Goal: Task Accomplishment & Management: Manage account settings

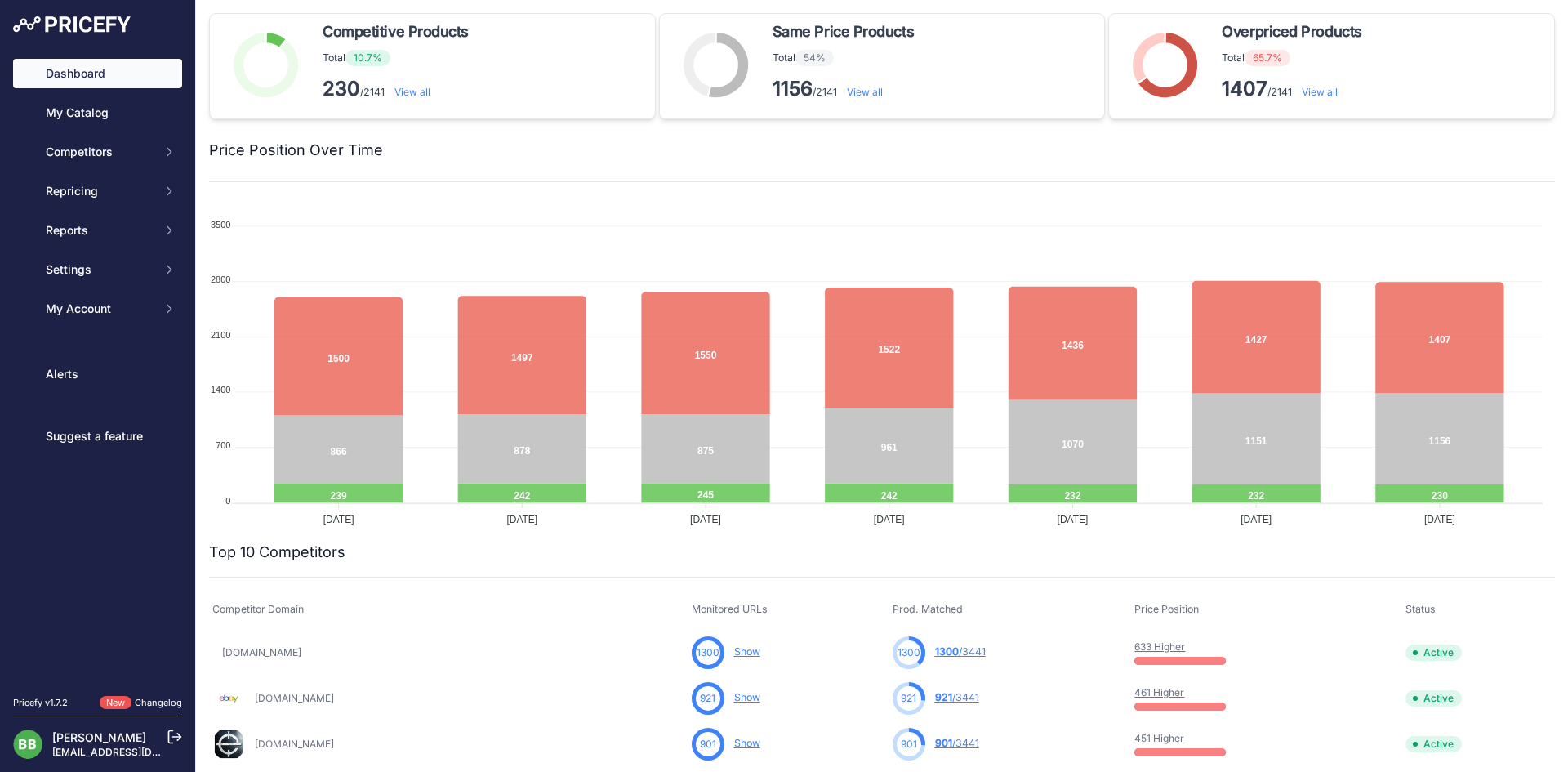
click at [1319, 92] on link "View all" at bounding box center [1320, 92] width 36 height 12
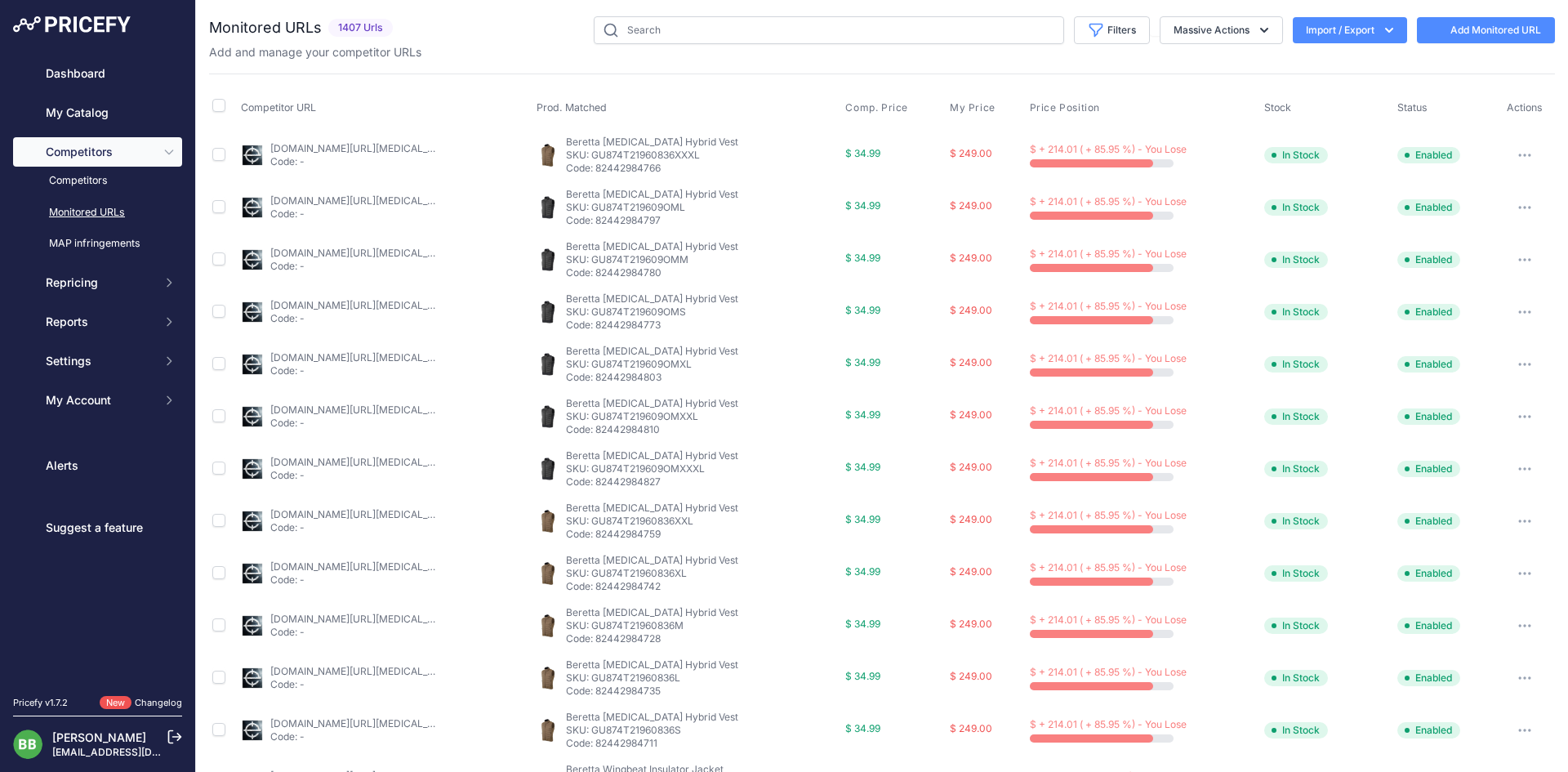
click at [390, 150] on link "eurooptic.com/beretta-bezoar-hybrid-vest-ebony-gu874t219609or?prirule_jdsnikfkf…" at bounding box center [363, 148] width 185 height 12
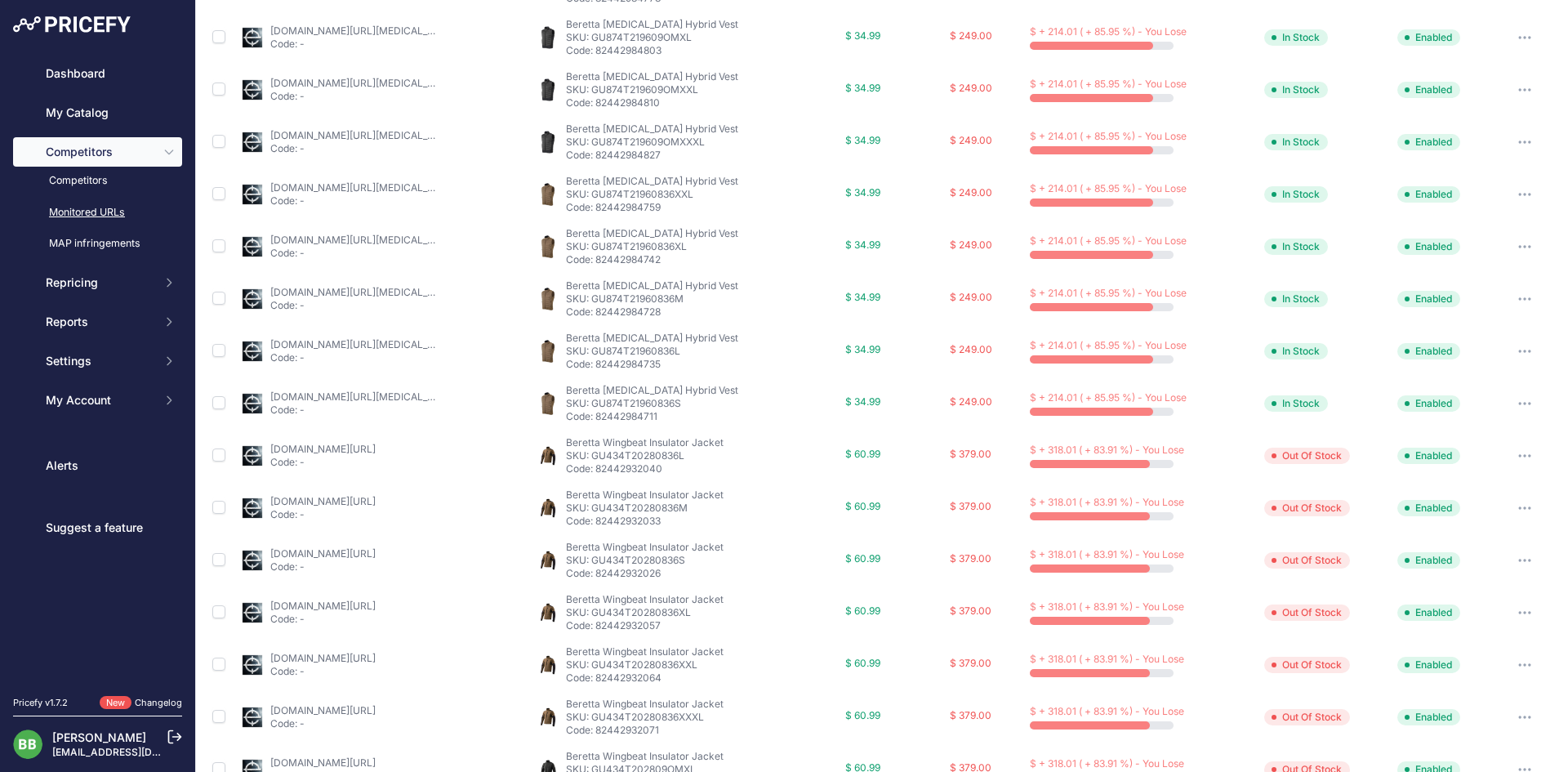
scroll to position [470, 0]
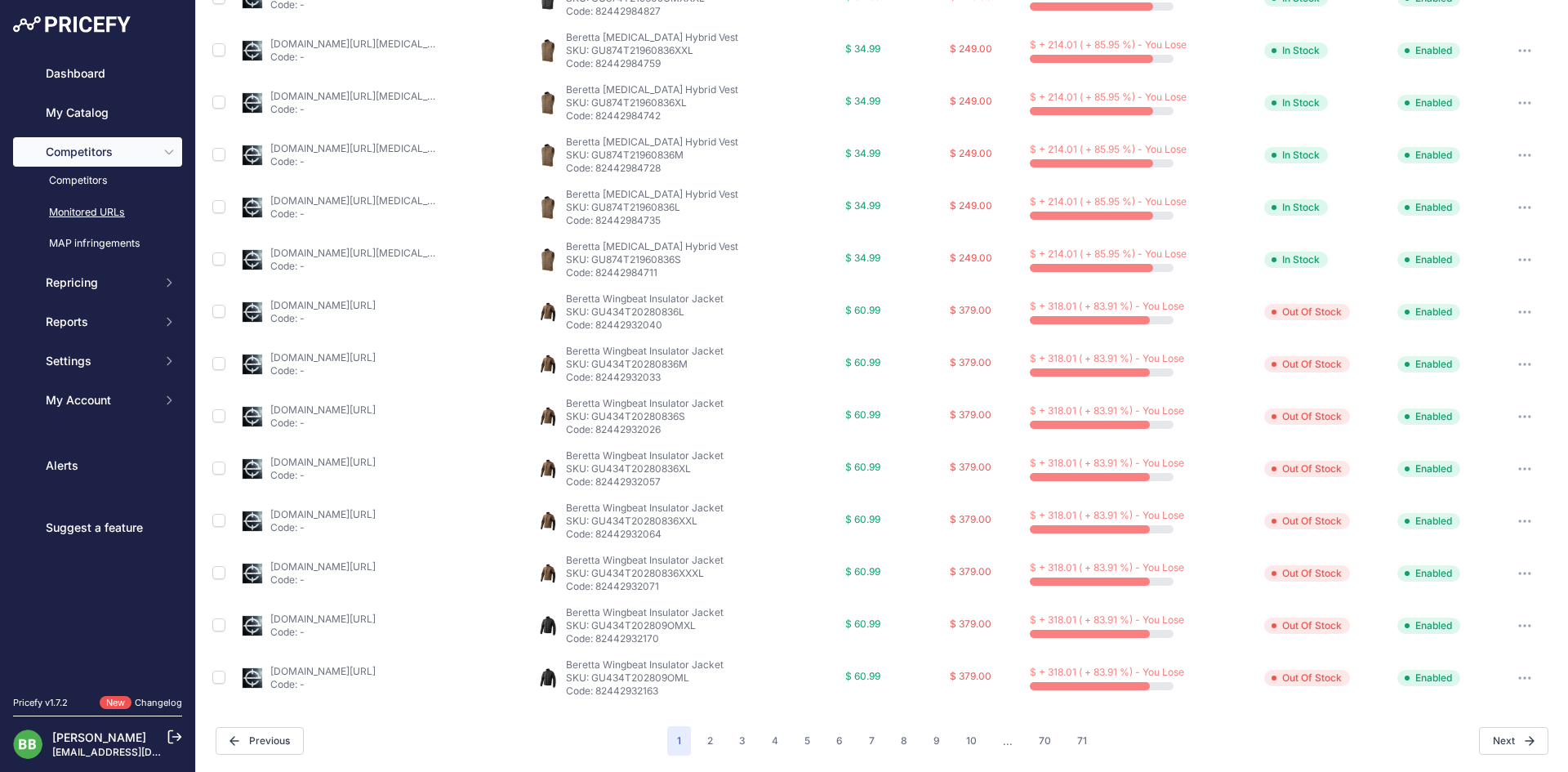
click at [376, 303] on link "eurooptic.com/beretta-wingbeat-insulator-jacket-veil-avayde-3xl-gu434t202808b3x…" at bounding box center [323, 305] width 105 height 12
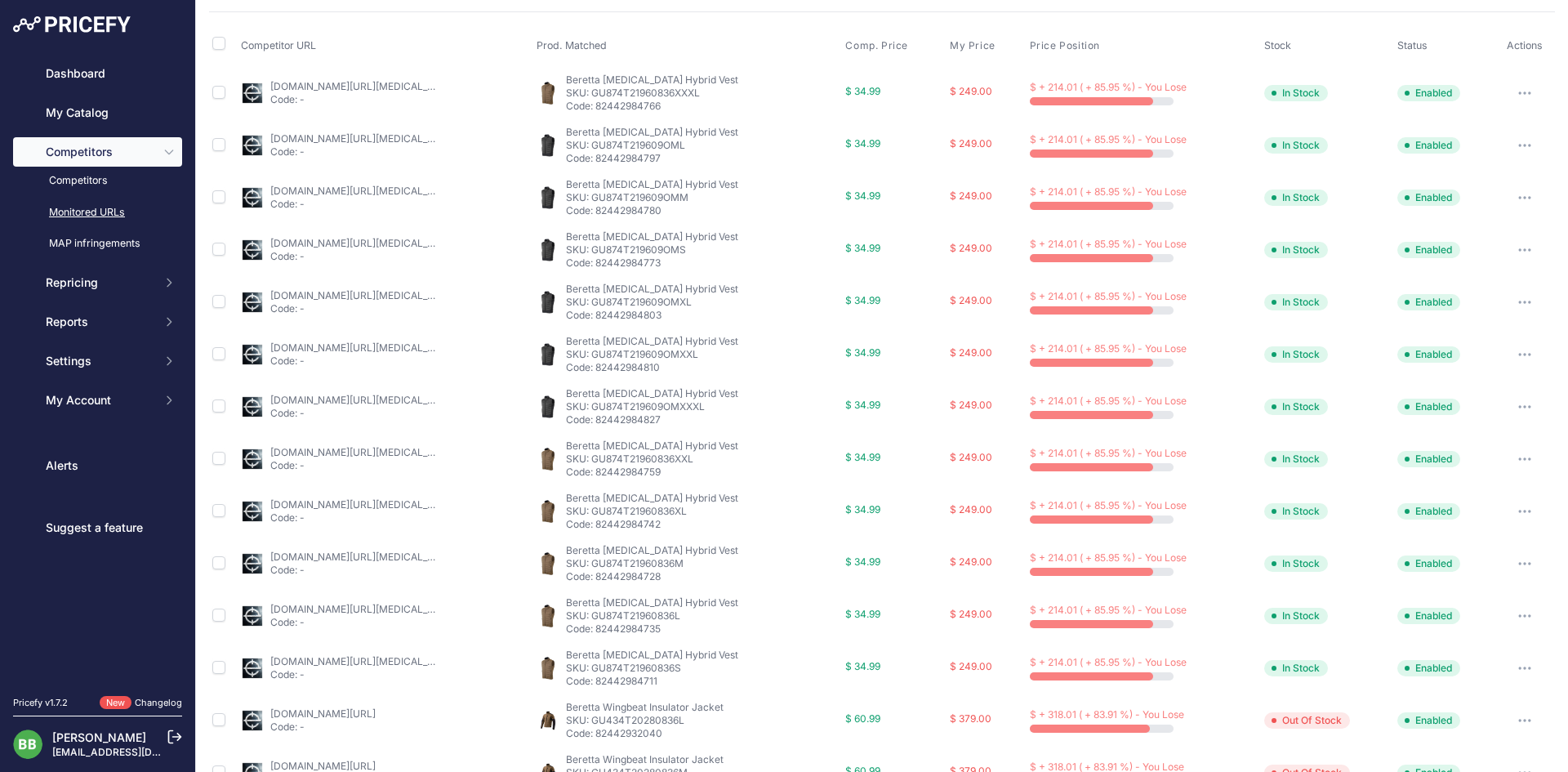
scroll to position [0, 0]
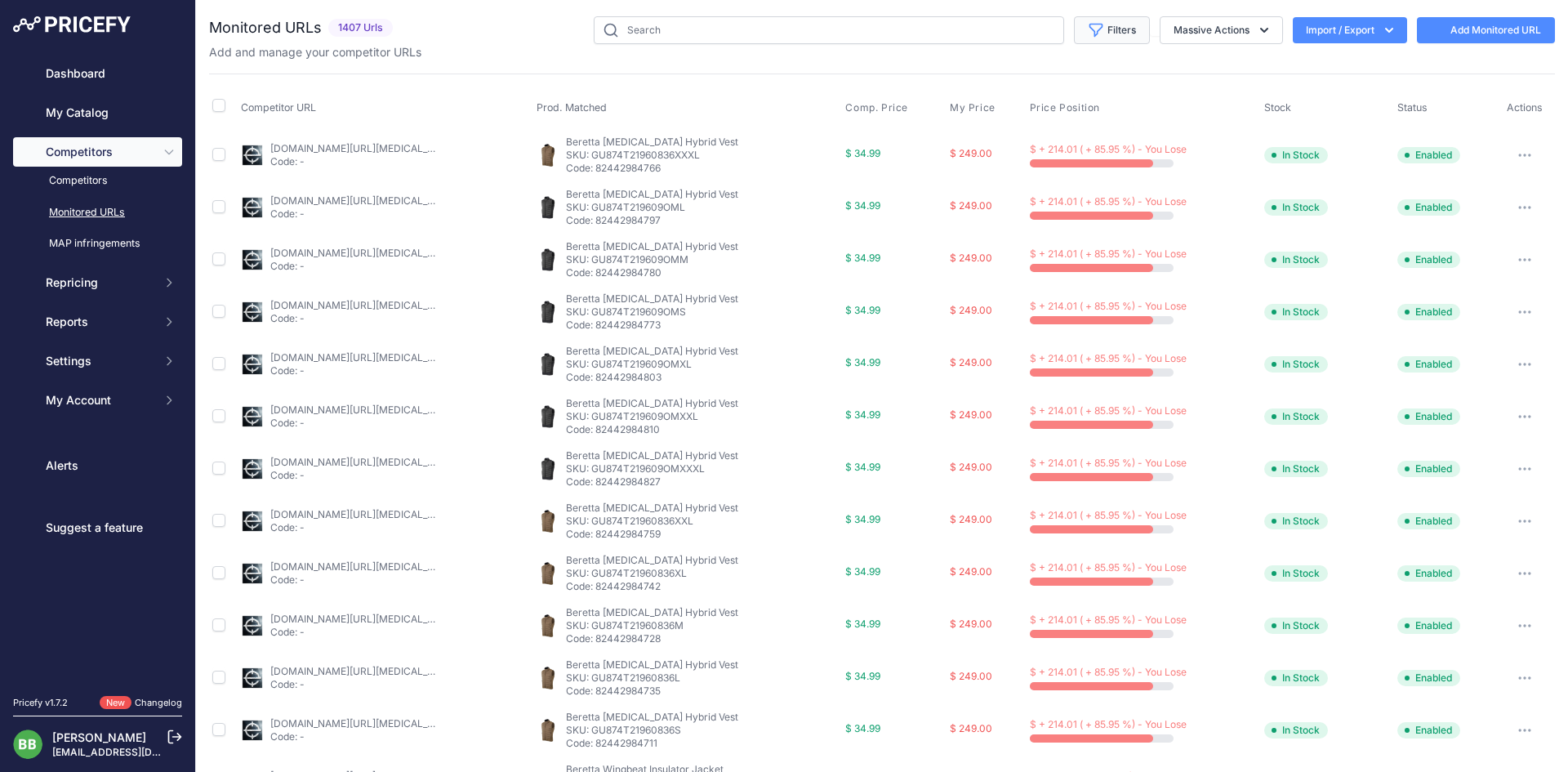
click at [1116, 28] on button "Filters" at bounding box center [1112, 30] width 76 height 28
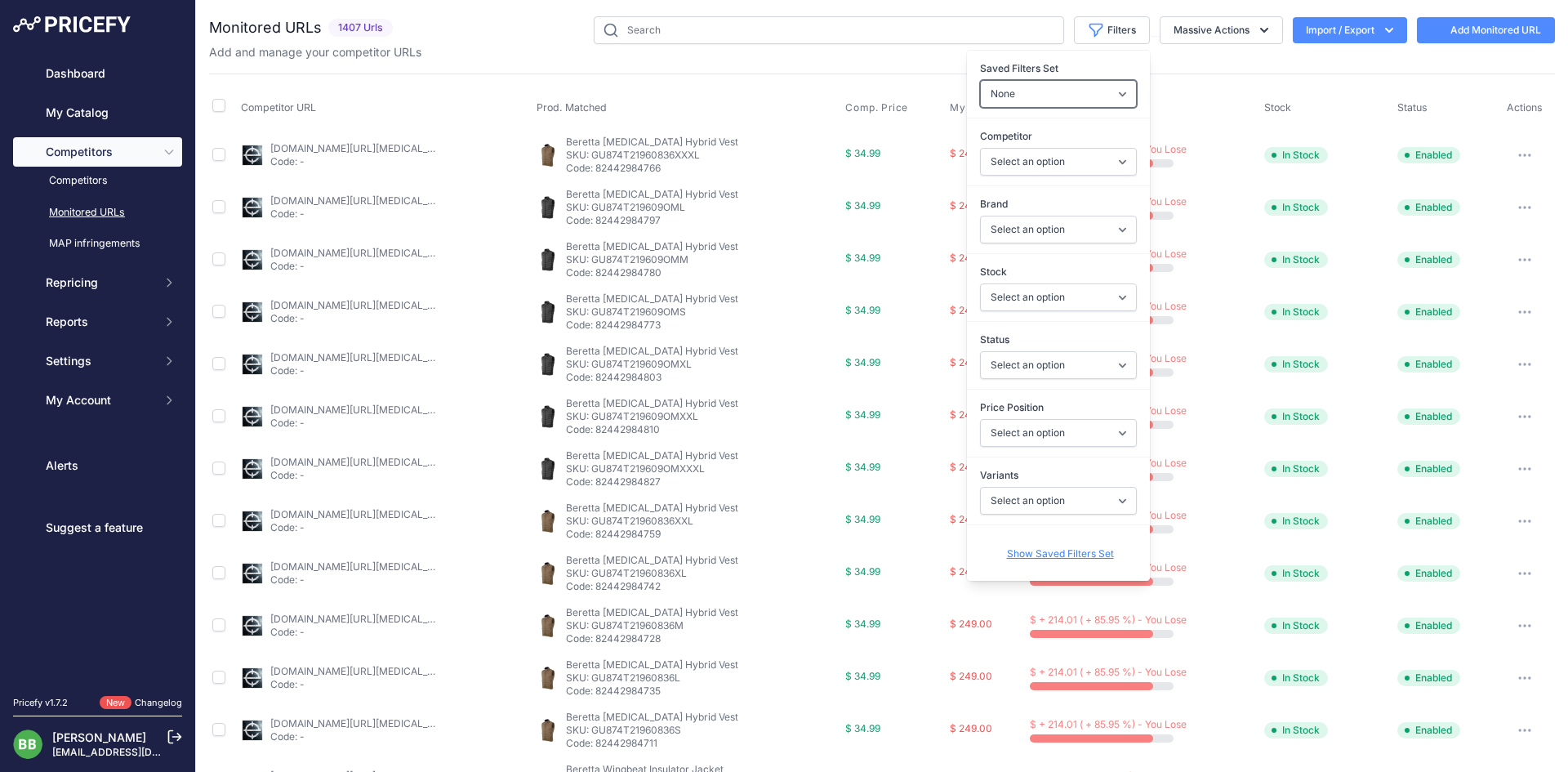
click at [1000, 105] on select "None Competitors Cheaper Than Me Competitors Products Out Of Stock Competitors …" at bounding box center [1058, 94] width 156 height 28
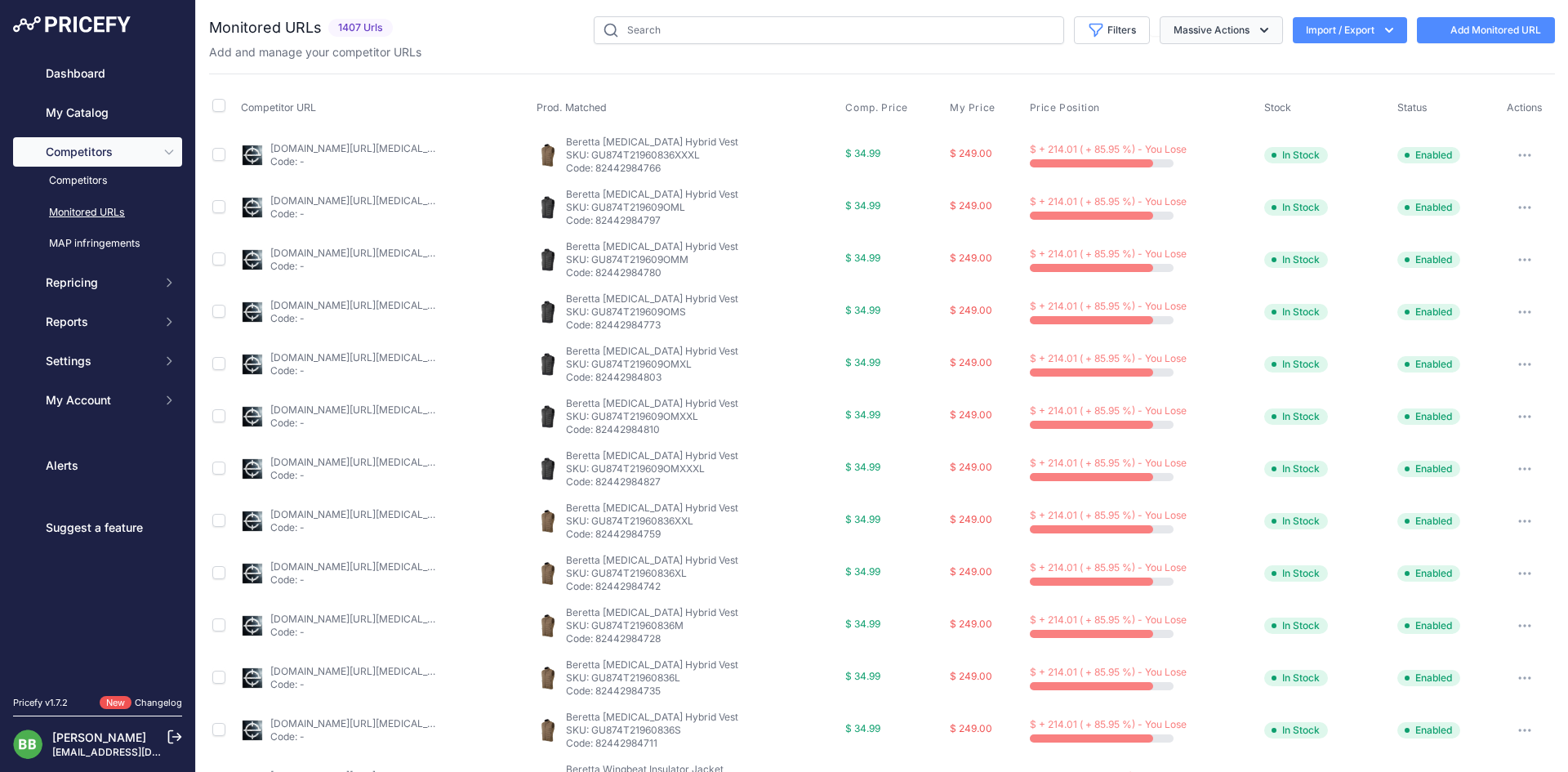
click at [1234, 35] on button "Massive Actions" at bounding box center [1221, 30] width 124 height 28
click at [545, 59] on div "Add and manage your competitor URLs" at bounding box center [882, 52] width 1346 height 16
click at [1103, 33] on button "Filters" at bounding box center [1112, 30] width 76 height 28
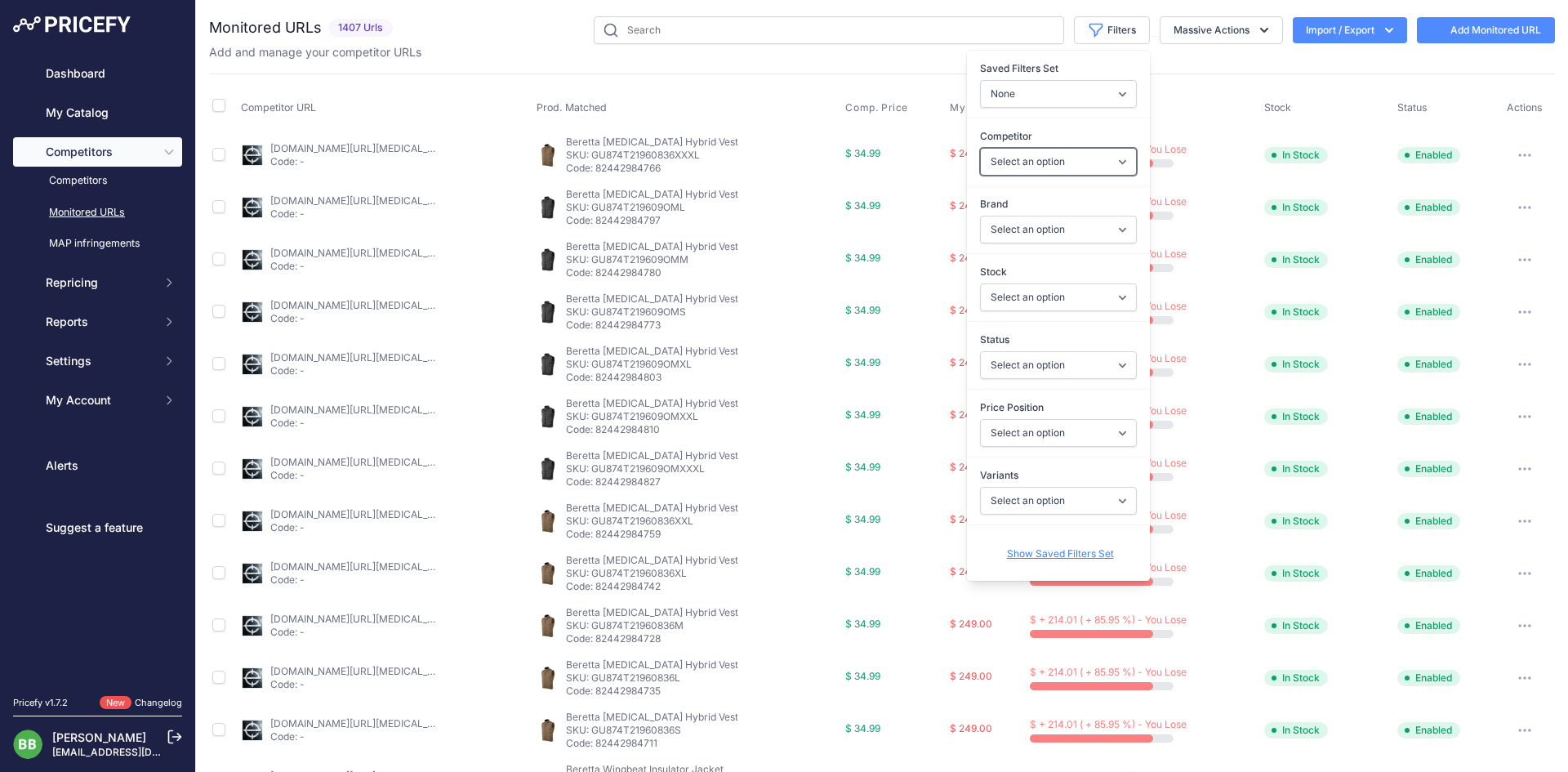
click at [1039, 156] on select "Select an option aacenterprise.com advancearmament.com alleghenyarms.com amazon…" at bounding box center [1058, 162] width 156 height 28
click at [1040, 155] on select "Select an option aacenterprise.com advancearmament.com alleghenyarms.com amazon…" at bounding box center [1058, 162] width 156 height 28
click at [1041, 152] on select "Select an option aacenterprise.com advancearmament.com alleghenyarms.com amazon…" at bounding box center [1058, 162] width 156 height 28
select select "61631"
click at [980, 148] on select "Select an option aacenterprise.com advancearmament.com alleghenyarms.com amazon…" at bounding box center [1058, 162] width 156 height 28
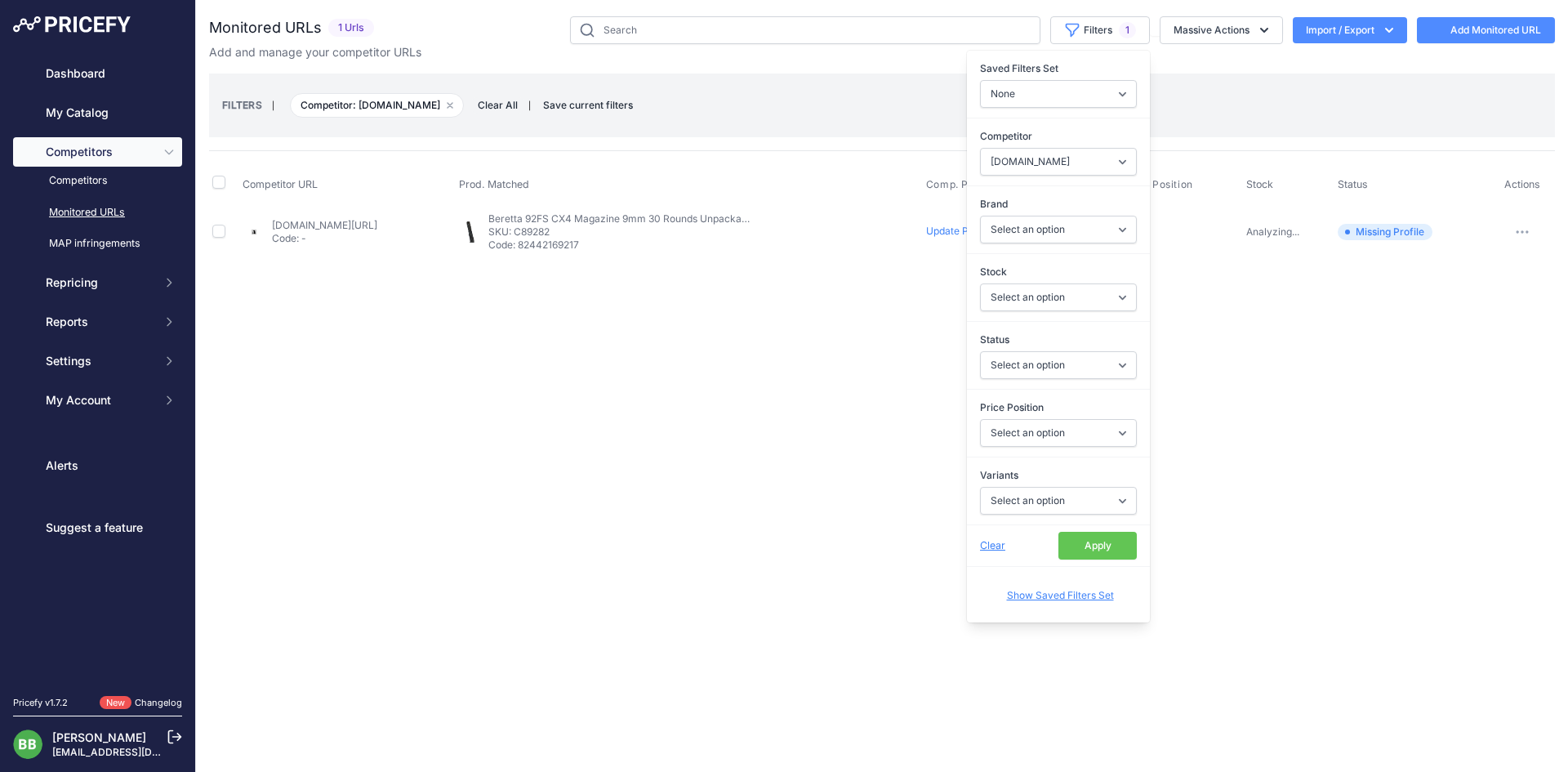
click at [1027, 145] on div "Competitor Select an option amazon.com google.com ebay.com midwayusa.com budsgu…" at bounding box center [1059, 152] width 183 height 61
click at [1023, 156] on select "Select an option amazon.com google.com ebay.com midwayusa.com budsgunshop.com d…" at bounding box center [1058, 162] width 156 height 28
select select "5361"
click at [980, 148] on select "Select an option amazon.com google.com ebay.com midwayusa.com budsgunshop.com d…" at bounding box center [1058, 162] width 156 height 28
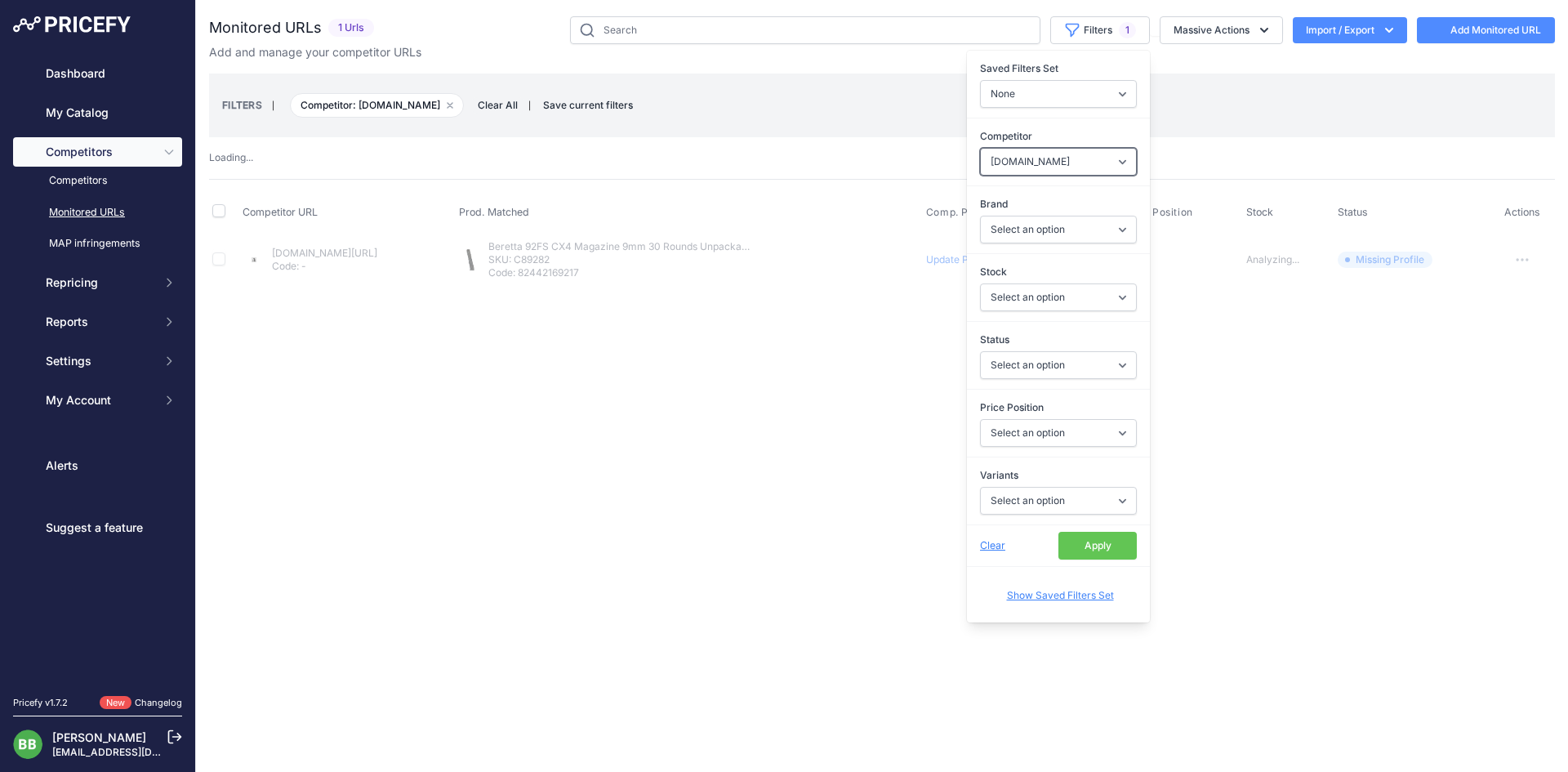
click at [1012, 165] on select "Select an option amazon.com google.com ebay.com midwayusa.com budsgunshop.com d…" at bounding box center [1058, 162] width 156 height 28
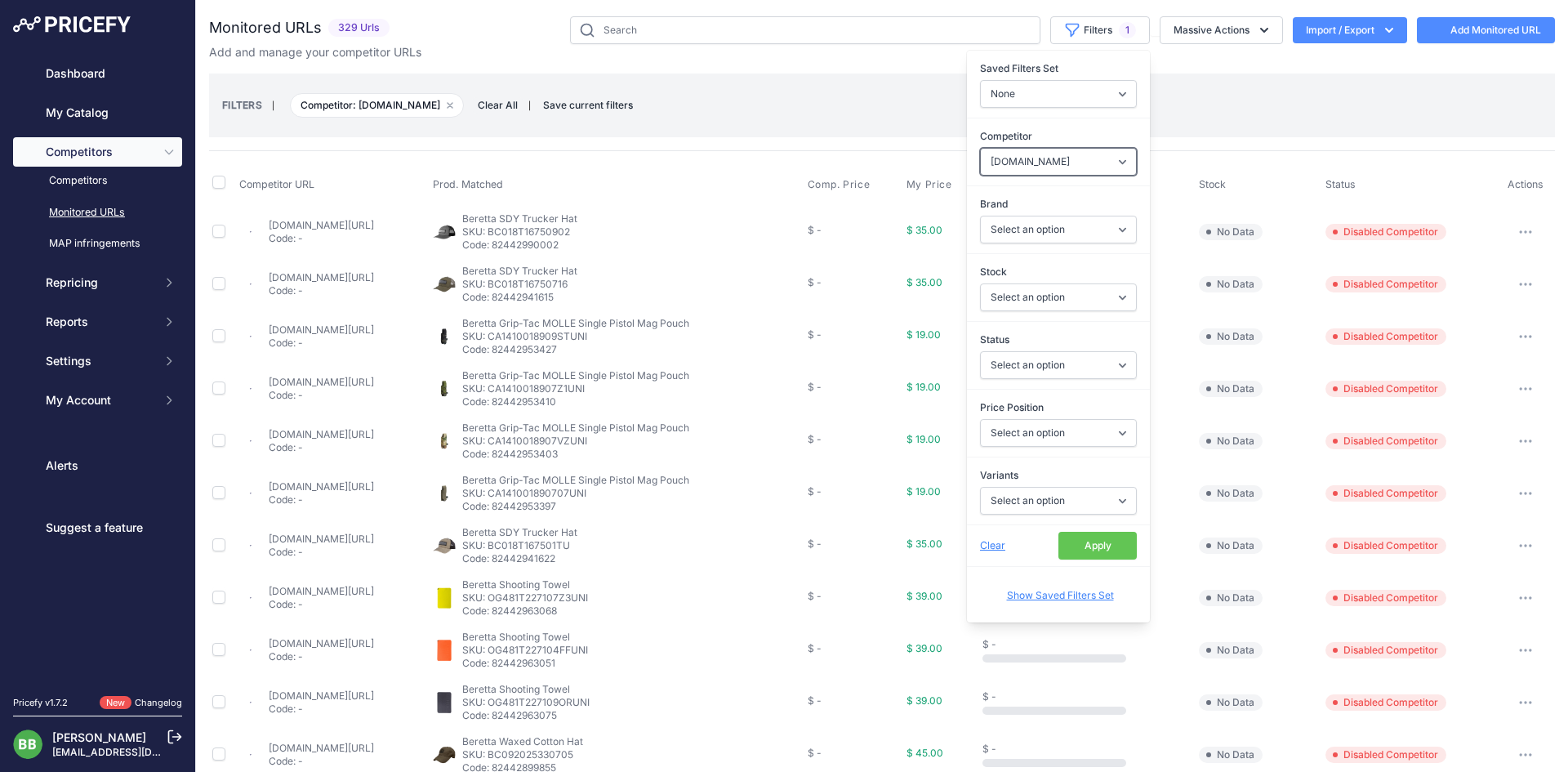
select select "61526"
click at [980, 148] on select "Select an option amazon.com google.com ebay.com midwayusa.com budsgunshop.com d…" at bounding box center [1058, 162] width 156 height 28
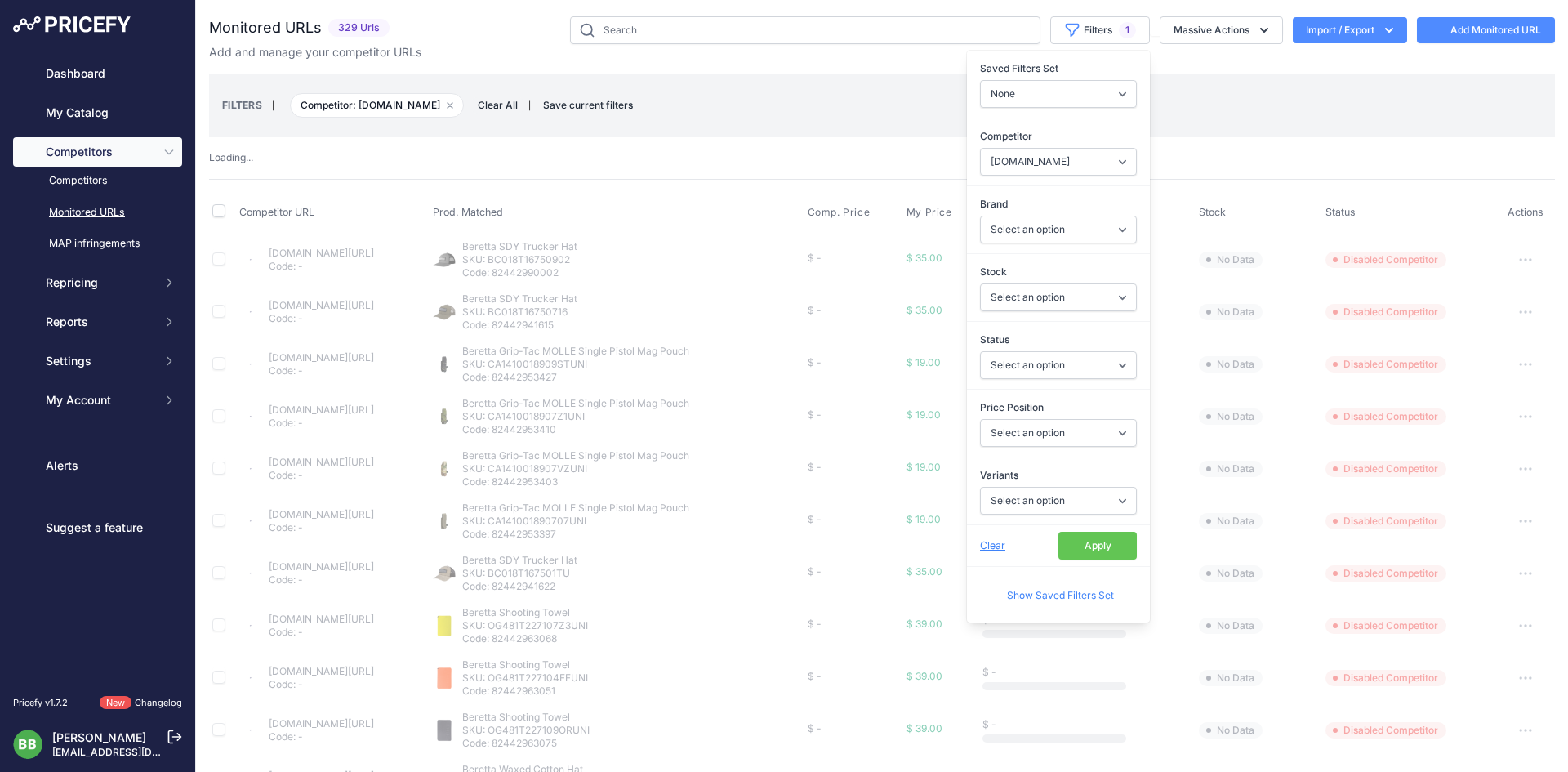
click at [1089, 542] on button "Apply" at bounding box center [1097, 546] width 79 height 28
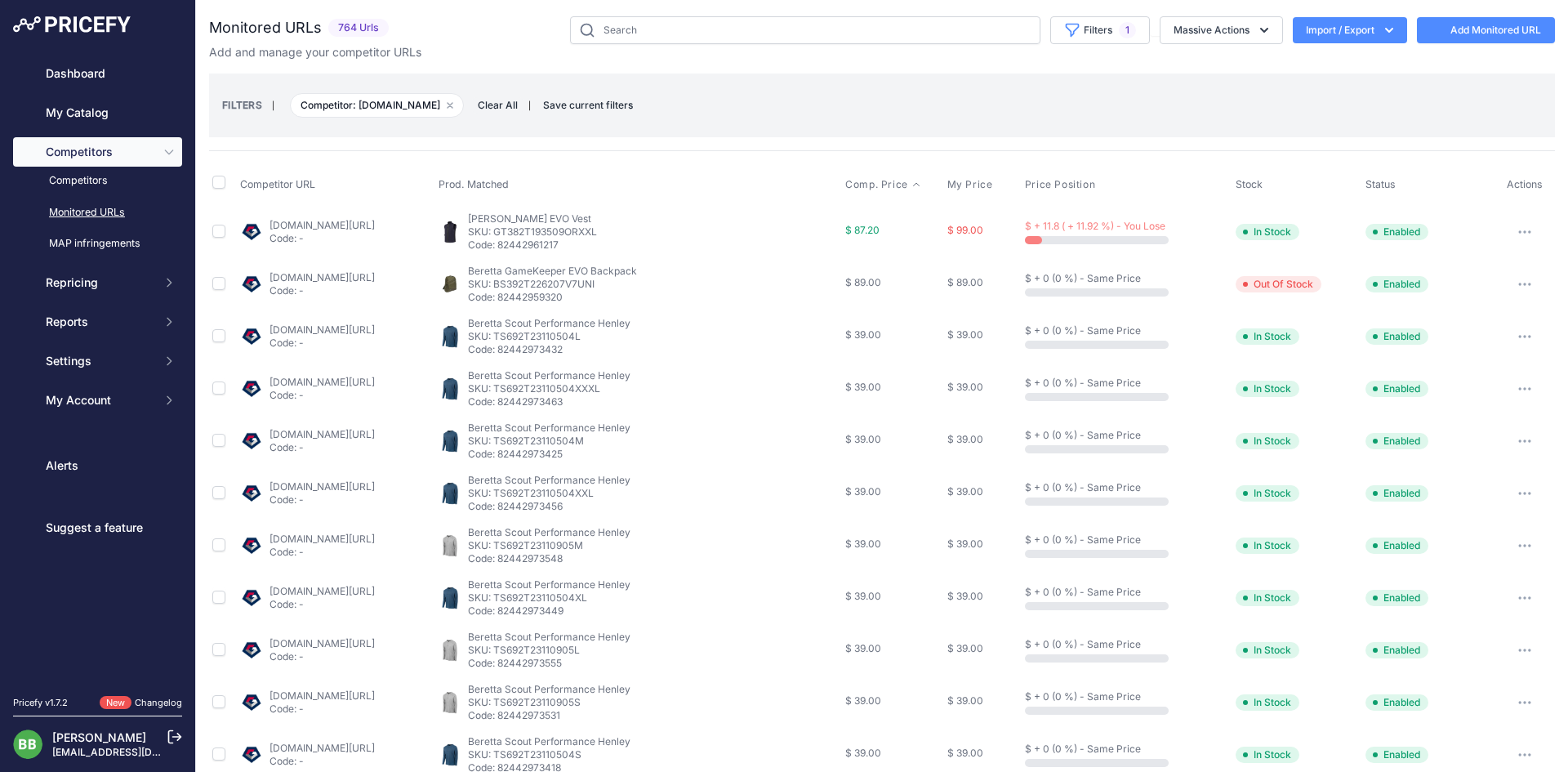
click at [898, 187] on span "Comp. Price" at bounding box center [876, 184] width 63 height 13
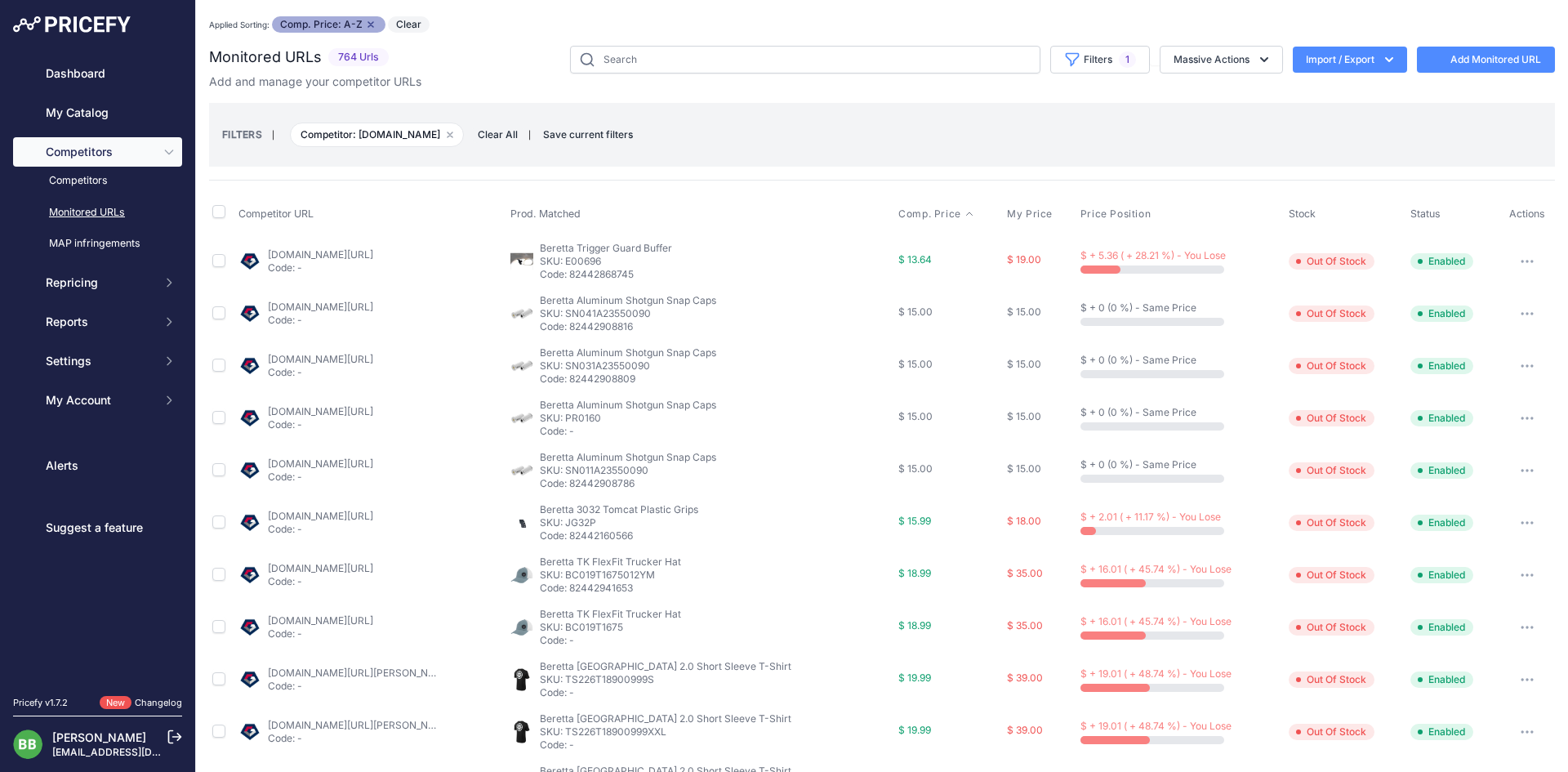
click at [406, 22] on span "Clear" at bounding box center [409, 24] width 41 height 16
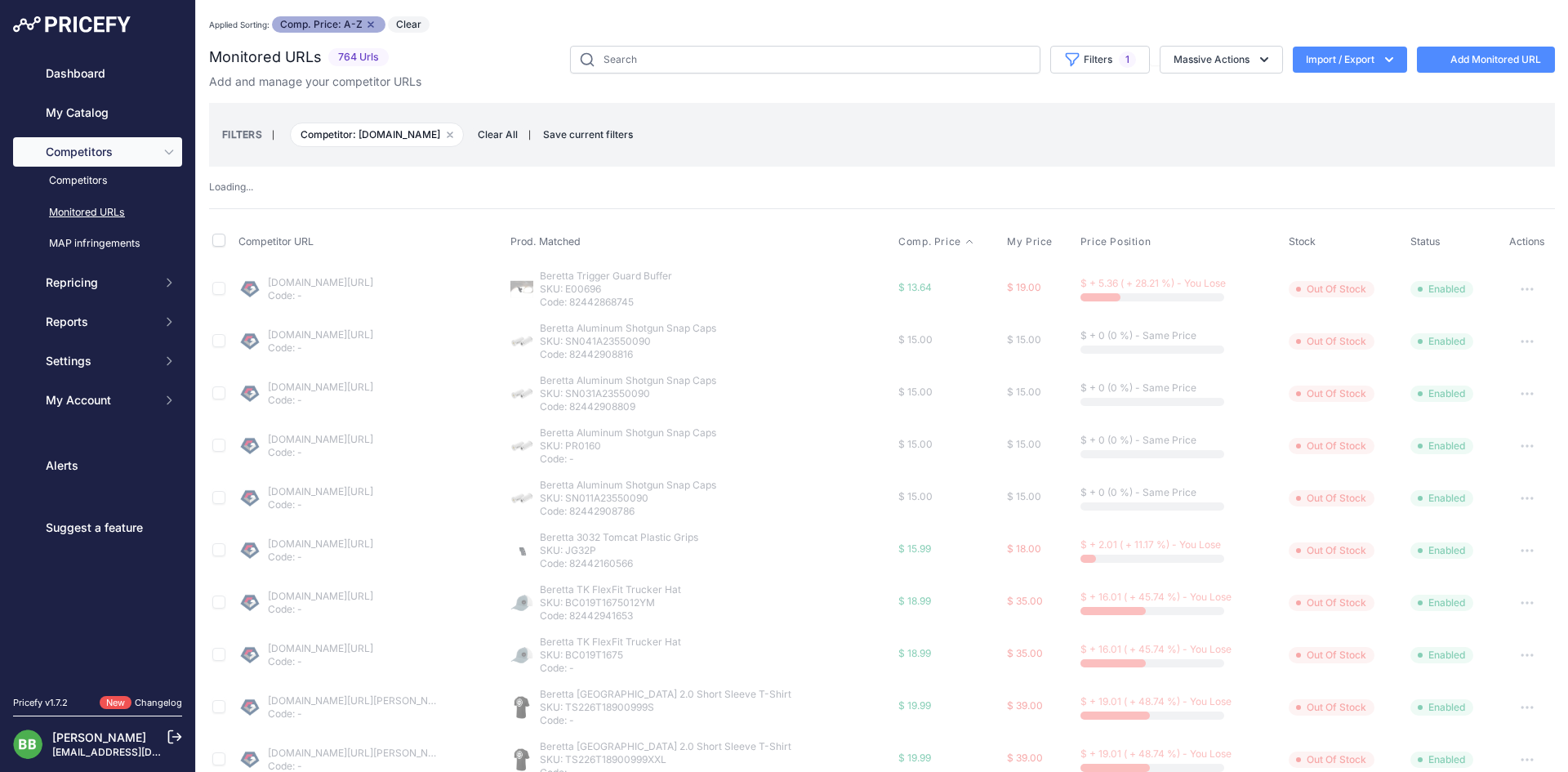
click at [432, 131] on span "Competitor: gritrsports.com Remove filter option" at bounding box center [376, 135] width 174 height 24
click at [443, 135] on button "Remove filter option" at bounding box center [449, 134] width 13 height 13
click at [447, 137] on icon "button" at bounding box center [450, 135] width 7 height 7
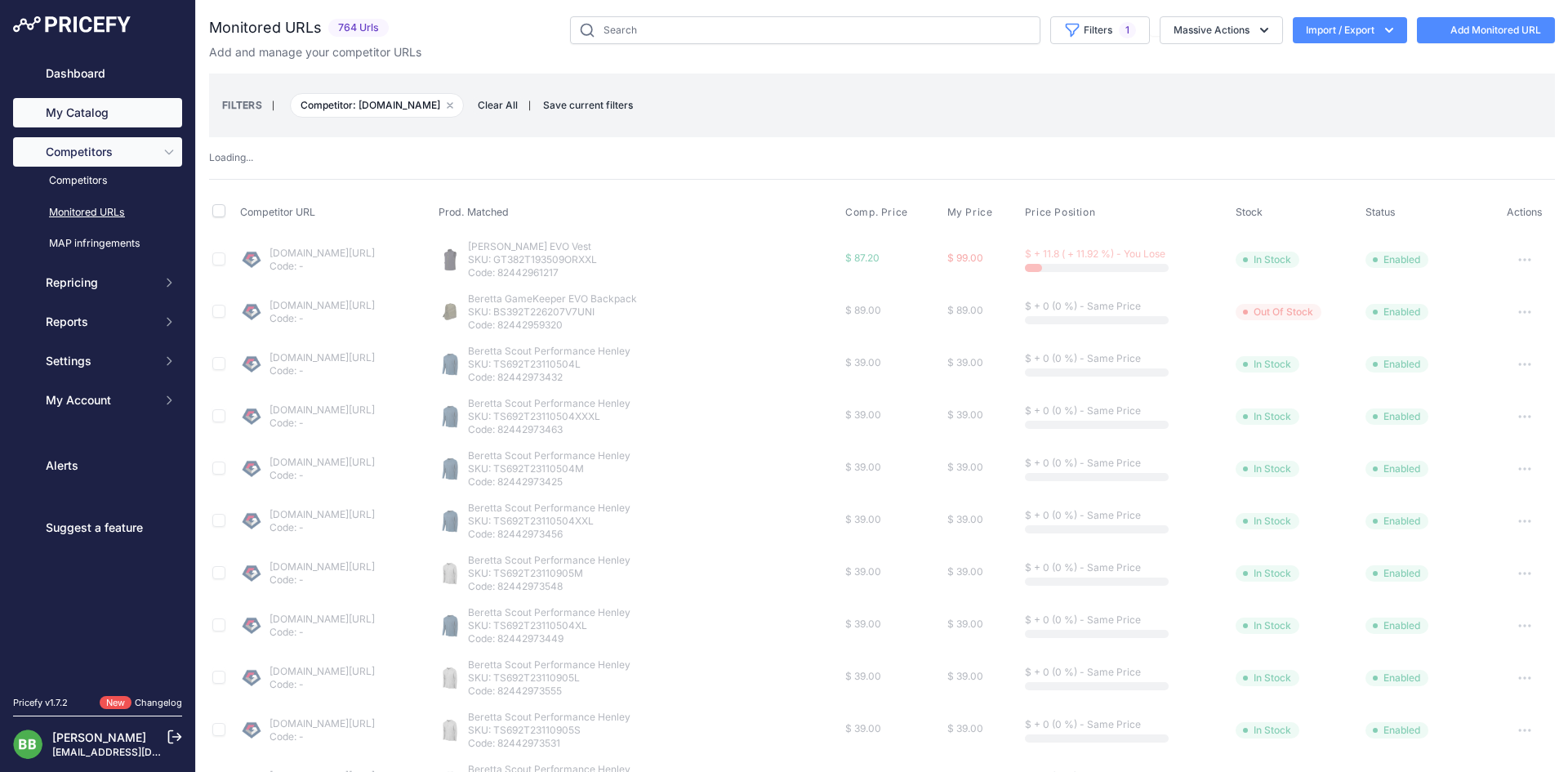
click at [87, 111] on link "My Catalog" at bounding box center [98, 112] width 169 height 29
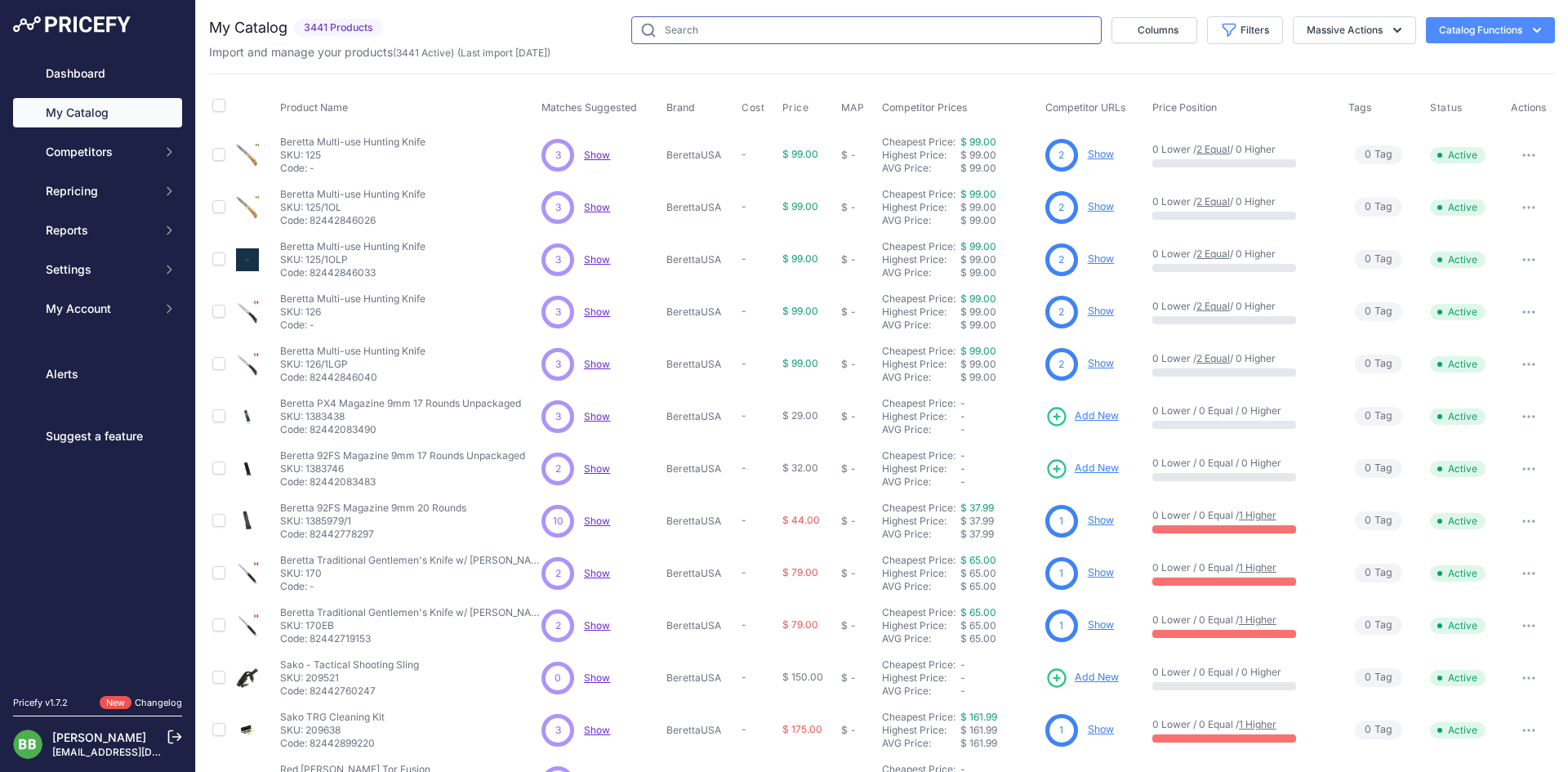
click at [841, 30] on input "text" at bounding box center [866, 30] width 470 height 28
paste input "jb92th"
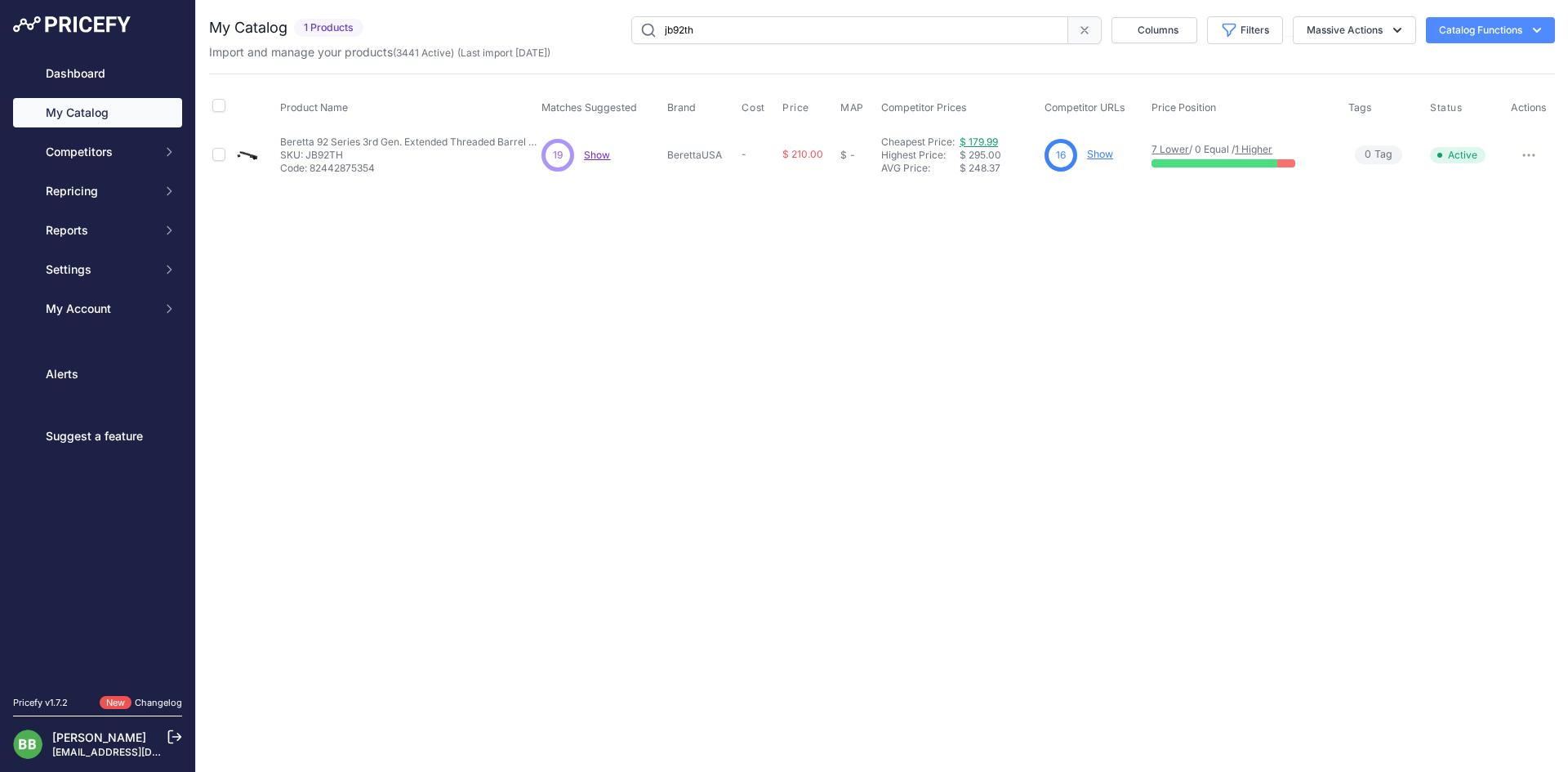
click at [979, 137] on link "$ 179.99" at bounding box center [978, 142] width 38 height 12
click at [685, 33] on input "jb92th" at bounding box center [849, 30] width 437 height 28
paste input "E02937"
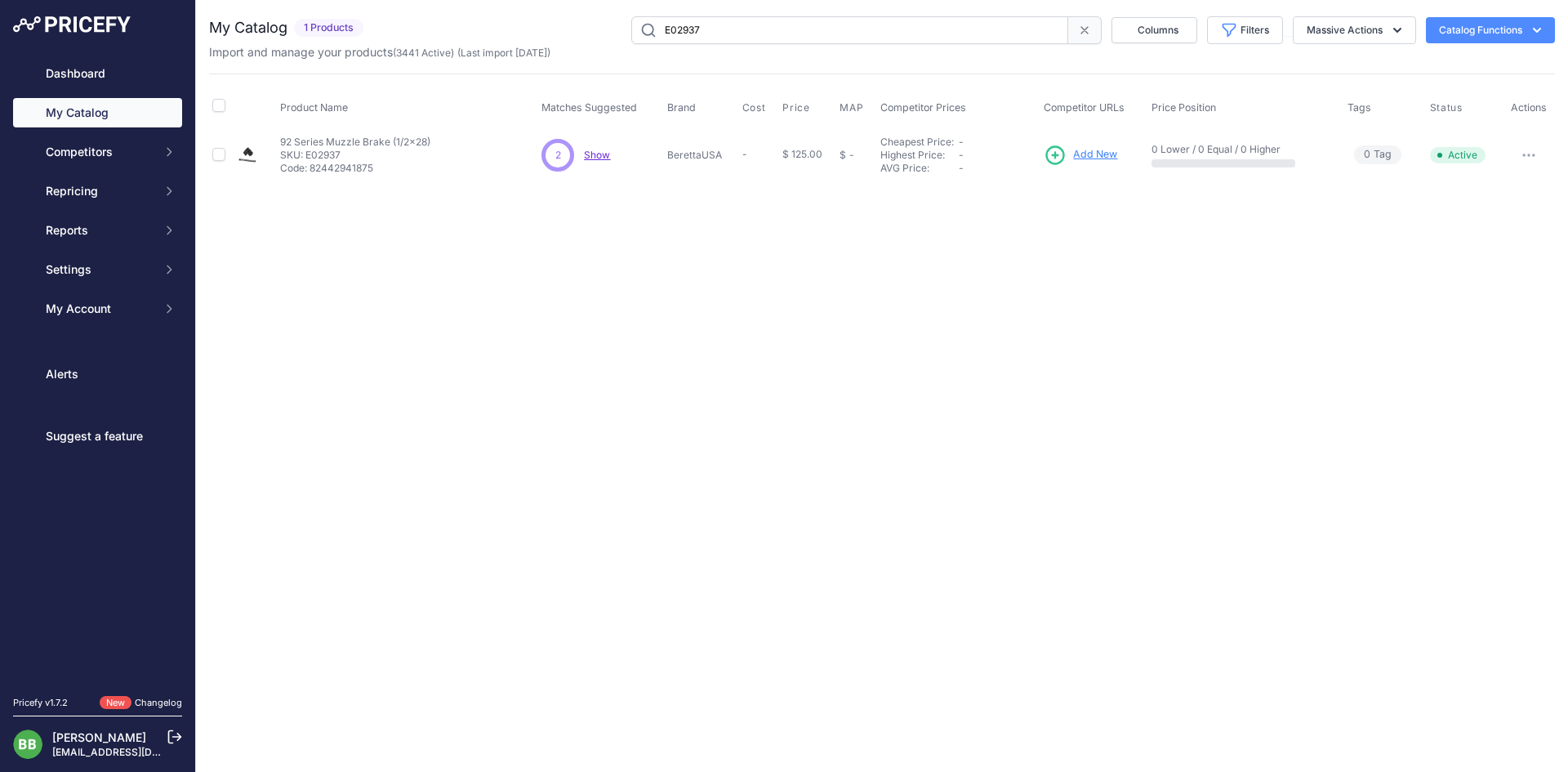
click at [596, 155] on span "Show" at bounding box center [596, 155] width 26 height 12
click at [675, 36] on input "E02937" at bounding box center [849, 30] width 437 height 28
paste input "jm92f"
click at [602, 156] on span "Show" at bounding box center [597, 155] width 26 height 12
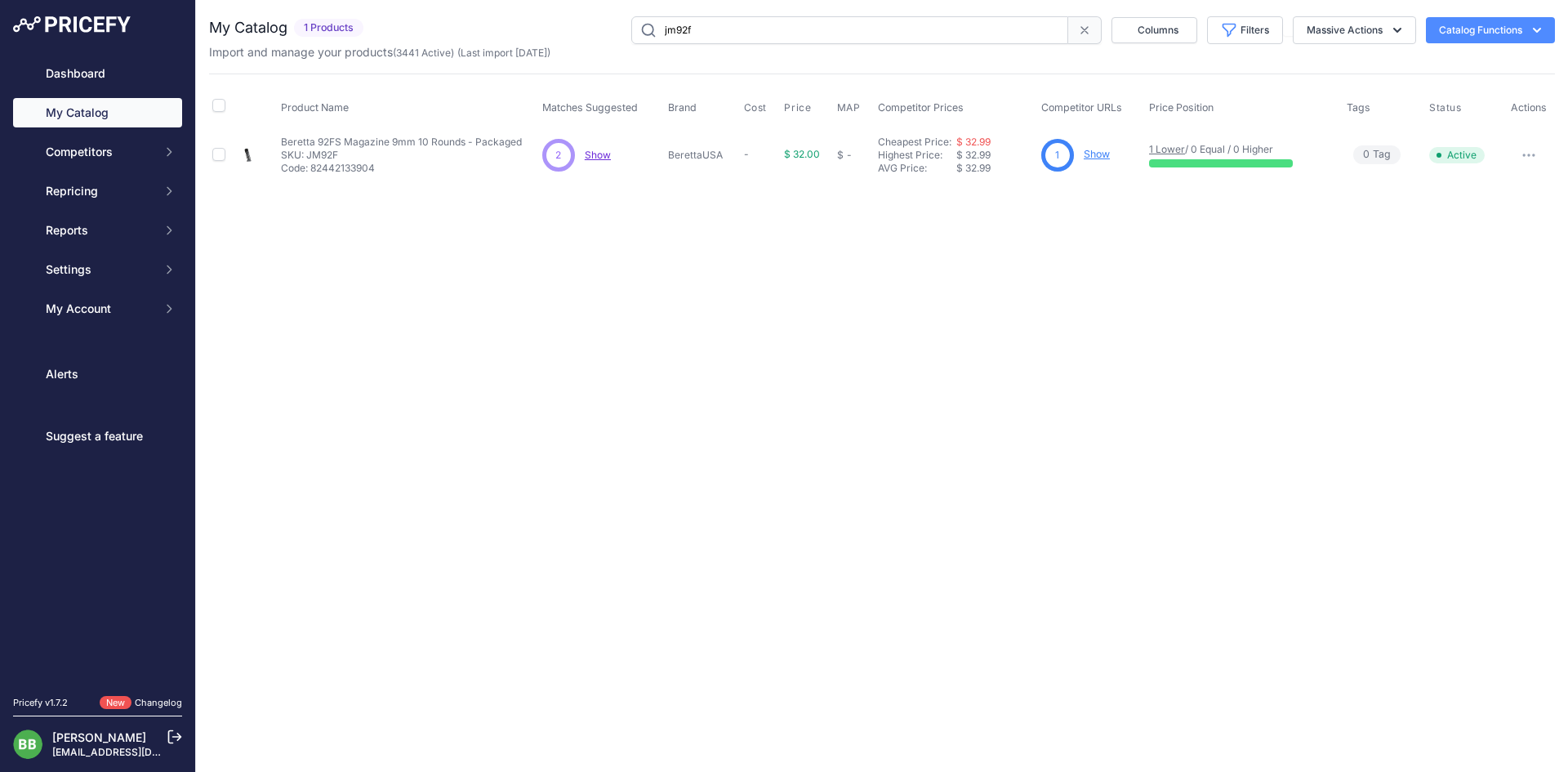
click at [344, 162] on p "Code: 82442133904" at bounding box center [401, 168] width 241 height 13
drag, startPoint x: 344, startPoint y: 162, endPoint x: 317, endPoint y: 150, distance: 29.5
click at [317, 150] on p "SKU: JM92F" at bounding box center [401, 155] width 241 height 13
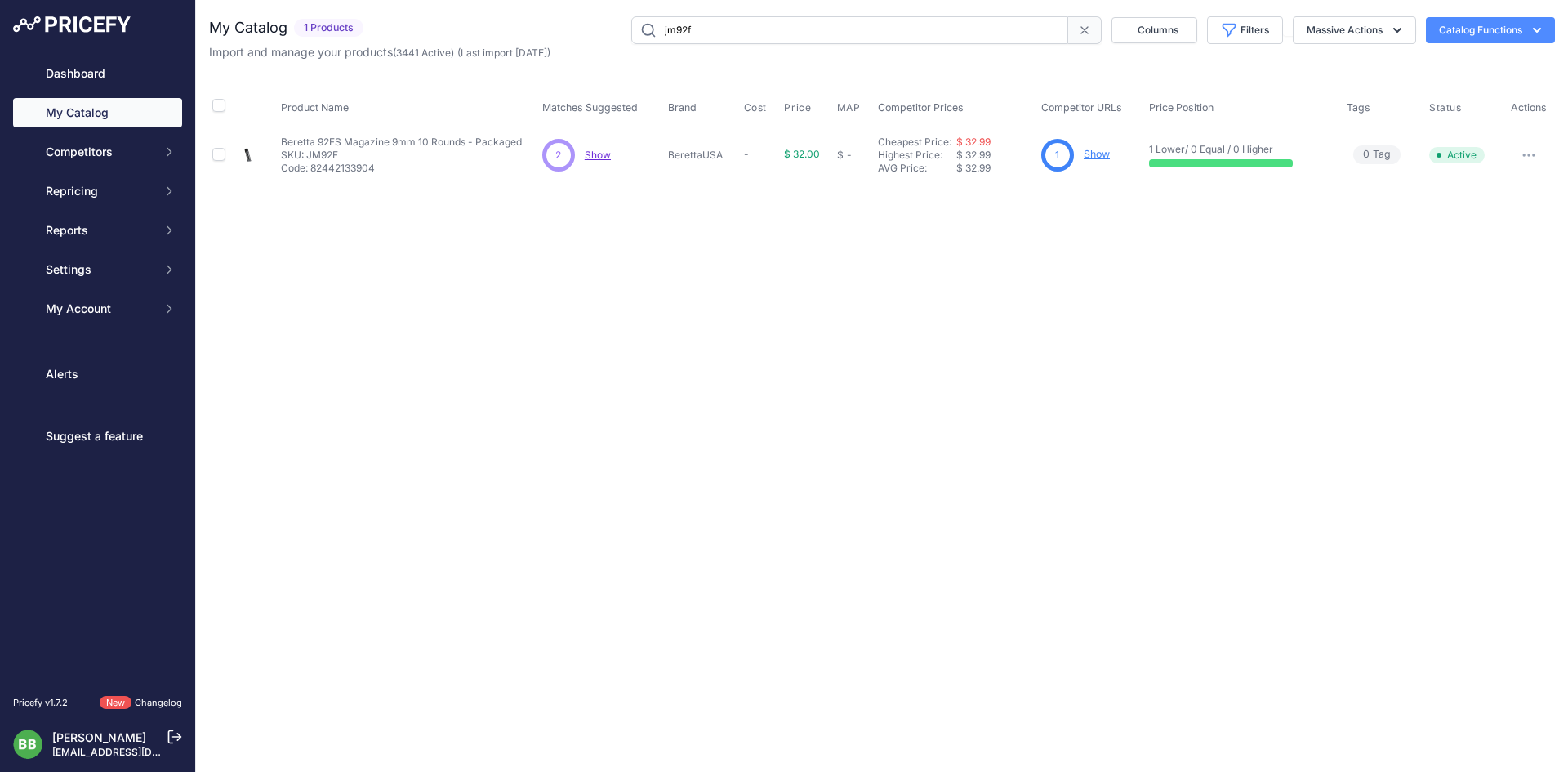
click at [720, 50] on div "Import and manage your products ( 3441 Active ) (Last import 1 Month ago)" at bounding box center [882, 52] width 1346 height 16
click at [714, 37] on input "jm92f" at bounding box center [849, 30] width 437 height 28
paste input "c89282"
click at [984, 142] on link "$ 29.99" at bounding box center [974, 142] width 35 height 12
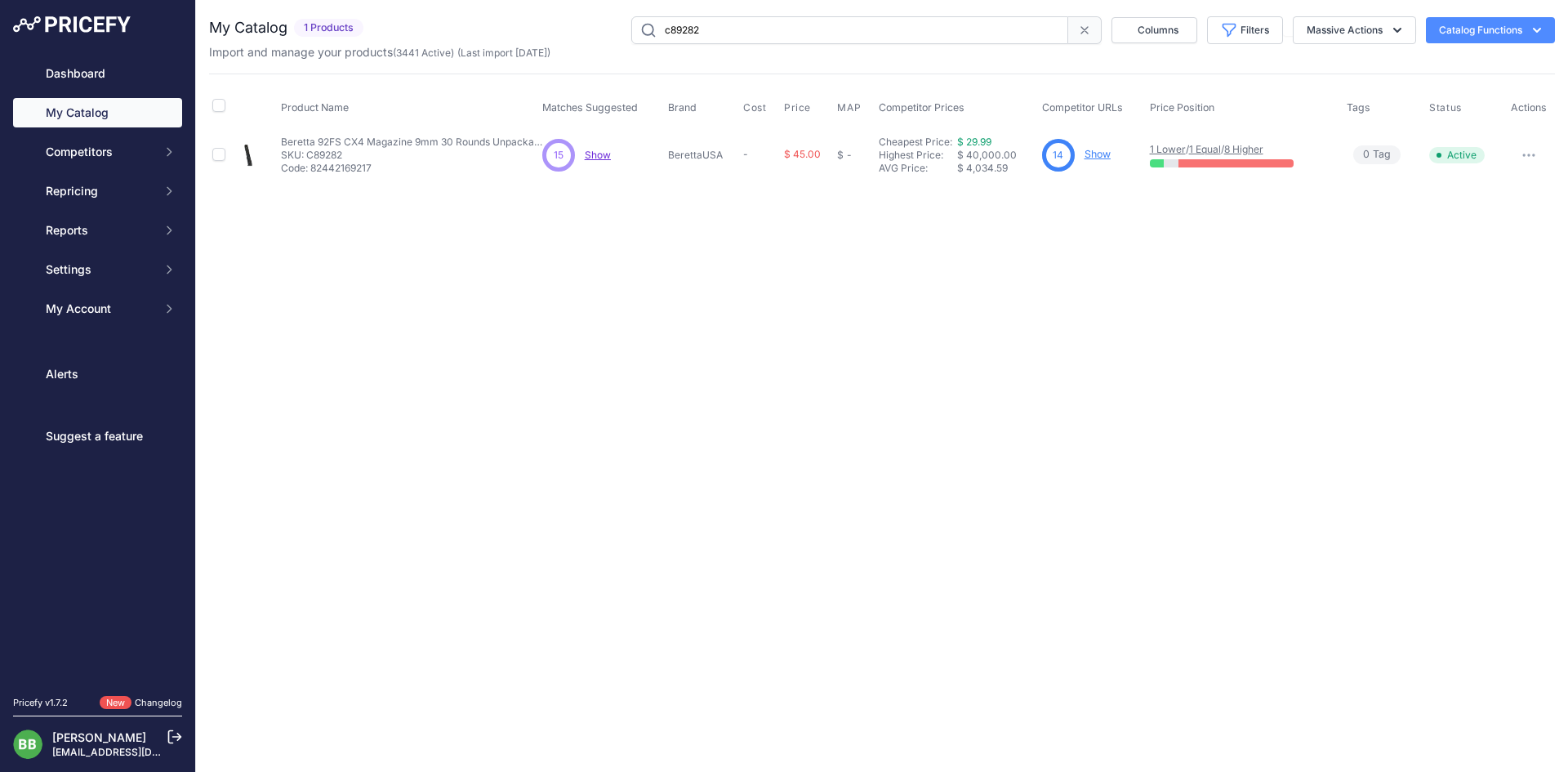
click at [792, 33] on input "c89282" at bounding box center [849, 30] width 437 height 28
paste input "jmapxcarry8"
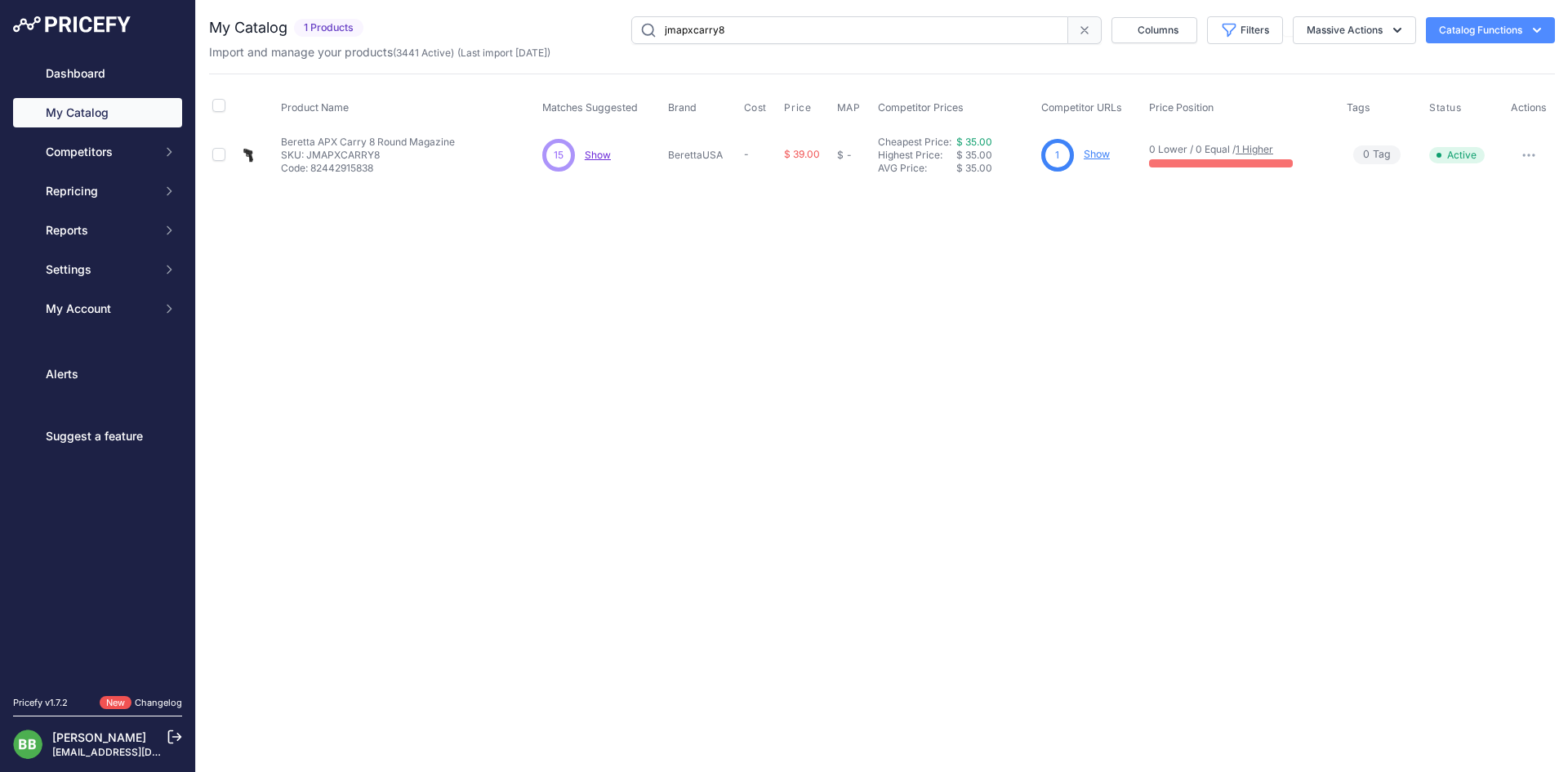
click at [596, 154] on span "Show" at bounding box center [597, 155] width 26 height 12
click at [985, 137] on link "$ 35.00" at bounding box center [974, 142] width 36 height 12
click at [746, 35] on input "jmapxcarry8" at bounding box center [849, 30] width 437 height 28
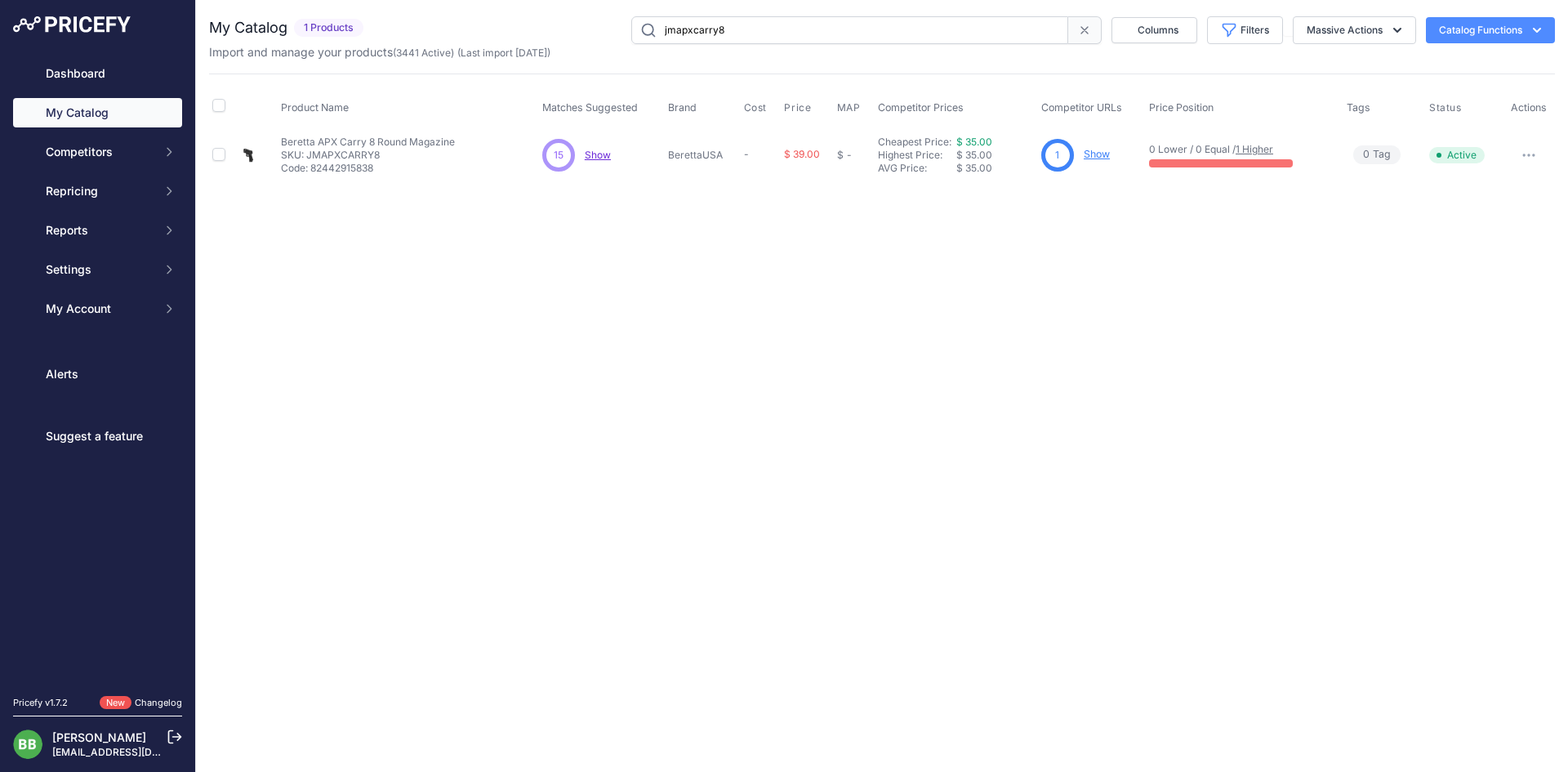
paste input "ud8a0669p"
click at [968, 139] on link "$ 29.99" at bounding box center [972, 142] width 35 height 12
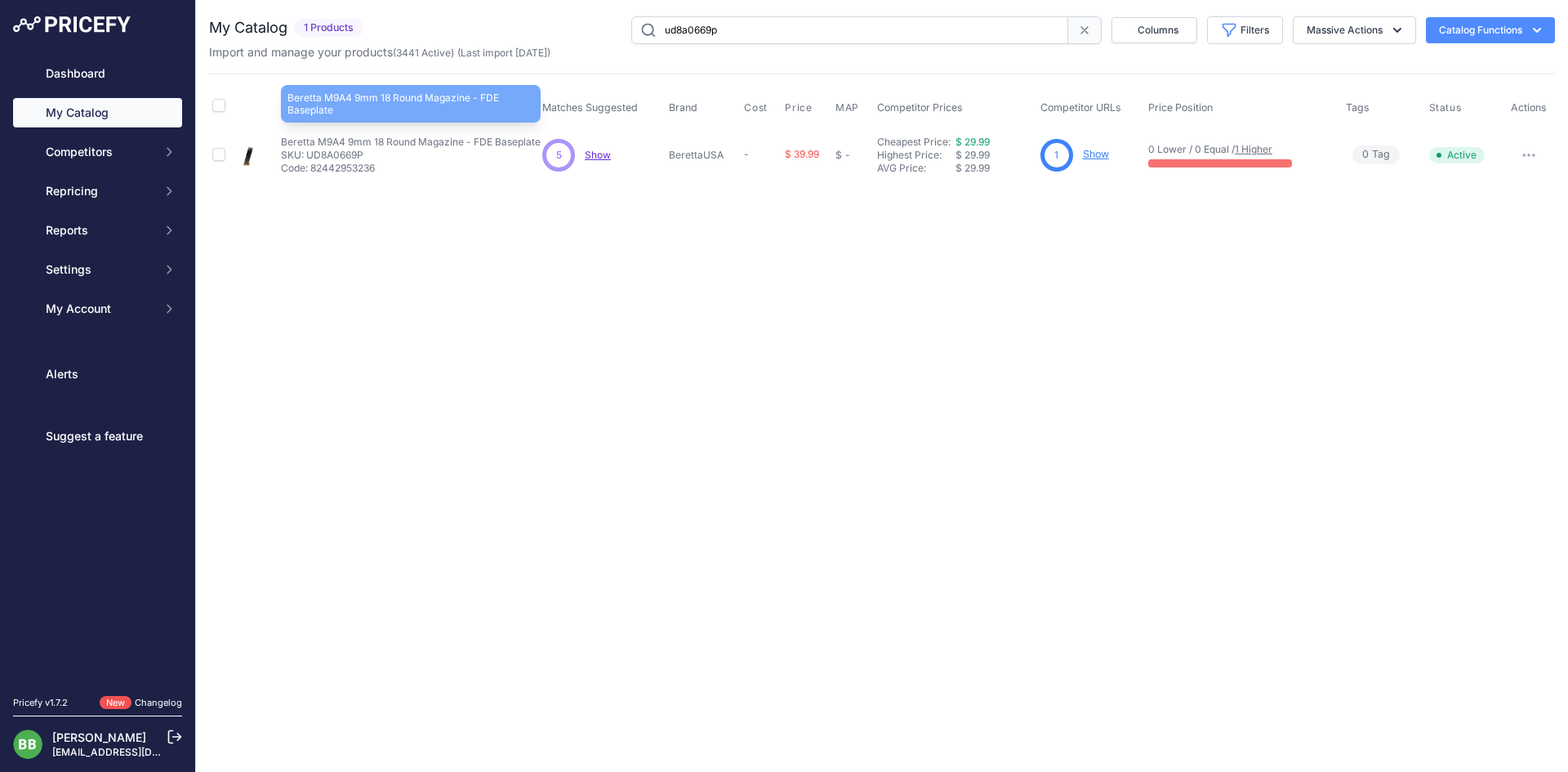
click at [347, 147] on p "Beretta M9A4 9mm 18 Round Magazine - FDE Baseplate" at bounding box center [411, 142] width 259 height 13
click at [343, 149] on p "SKU: UD8A0669P" at bounding box center [411, 155] width 259 height 13
copy p "UD8A0669P"
click at [688, 37] on input "ud8a0669p" at bounding box center [849, 30] width 437 height 28
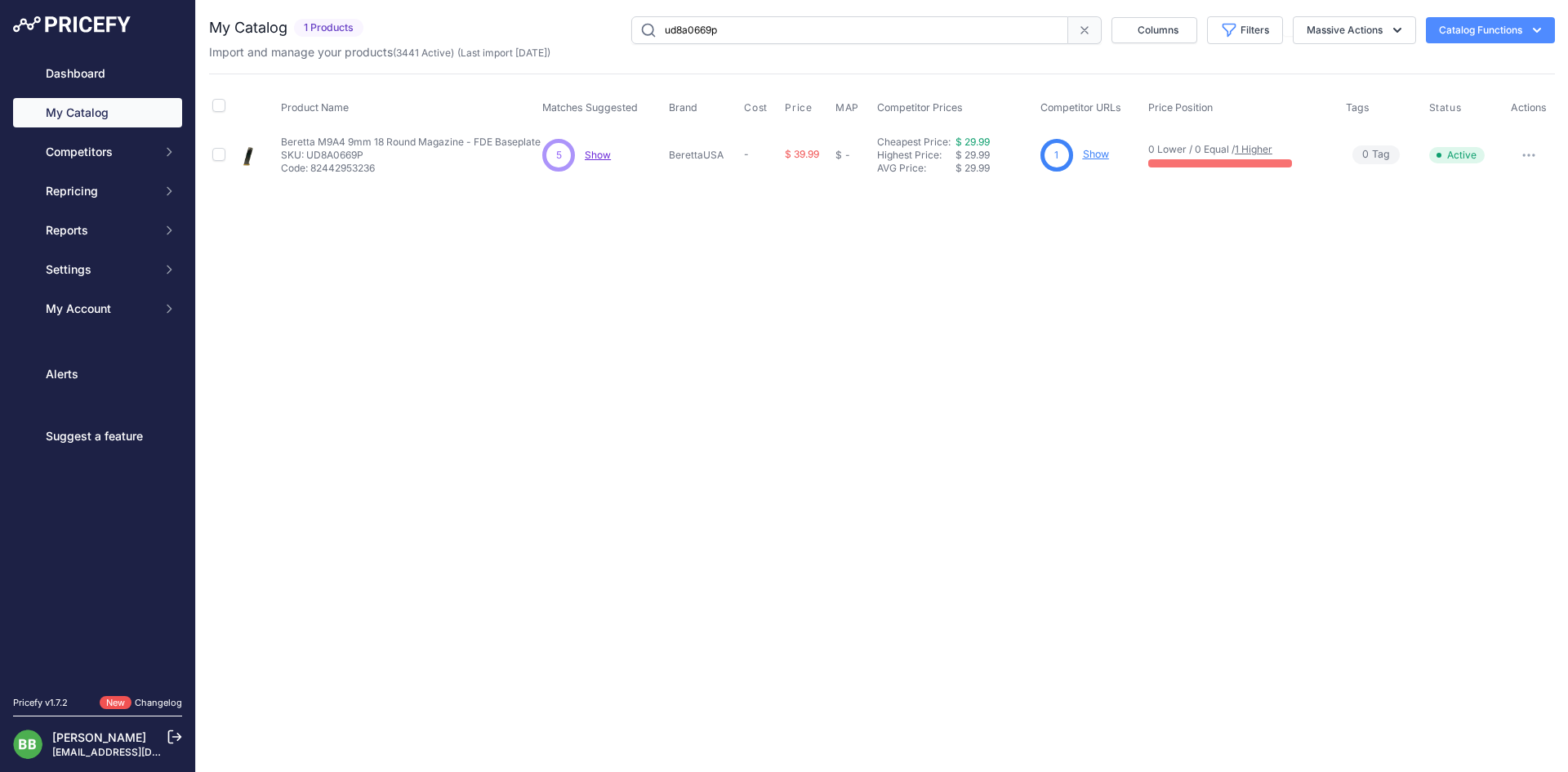
click at [688, 37] on input "ud8a0669p" at bounding box center [849, 30] width 437 height 28
paste input "JK1301M2FE"
type input "JK1301M2FE"
click at [258, 18] on h2 "My Catalog" at bounding box center [248, 28] width 79 height 22
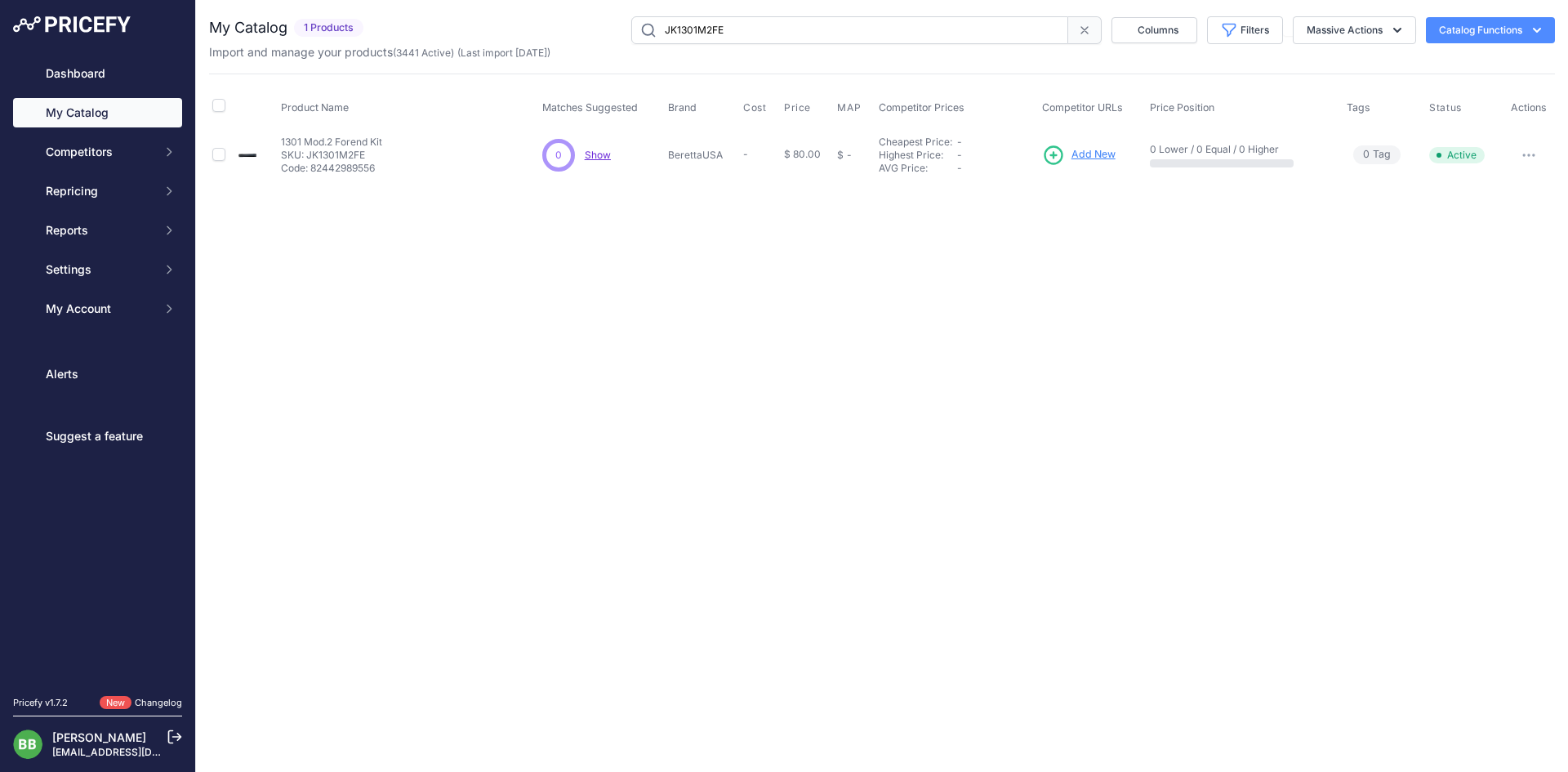
click at [84, 117] on link "My Catalog" at bounding box center [98, 112] width 169 height 29
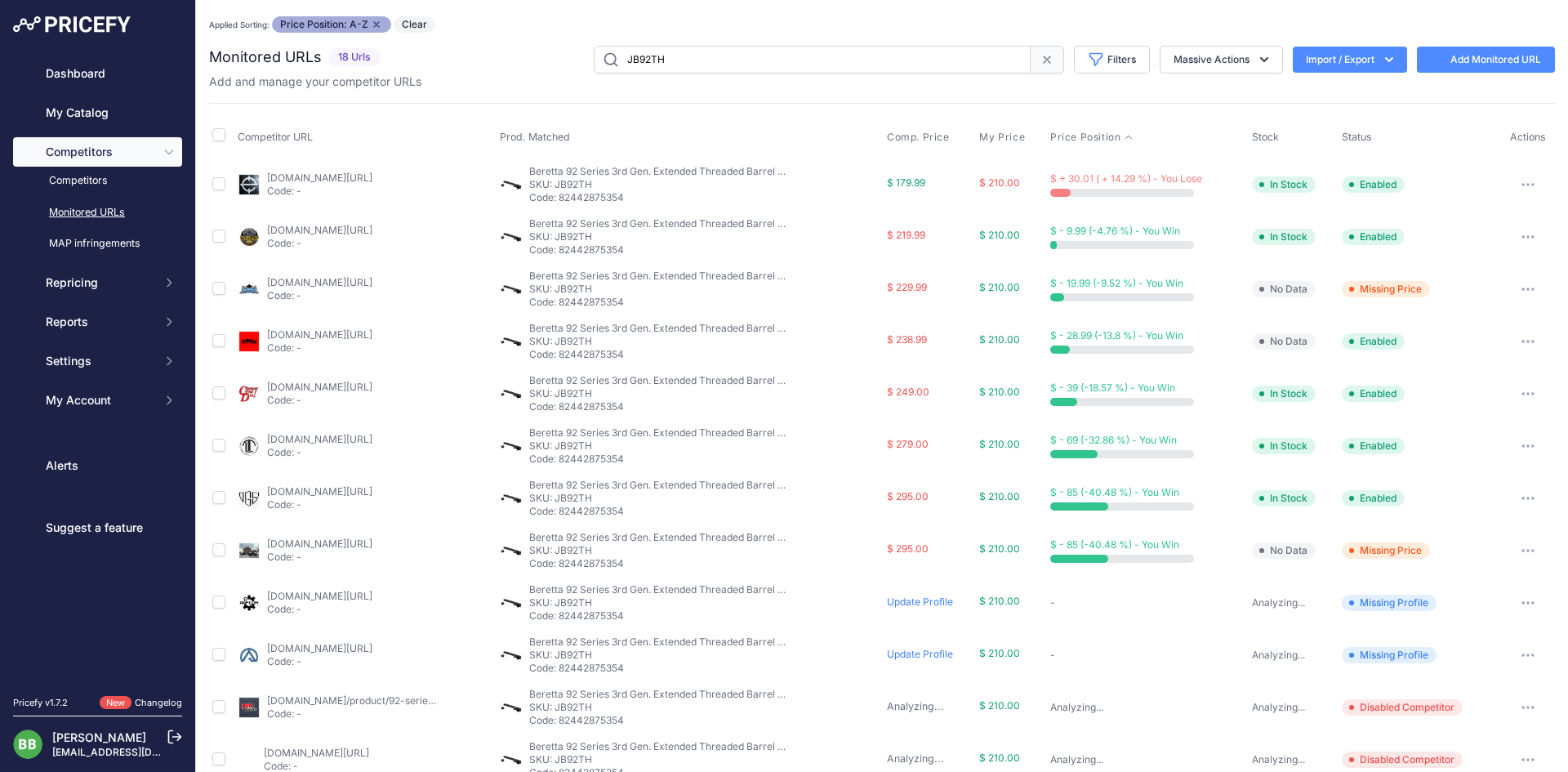
click at [632, 55] on input "JB92TH" at bounding box center [812, 60] width 437 height 28
paste input "e03057"
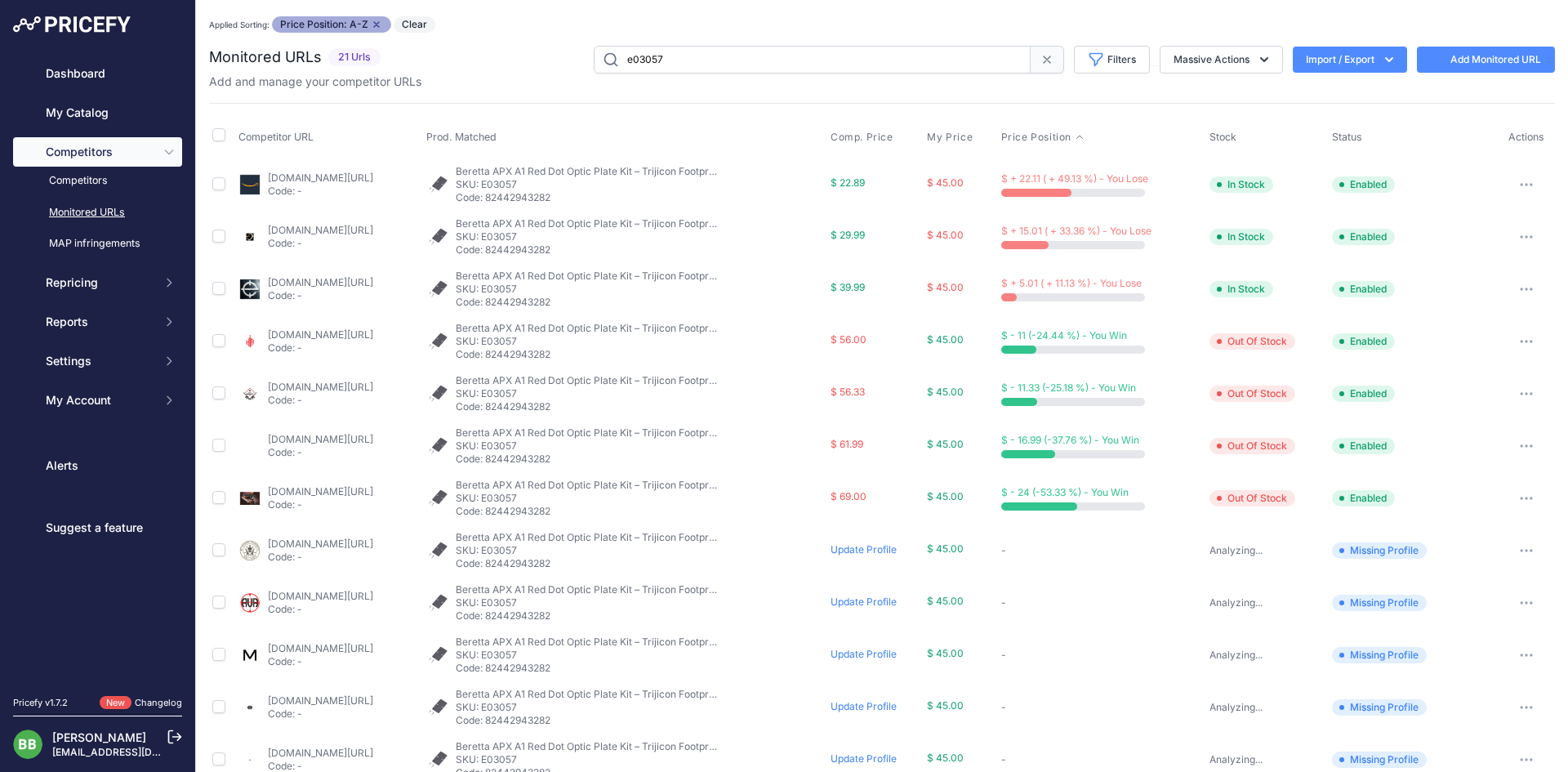
click at [650, 69] on input "e03057" at bounding box center [812, 60] width 437 height 28
click at [679, 65] on input "e03057" at bounding box center [812, 60] width 437 height 28
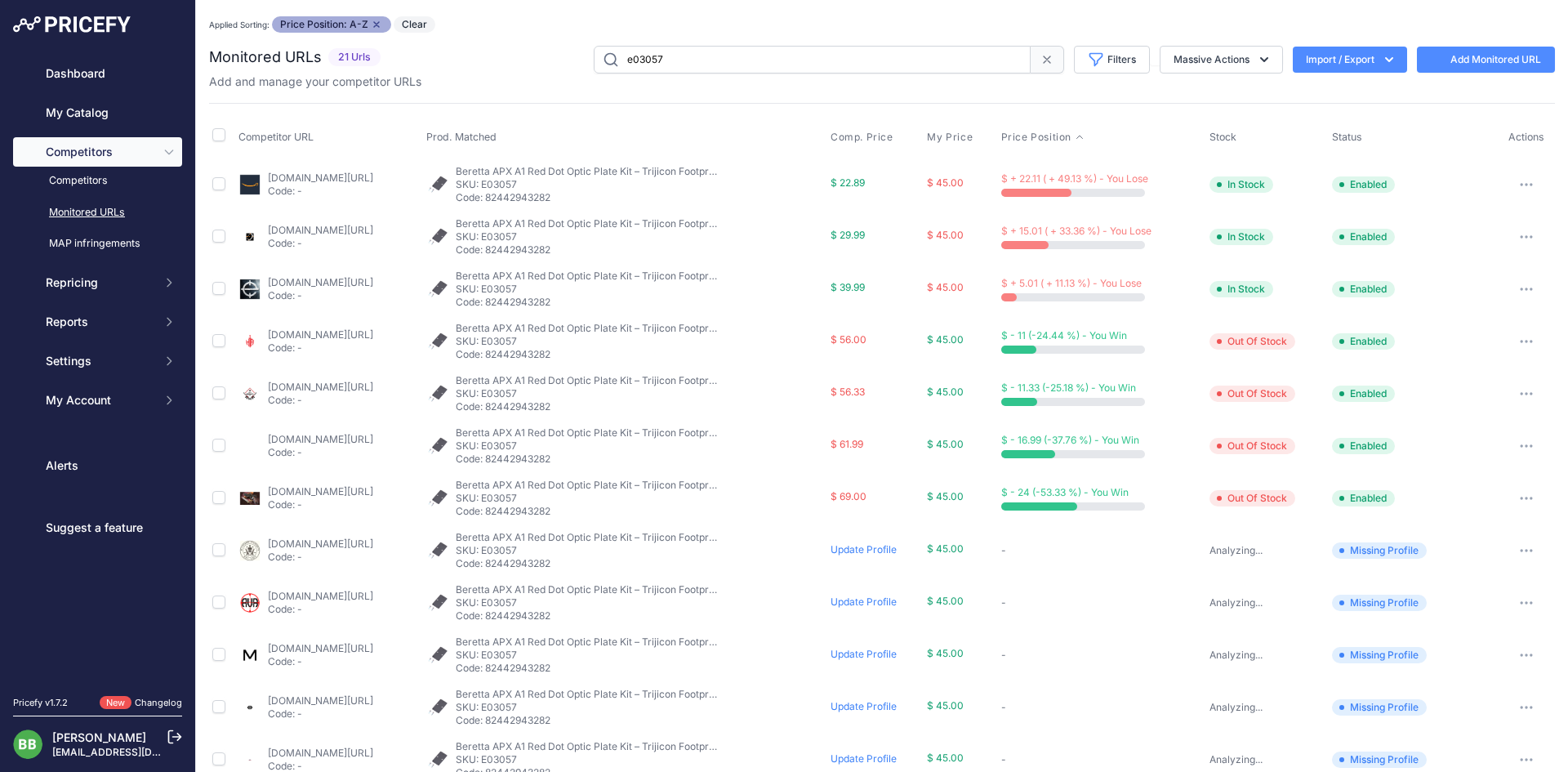
click at [679, 65] on input "e03057" at bounding box center [812, 60] width 437 height 28
paste input "us03052"
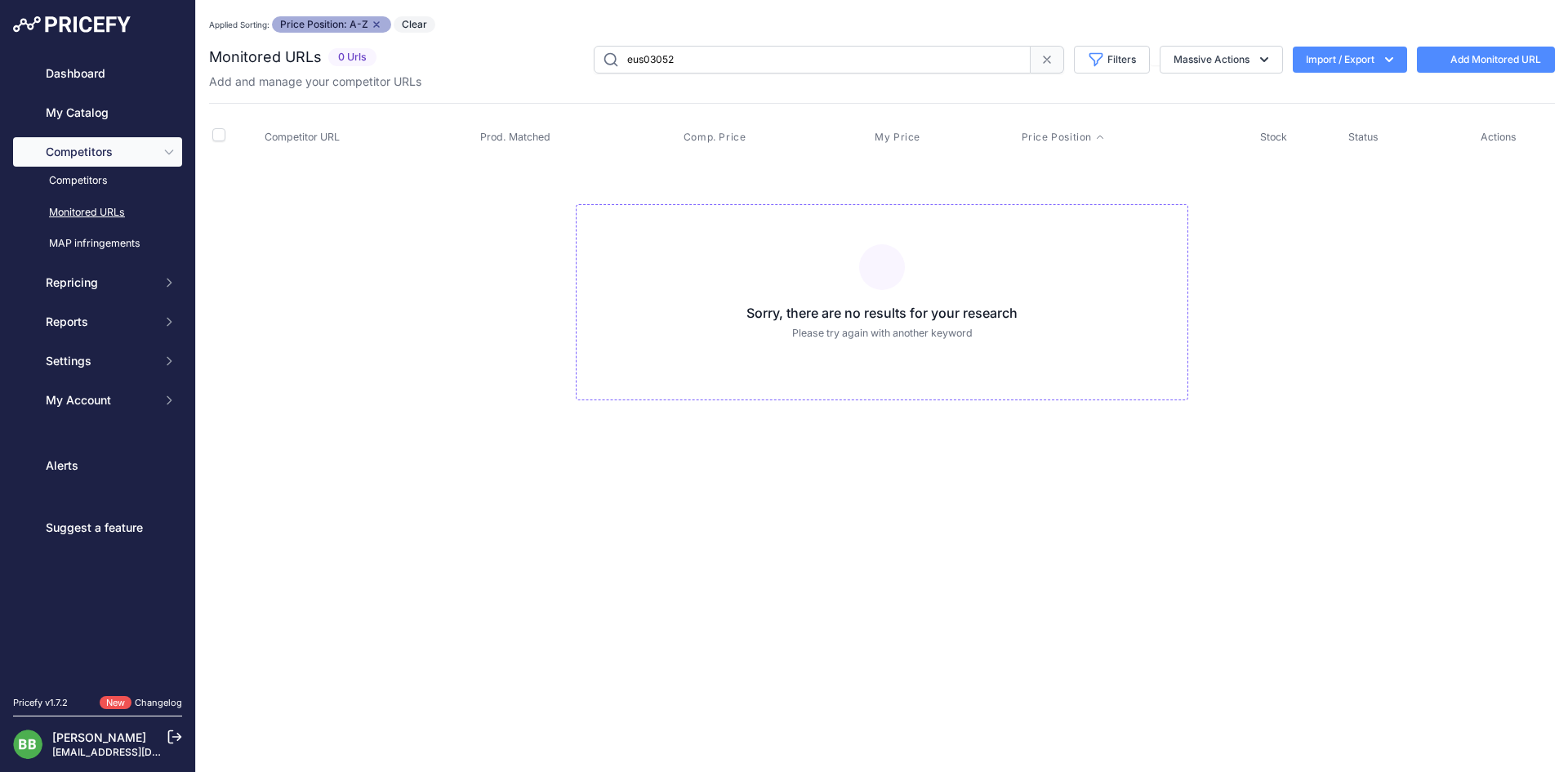
click at [694, 59] on input "eus03052" at bounding box center [812, 60] width 437 height 28
click at [686, 62] on input "eus03052" at bounding box center [812, 60] width 437 height 28
paste input "E02937"
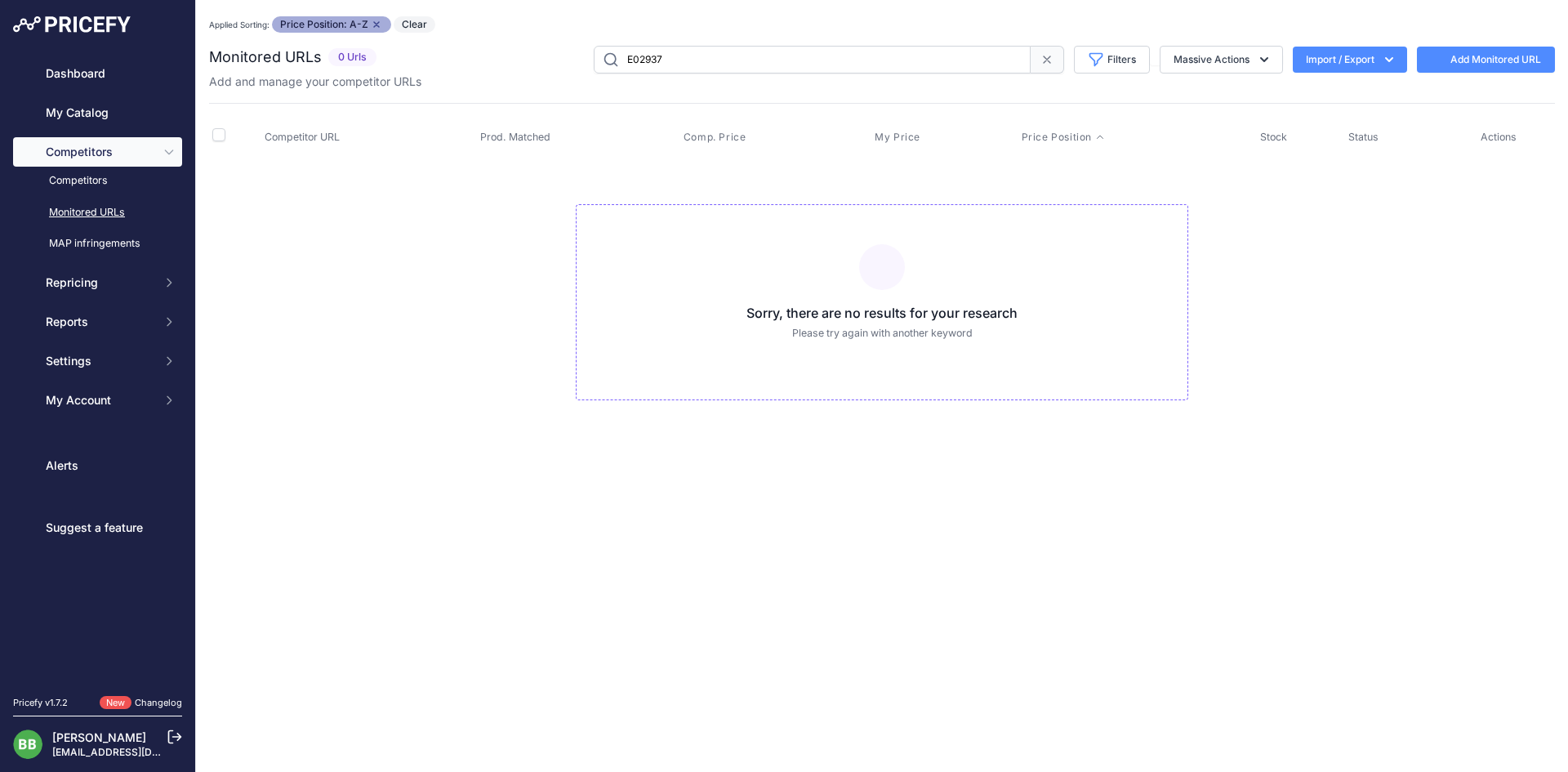
type input "E02937"
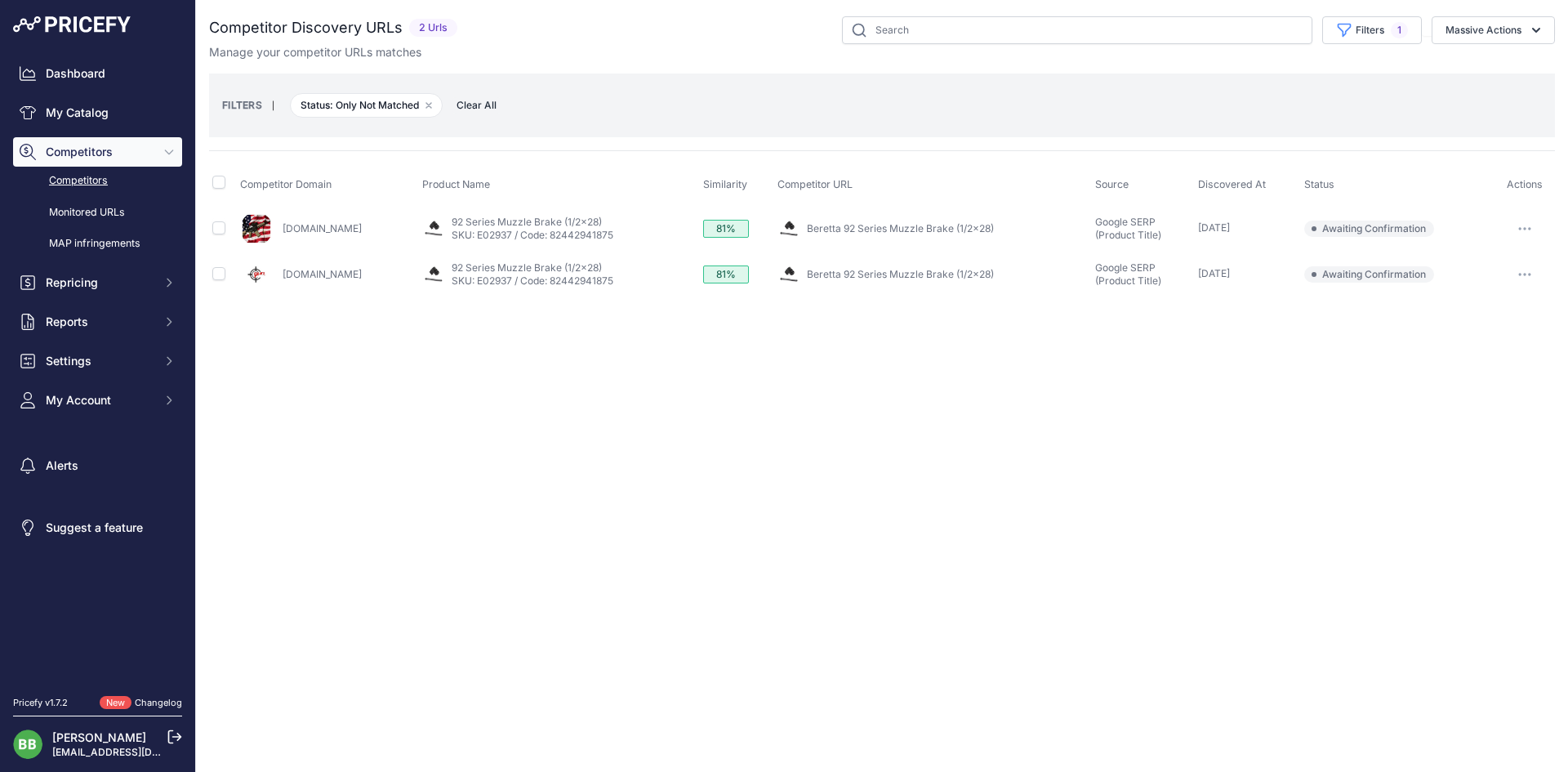
click at [336, 233] on link "[DOMAIN_NAME]" at bounding box center [322, 228] width 80 height 12
click at [320, 277] on link "[DOMAIN_NAME]" at bounding box center [322, 274] width 80 height 12
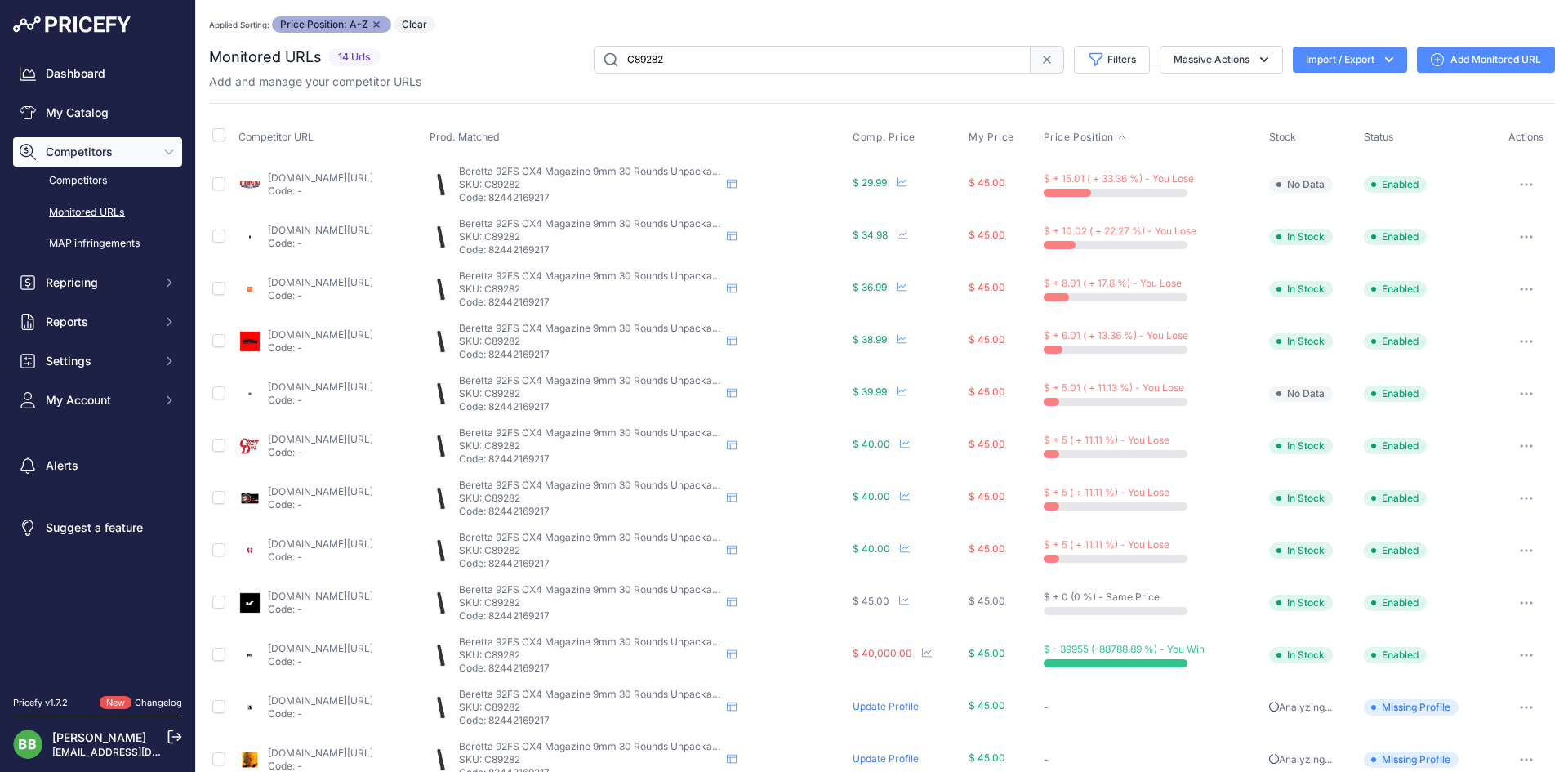
click at [624, 51] on input "C89282" at bounding box center [812, 60] width 437 height 28
click at [640, 61] on input "C89282" at bounding box center [812, 60] width 437 height 28
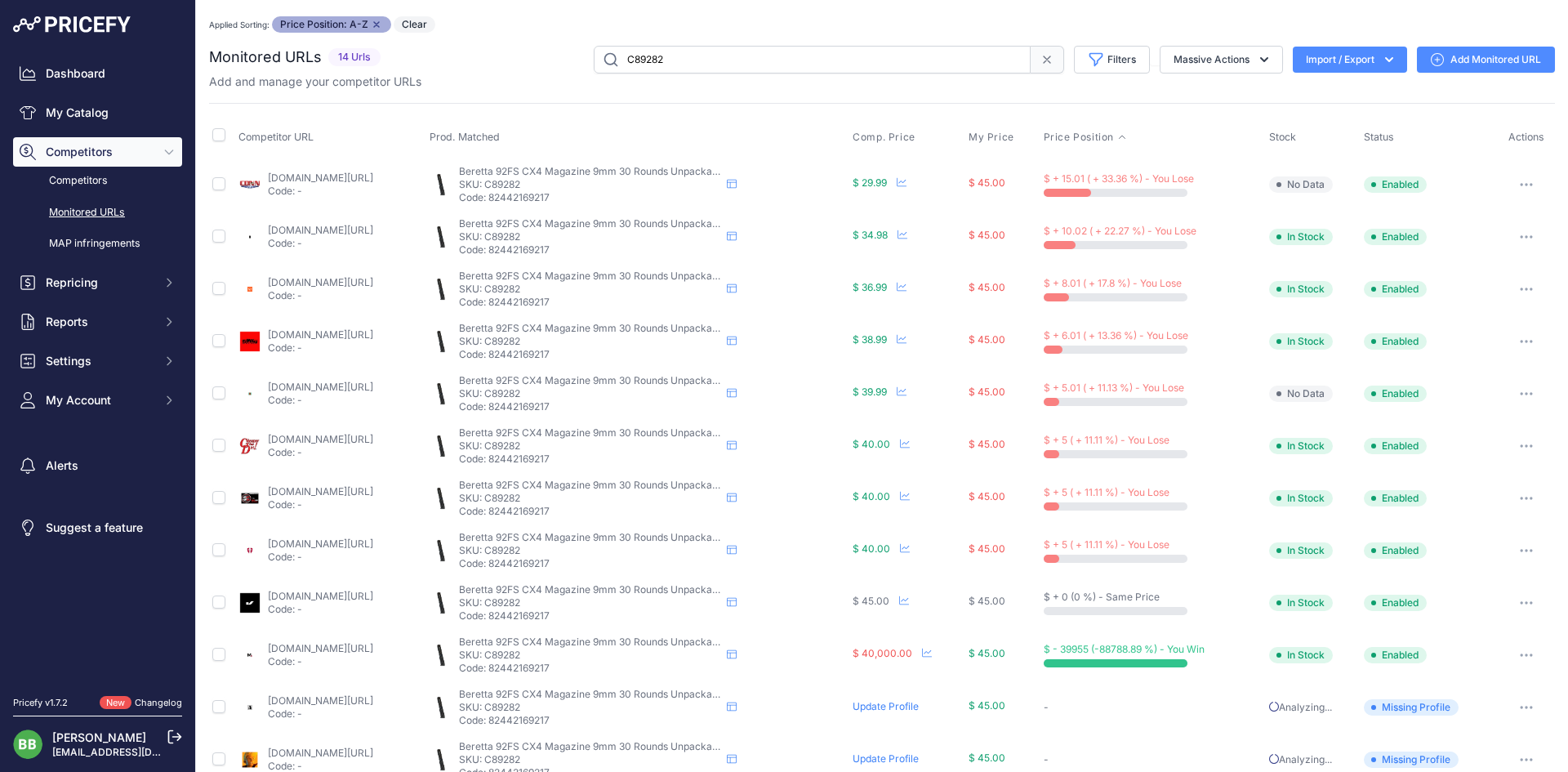
paste input "7C940"
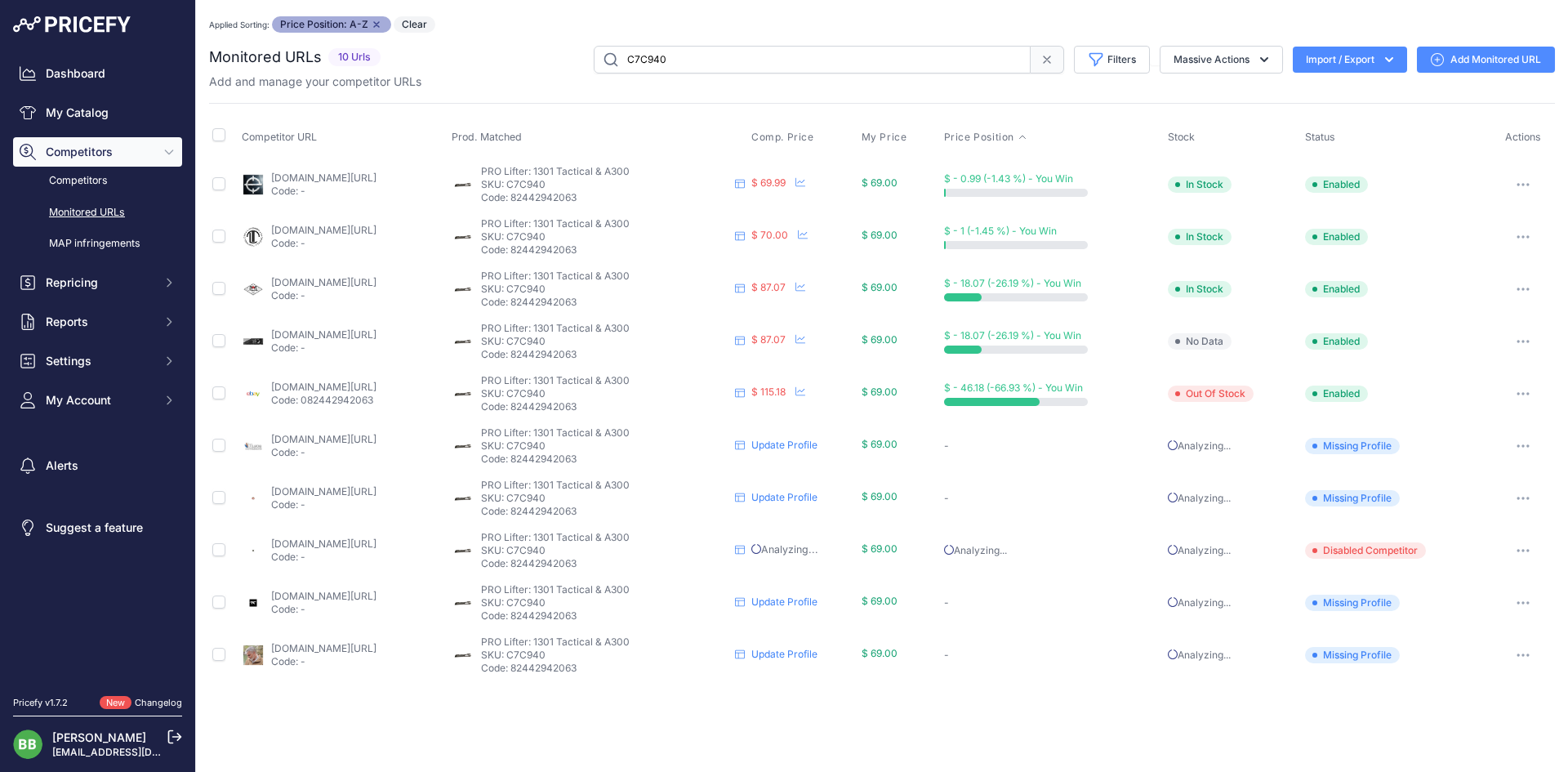
click at [653, 50] on input "C7C940" at bounding box center [812, 60] width 437 height 28
paste input "jmapxcarry8"
type input "jmapxcarry8"
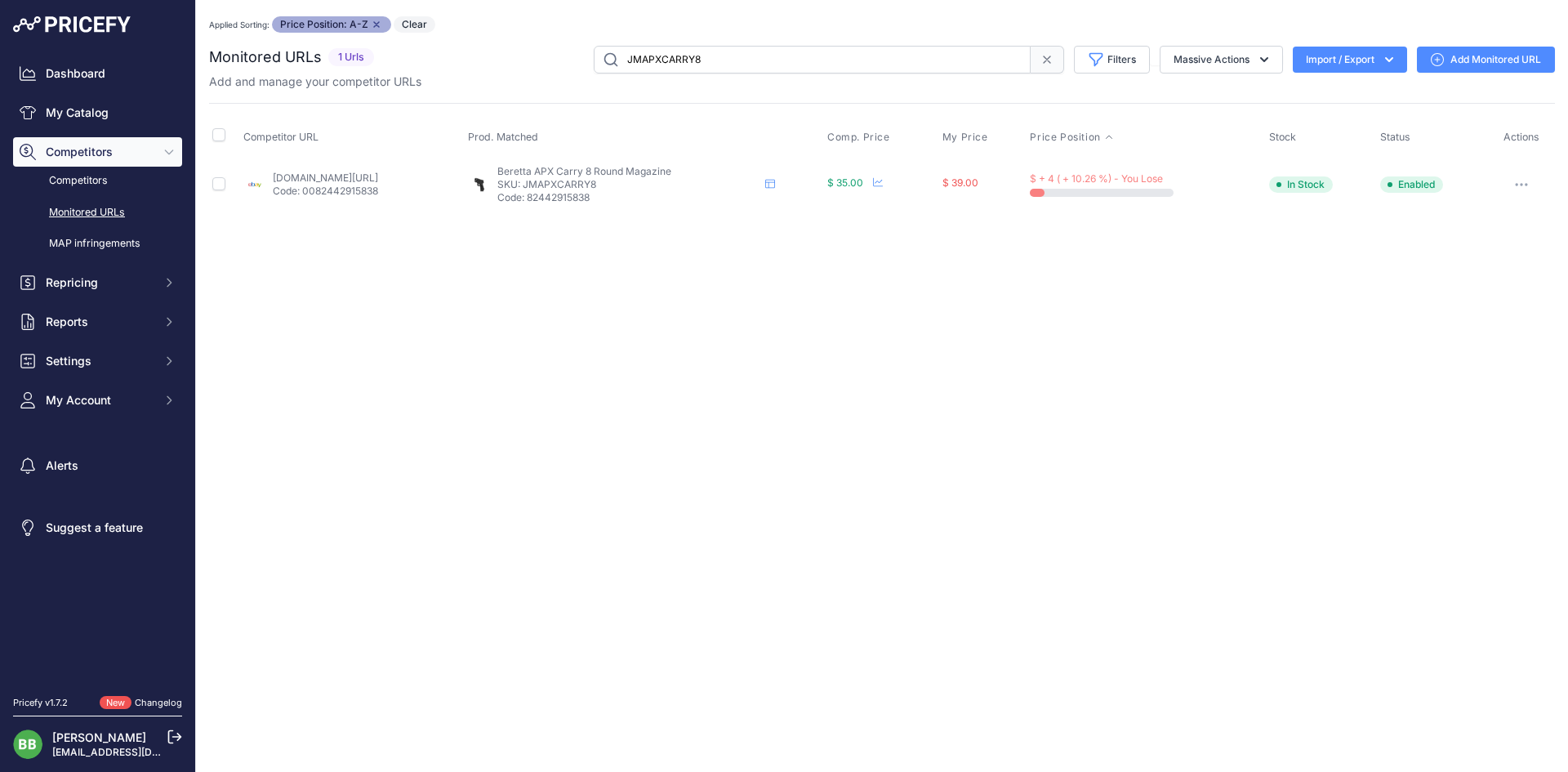
click at [671, 60] on input "JMAPXCARRY8" at bounding box center [812, 60] width 437 height 28
paste input "ud8a0669p"
type input "ud8a0669p"
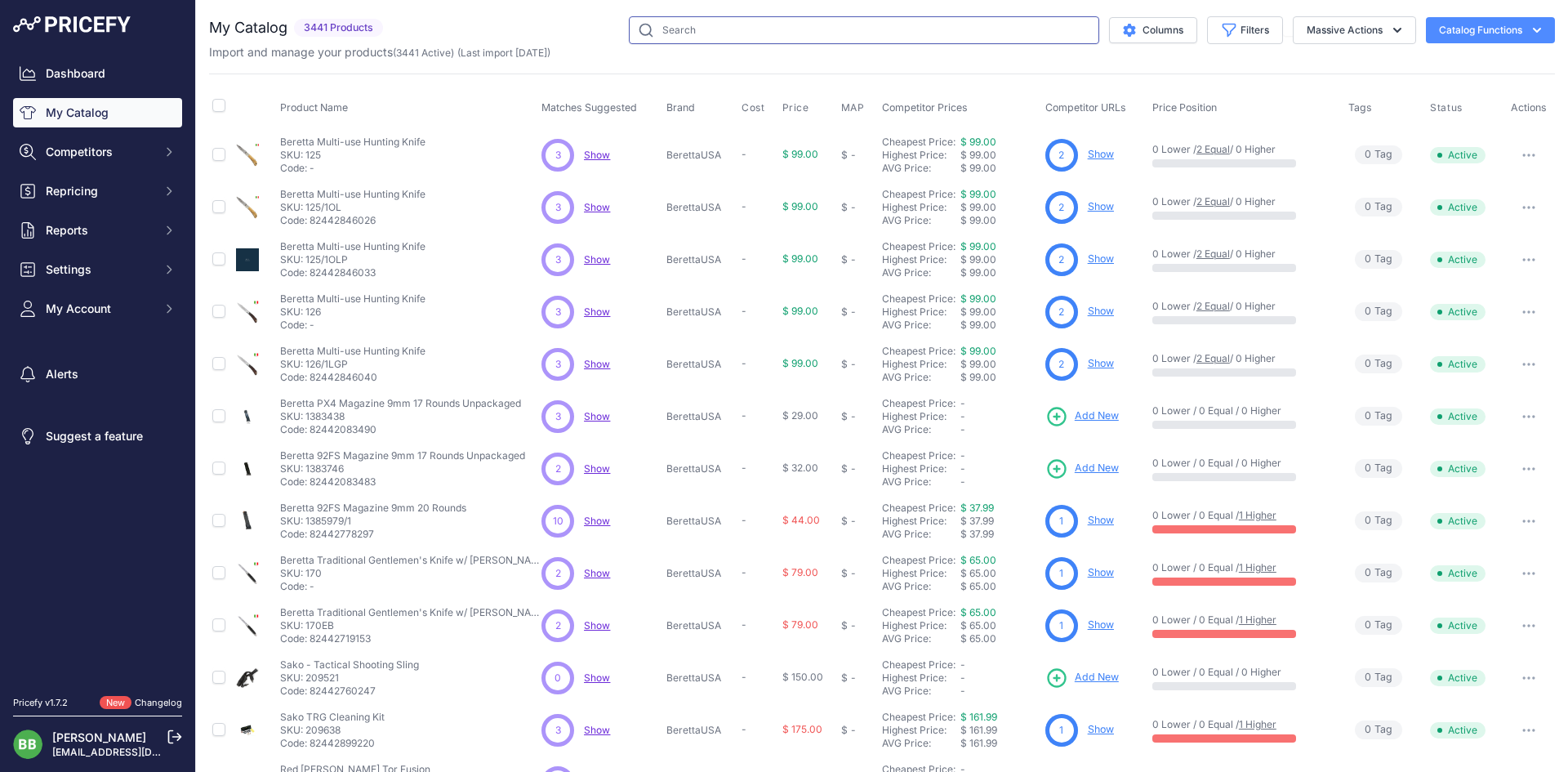
drag, startPoint x: 0, startPoint y: 0, endPoint x: 783, endPoint y: 22, distance: 783.3
click at [783, 22] on input "text" at bounding box center [864, 30] width 470 height 28
paste input "JK1301M2FE"
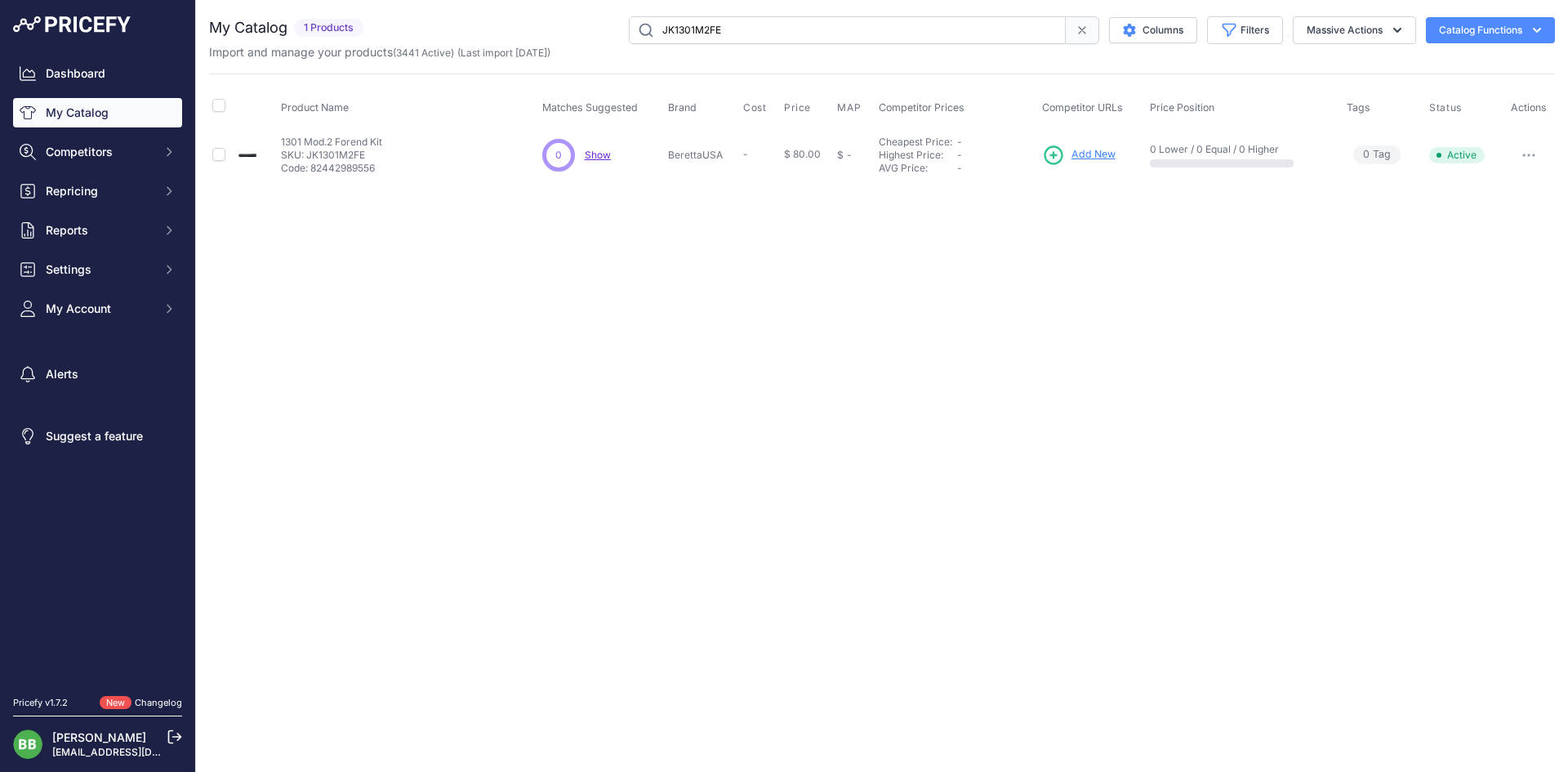
drag, startPoint x: 624, startPoint y: 3, endPoint x: 700, endPoint y: 23, distance: 78.6
click at [643, 8] on div "You are not connected to the internet. My Catalog" at bounding box center [882, 99] width 1346 height 198
click at [700, 23] on input "JK1301M2FE" at bounding box center [846, 30] width 437 height 28
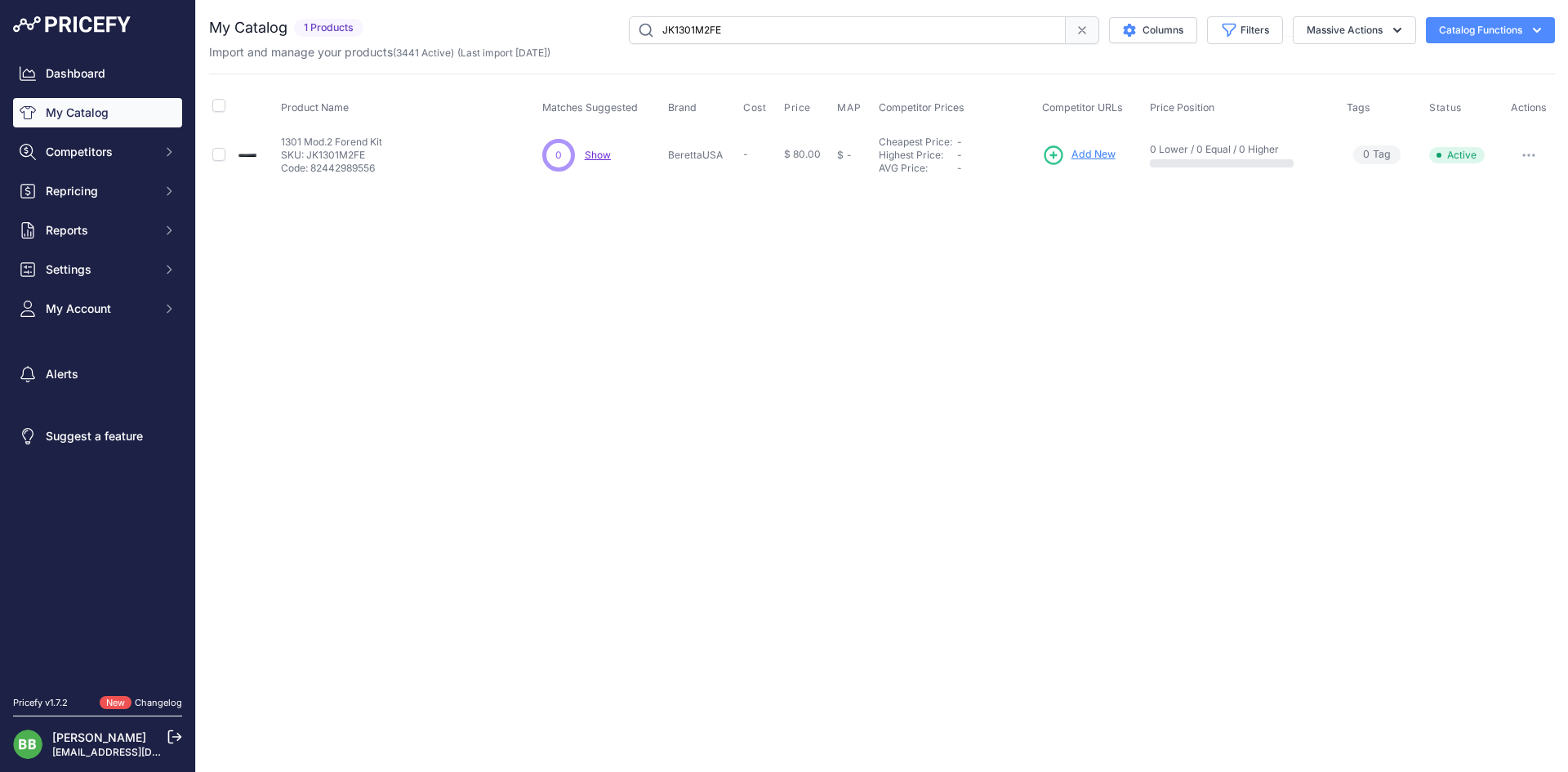
paste input "c8j000p"
drag, startPoint x: 393, startPoint y: 382, endPoint x: 821, endPoint y: 155, distance: 484.5
click at [436, 363] on div "Close You are not connected to the internet." at bounding box center [882, 386] width 1372 height 772
click at [656, 16] on div "You are not connected to the internet. My Catalog" at bounding box center [882, 99] width 1346 height 198
click at [665, 17] on input "c8j000p" at bounding box center [846, 30] width 437 height 28
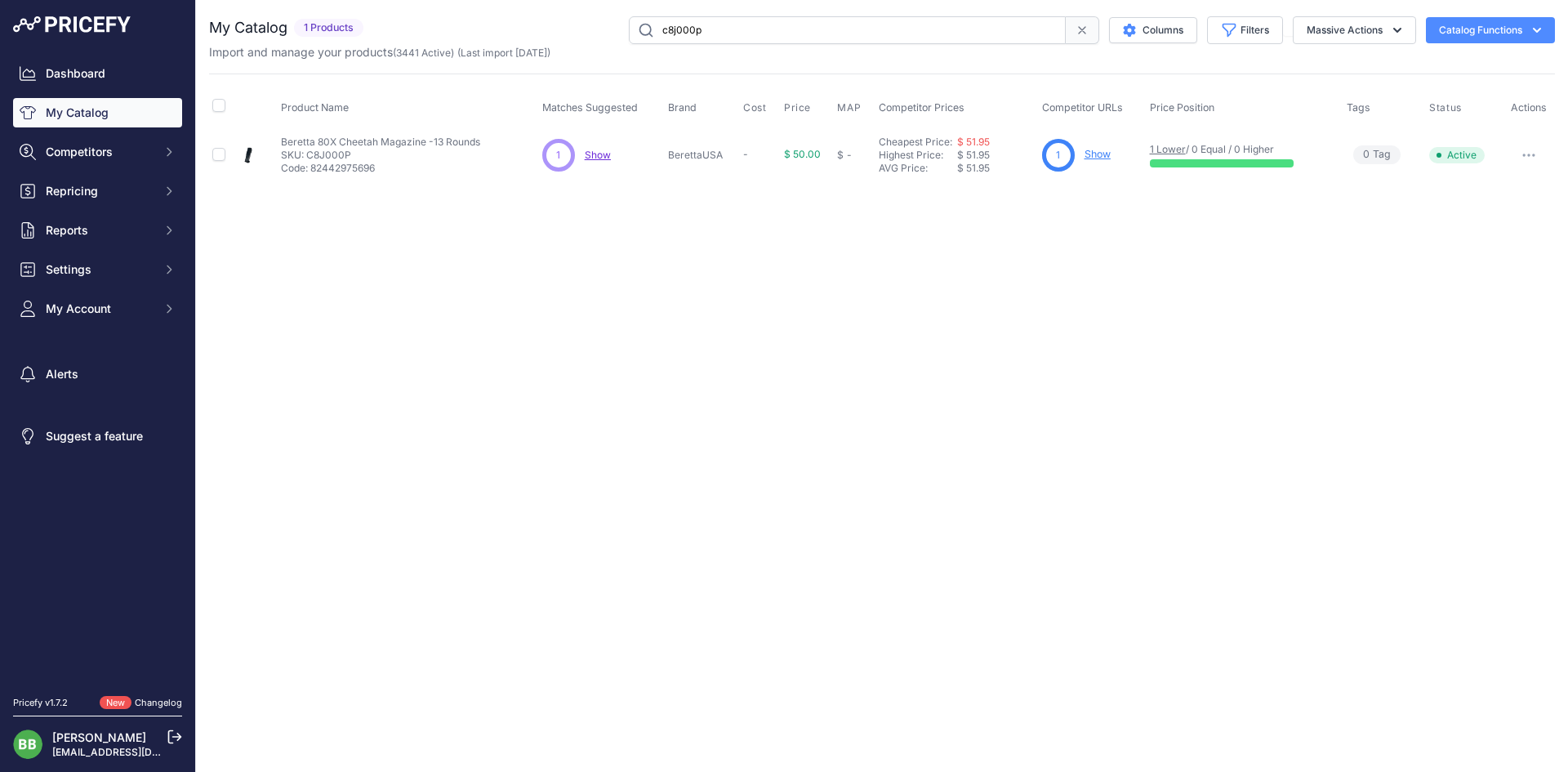
click at [665, 17] on input "c8j000p" at bounding box center [846, 30] width 437 height 28
paste input "1383746"
click at [598, 153] on span "Show" at bounding box center [597, 155] width 26 height 12
click at [816, 29] on input "1383746" at bounding box center [846, 30] width 437 height 28
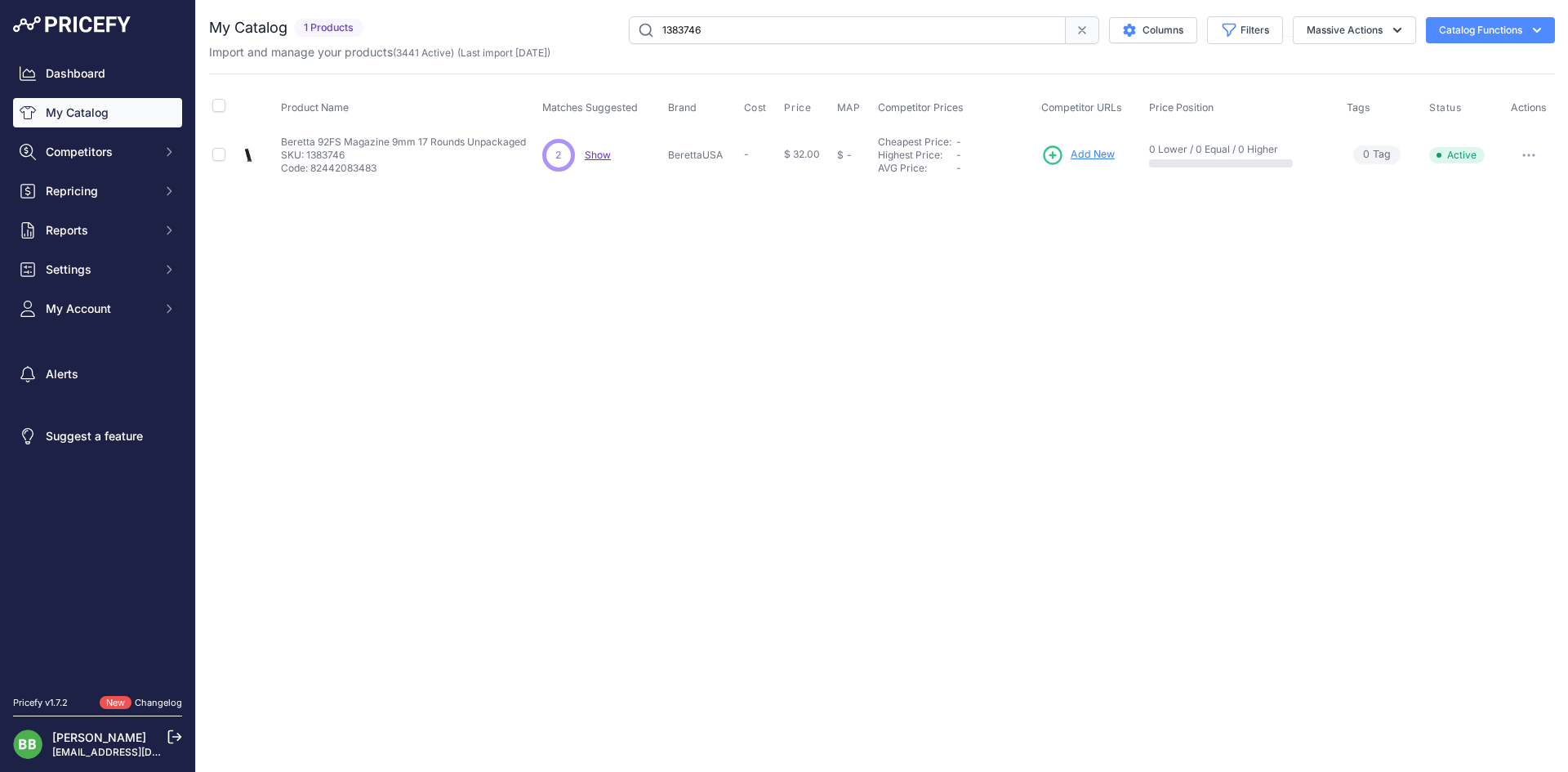
click at [816, 29] on input "1383746" at bounding box center [846, 30] width 437 height 28
paste input "jm80x38015"
click at [731, 36] on input "jm80x38015" at bounding box center [846, 30] width 437 height 28
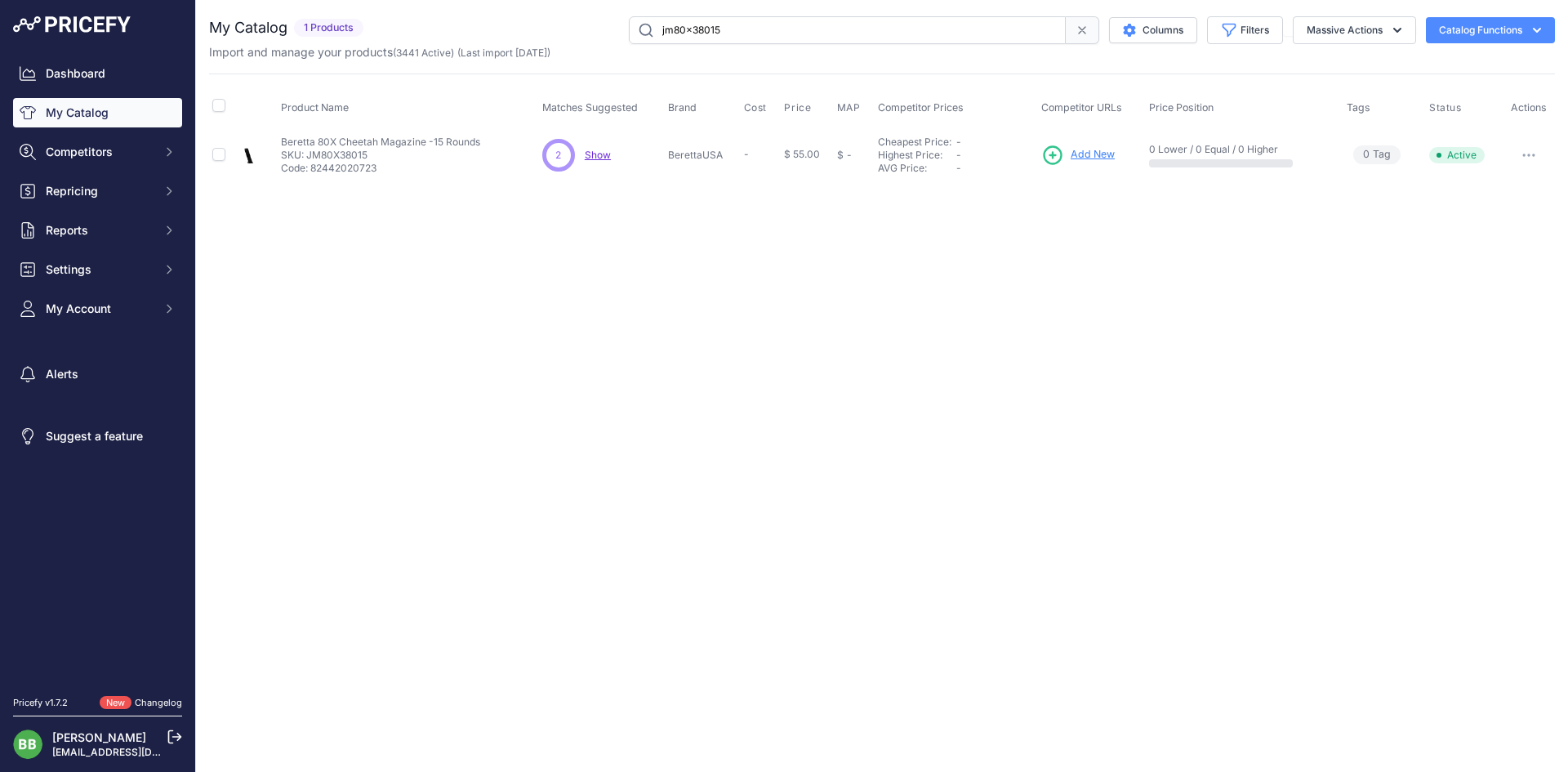
click at [731, 36] on input "jm80x38015" at bounding box center [846, 30] width 437 height 28
paste input "c62379"
click at [671, 24] on input "c62379" at bounding box center [846, 30] width 437 height 28
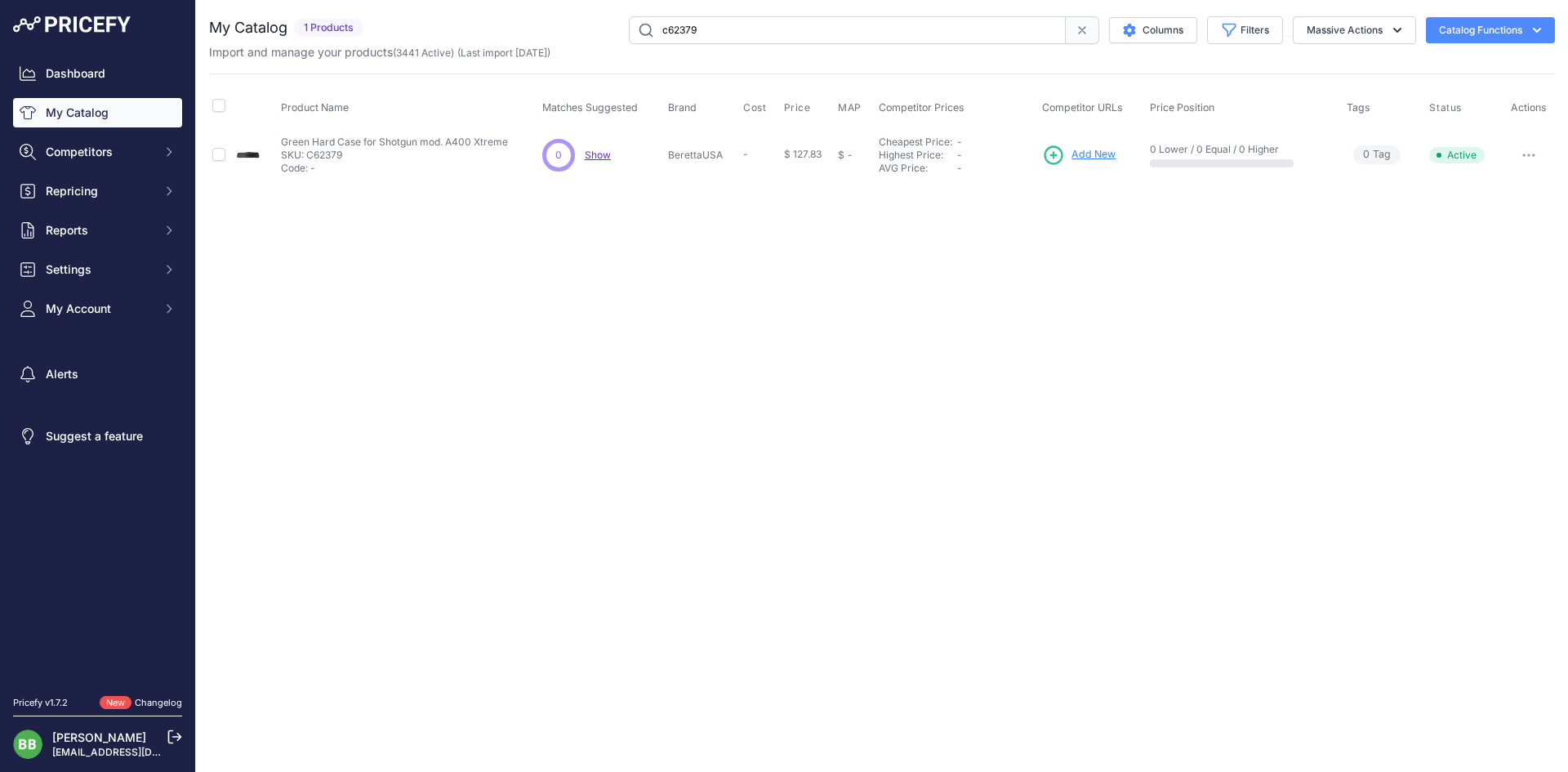
click at [689, 48] on div "Import and manage your products ( 3441 Active ) (Last import 1 Month ago)" at bounding box center [882, 52] width 1346 height 16
click at [687, 33] on input "c62379" at bounding box center [846, 30] width 437 height 28
paste input "519.100"
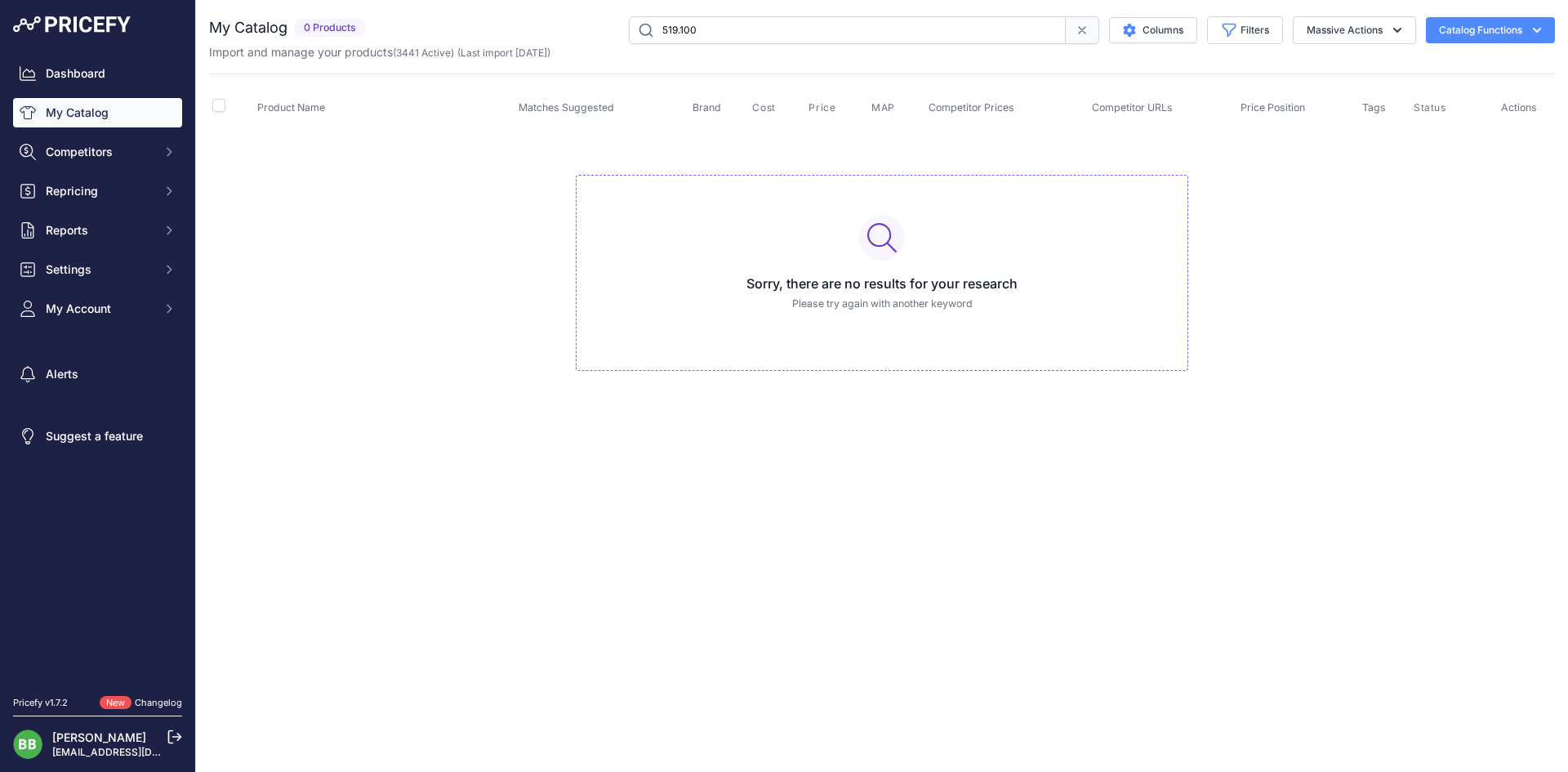
click at [710, 37] on input "519.100" at bounding box center [846, 30] width 437 height 28
paste input "bpp_mt_t3xbm"
click at [685, 39] on input "bpp_mt_t3xbm" at bounding box center [846, 30] width 437 height 28
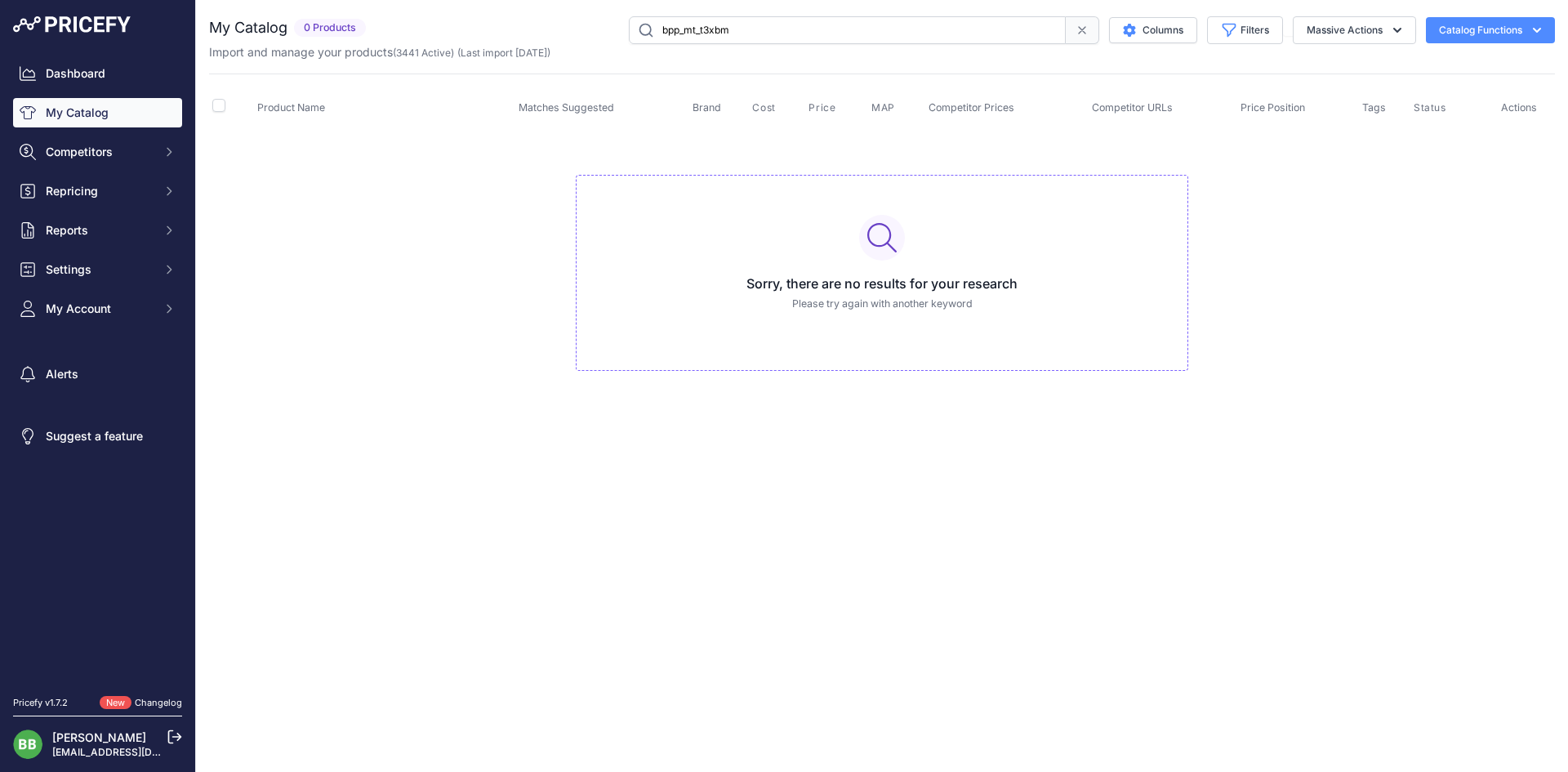
click at [685, 39] on input "bpp_mt_t3xbm" at bounding box center [846, 30] width 437 height 28
paste input "jmc86021"
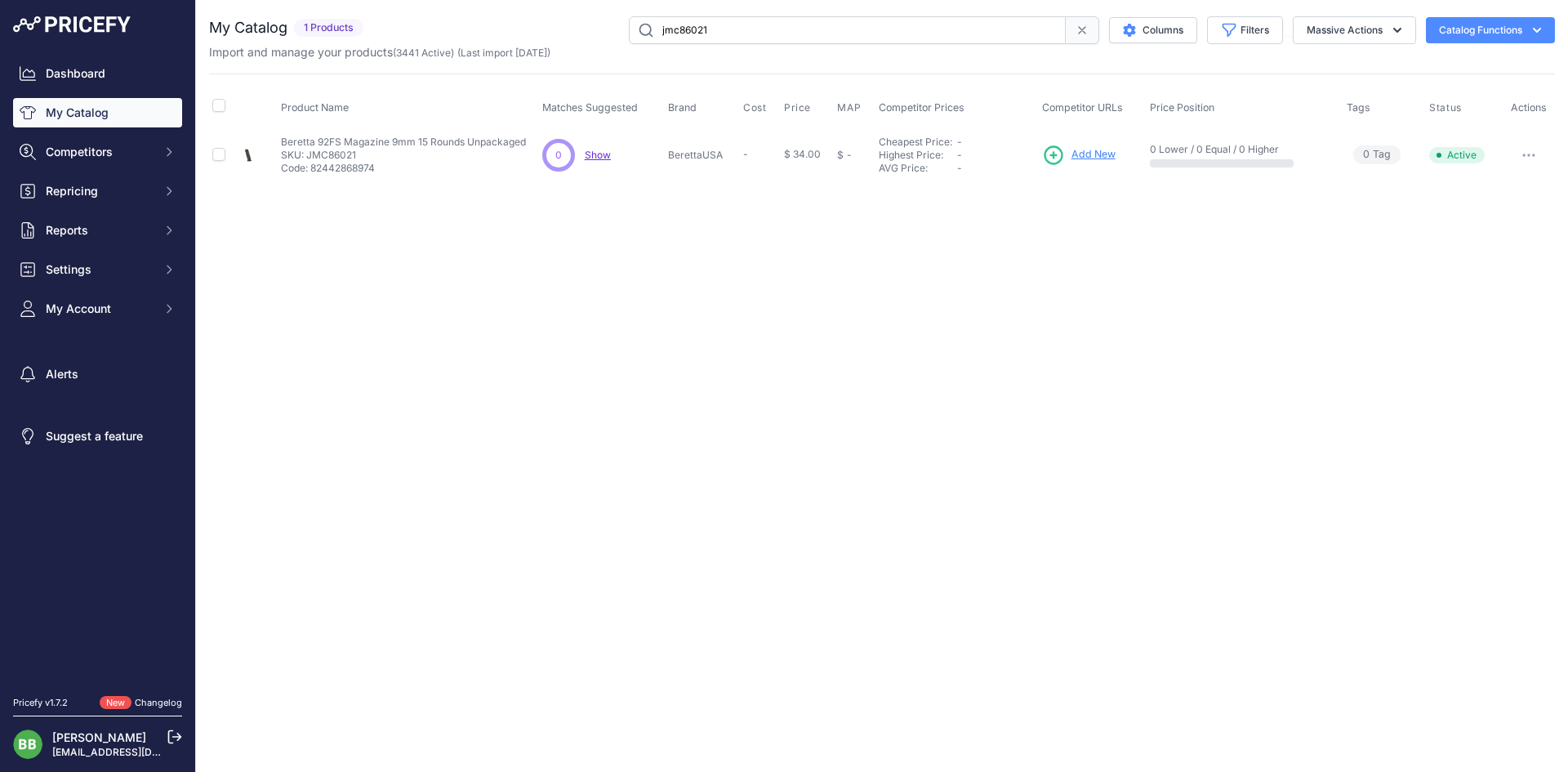
click at [705, 29] on input "jmc86021" at bounding box center [846, 30] width 437 height 28
paste input "20x8"
click at [664, 51] on div "Import and manage your products ( 3441 Active ) (Last import 1 Month ago)" at bounding box center [882, 52] width 1346 height 16
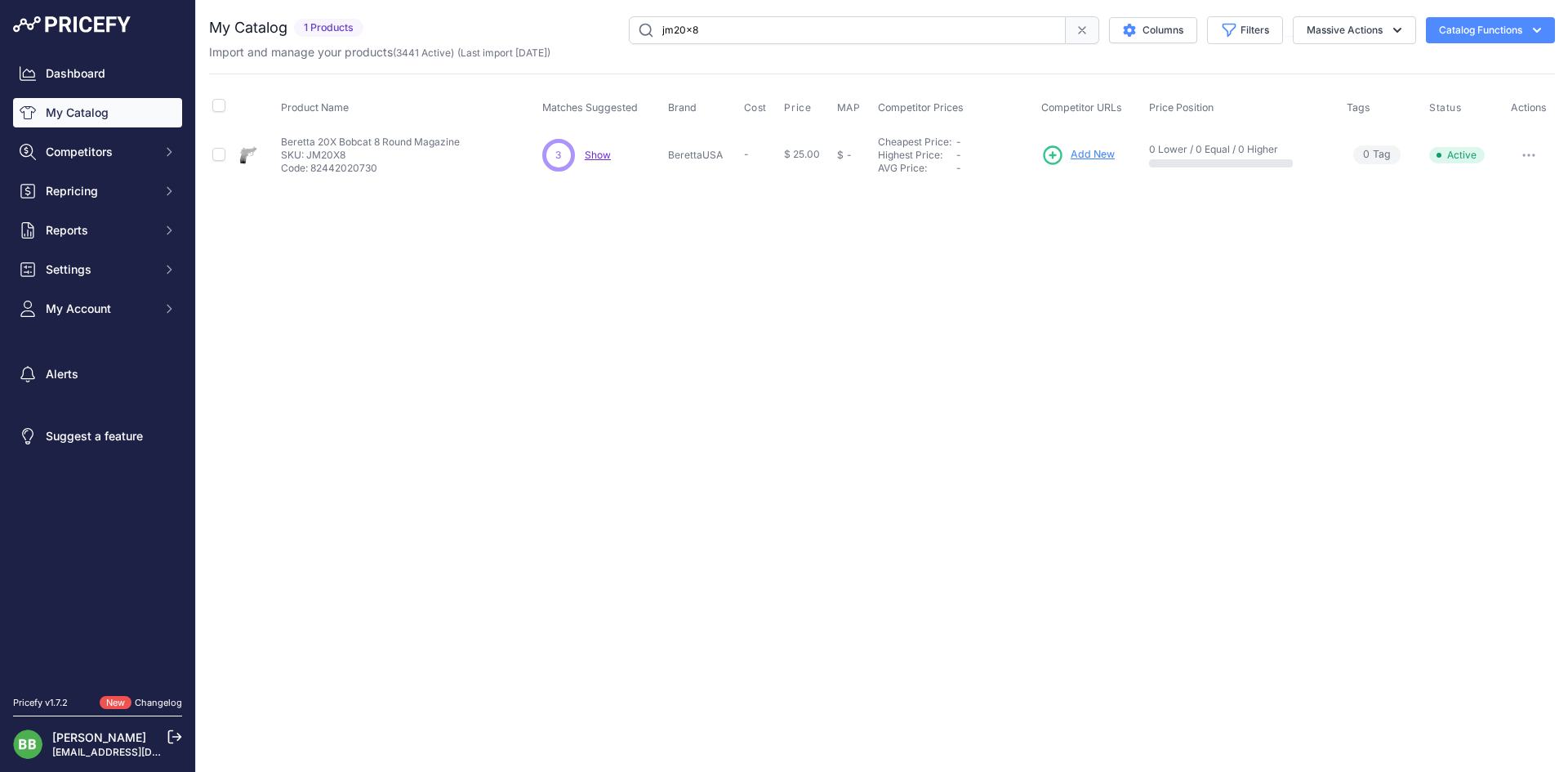
click at [669, 24] on input "jm20x8" at bounding box center [846, 30] width 437 height 28
click at [695, 32] on input "jm20x8" at bounding box center [846, 30] width 437 height 28
paste input "e02416"
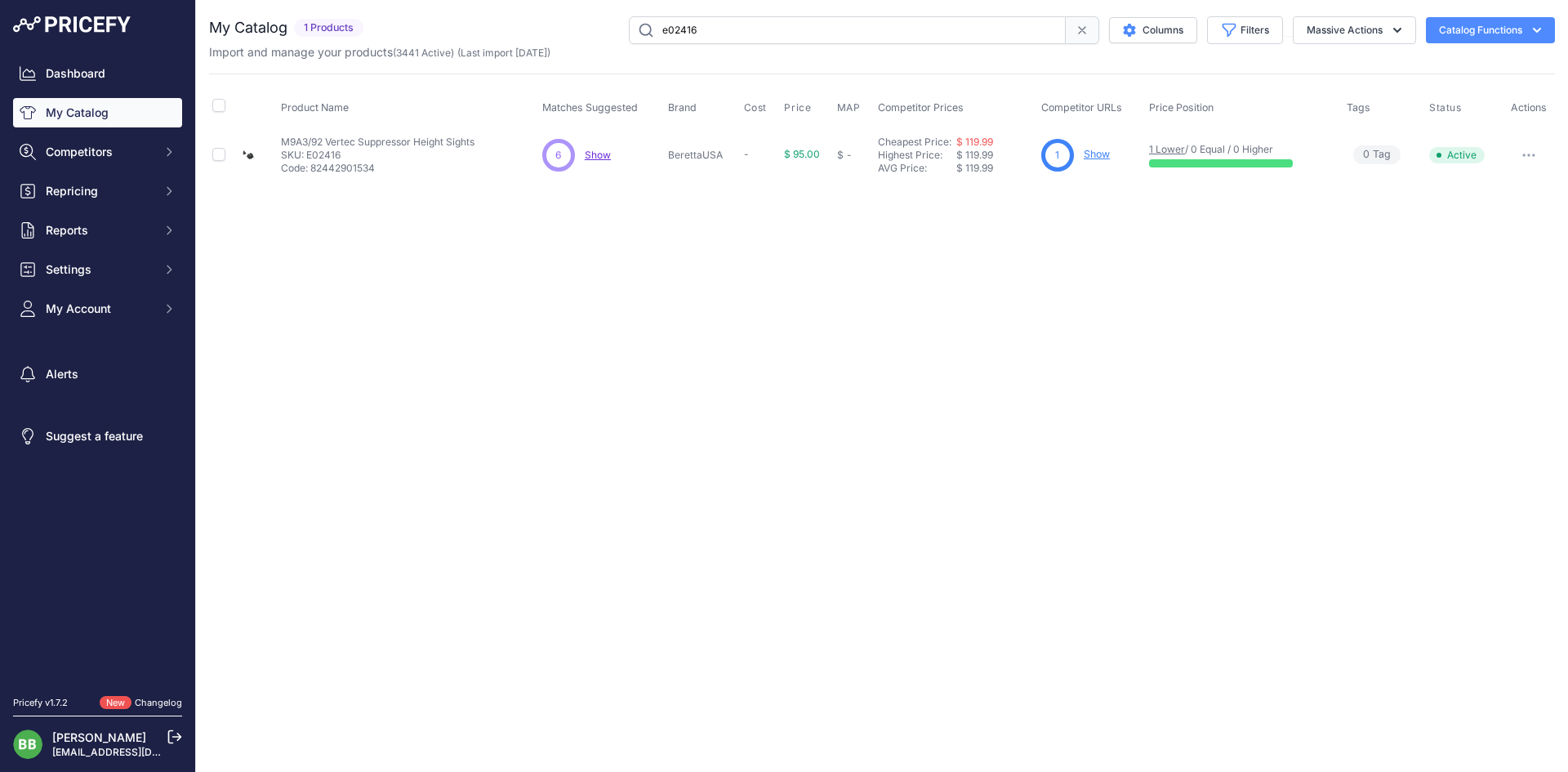
click at [687, 30] on input "e02416" at bounding box center [846, 30] width 437 height 28
click at [684, 33] on input "e02416" at bounding box center [846, 30] width 437 height 28
paste input "ud8a0772p"
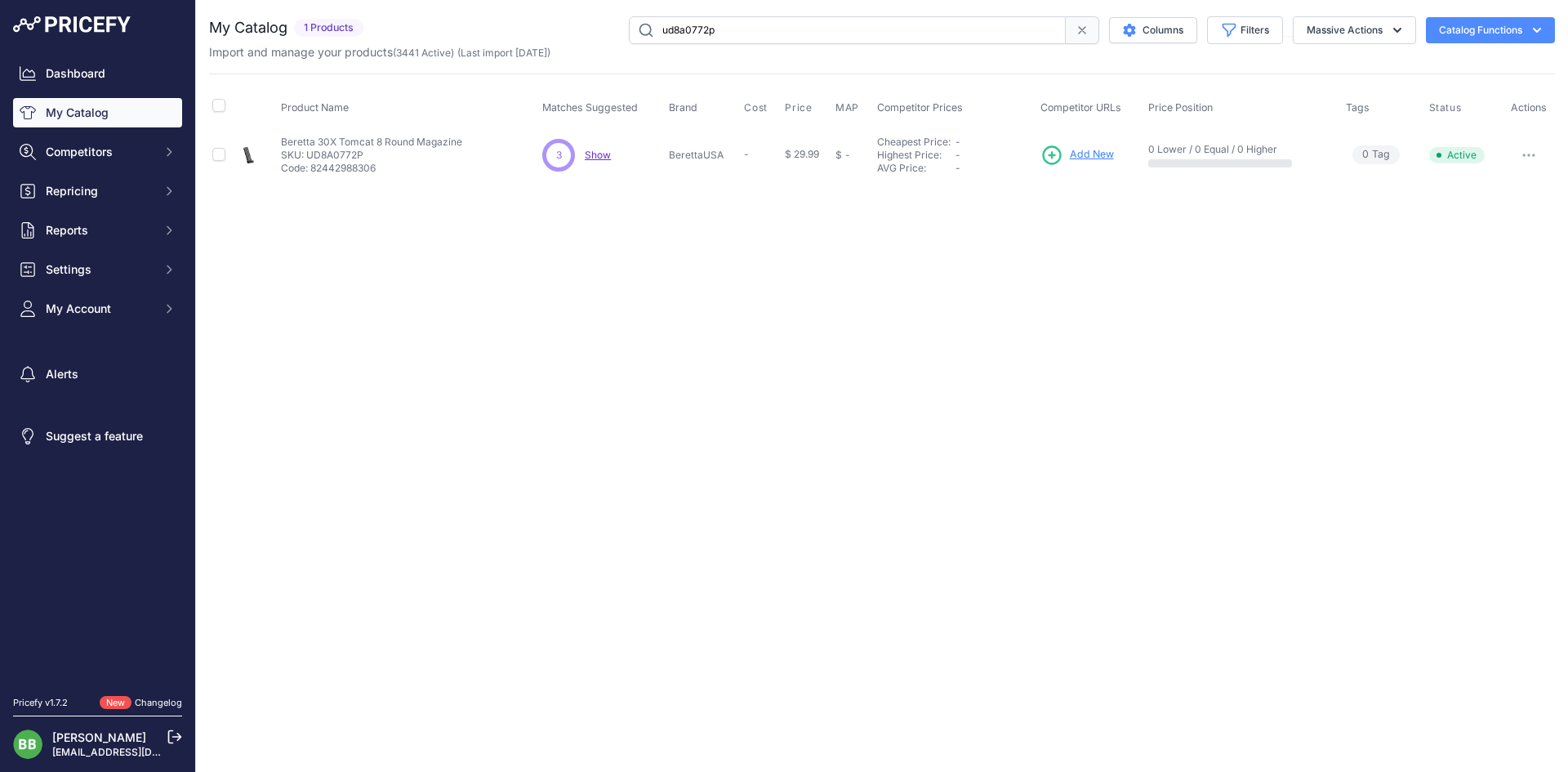
click at [771, 41] on input "ud8a0772p" at bounding box center [846, 30] width 437 height 28
click at [770, 41] on input "ud8a0772p" at bounding box center [846, 30] width 437 height 28
paste input "eus03063"
click at [708, 26] on input "eus03063" at bounding box center [846, 30] width 437 height 28
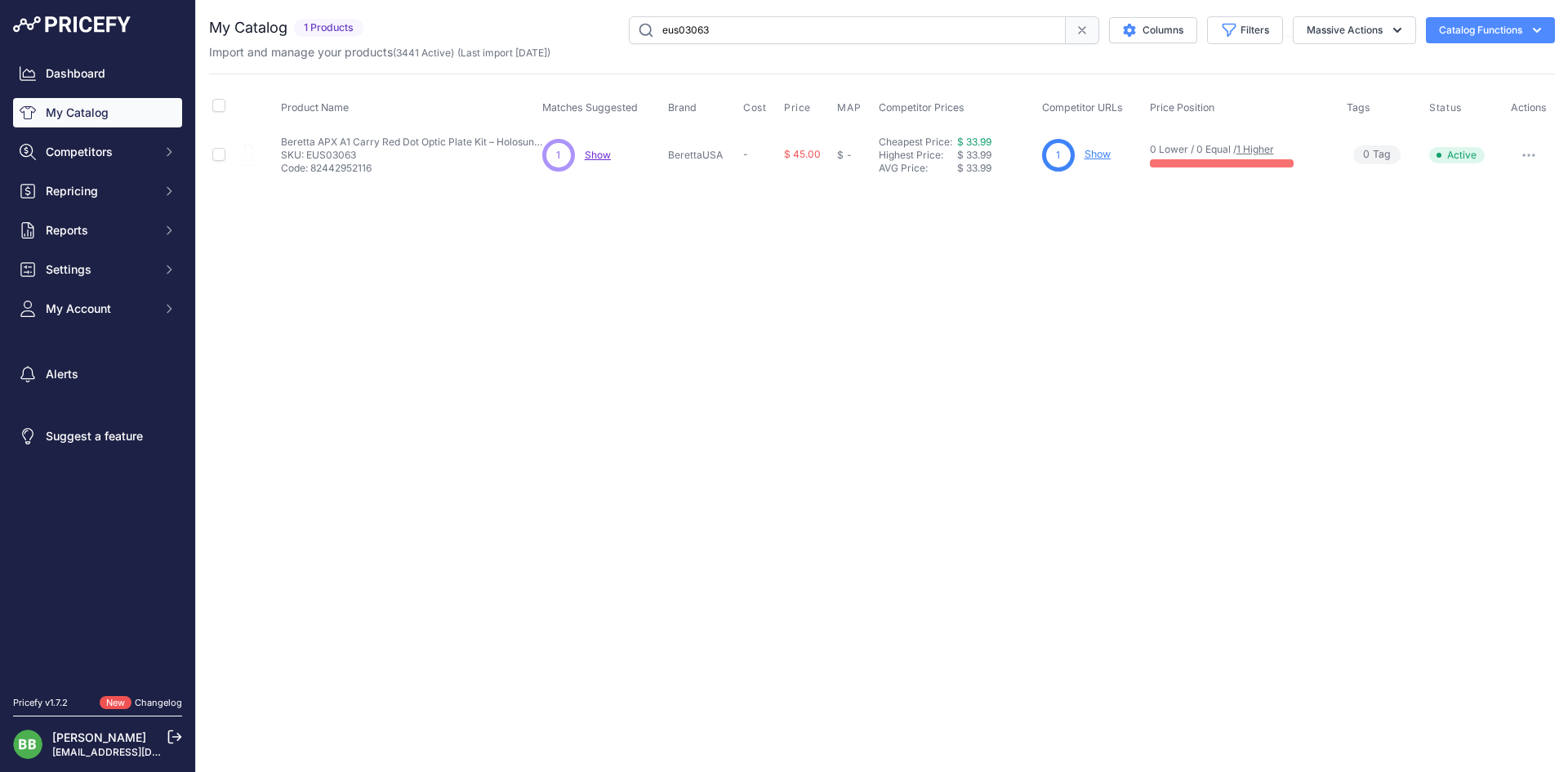
click at [708, 26] on input "eus03063" at bounding box center [846, 30] width 437 height 28
paste input "00047"
click at [741, 34] on input "eu00047" at bounding box center [846, 30] width 437 height 28
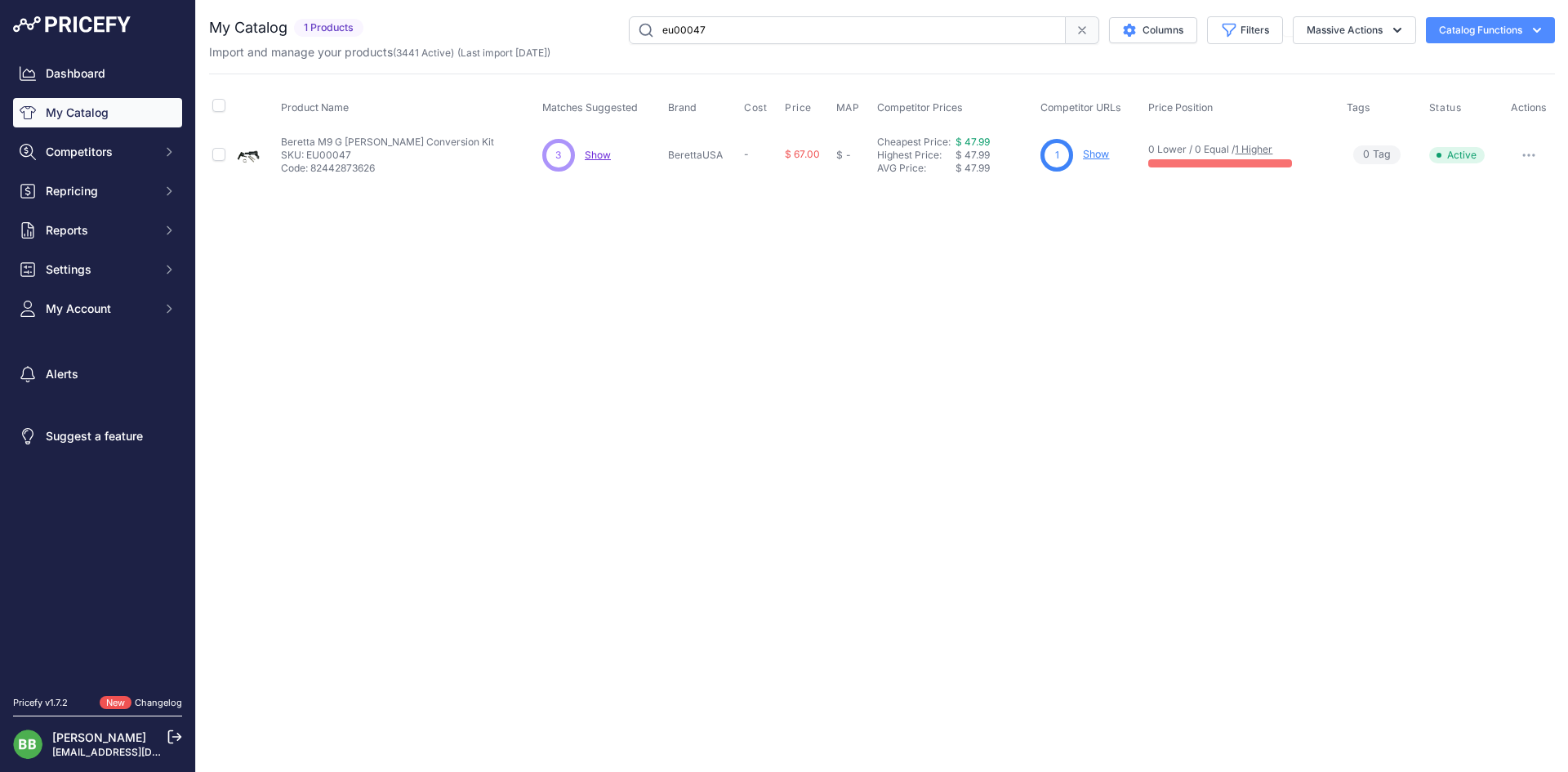
paste input "31"
click at [701, 41] on input "eu00031" at bounding box center [846, 30] width 437 height 28
paste input "c8c205"
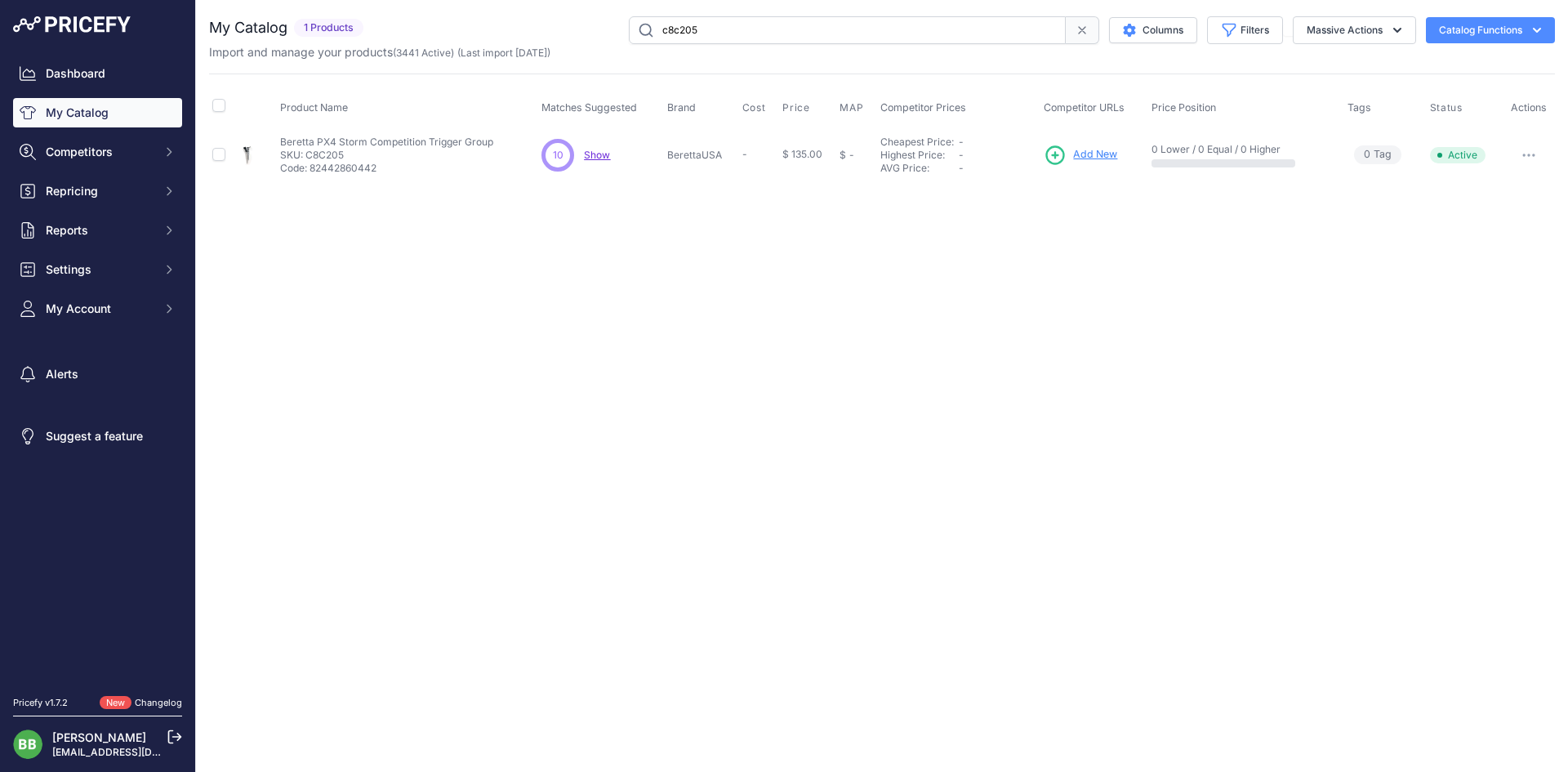
click at [829, 42] on input "c8c205" at bounding box center [846, 30] width 437 height 28
paste input "eu00137"
type input "eu00137"
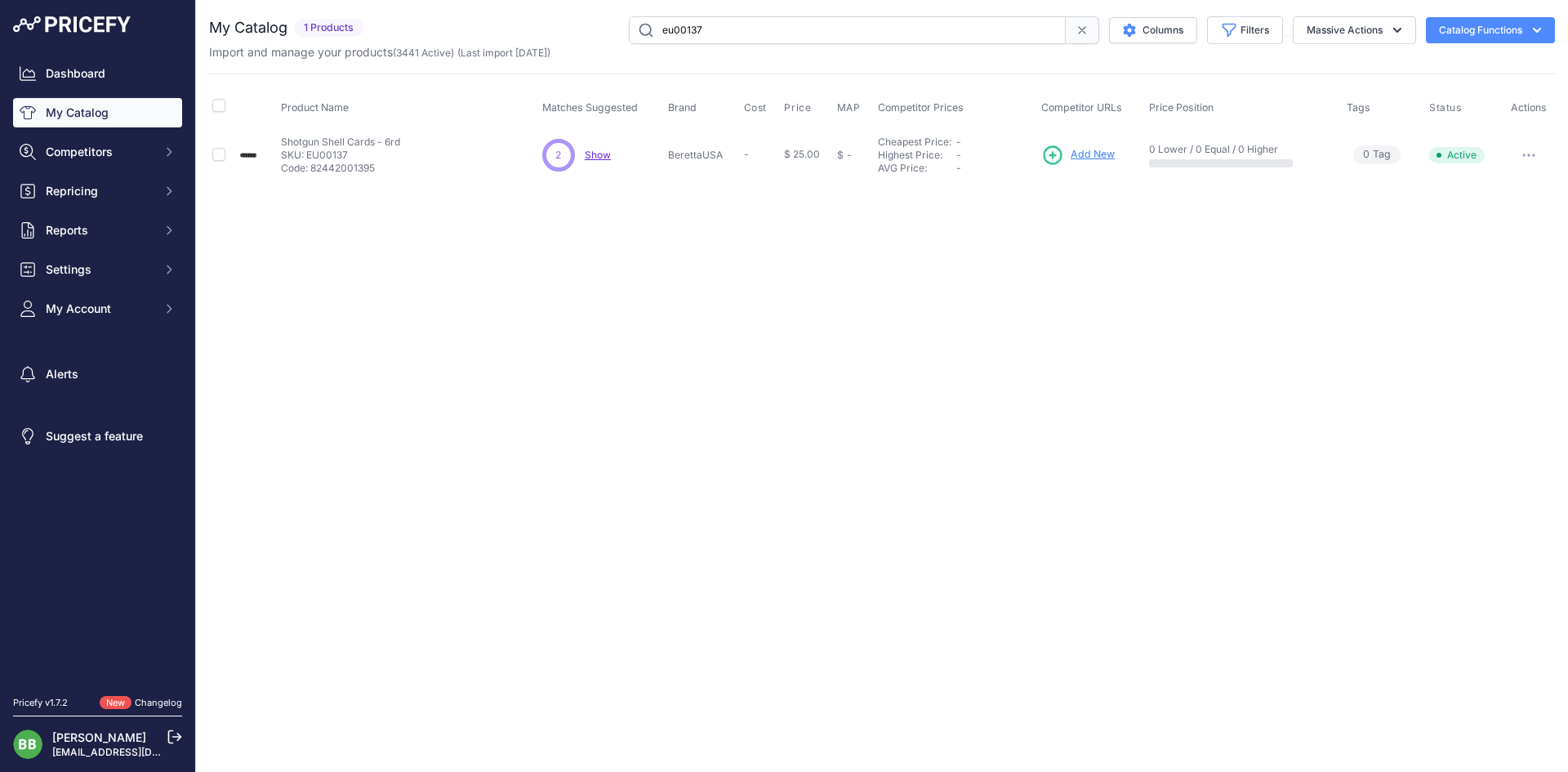
click at [685, 26] on input "eu00137" at bounding box center [846, 30] width 437 height 28
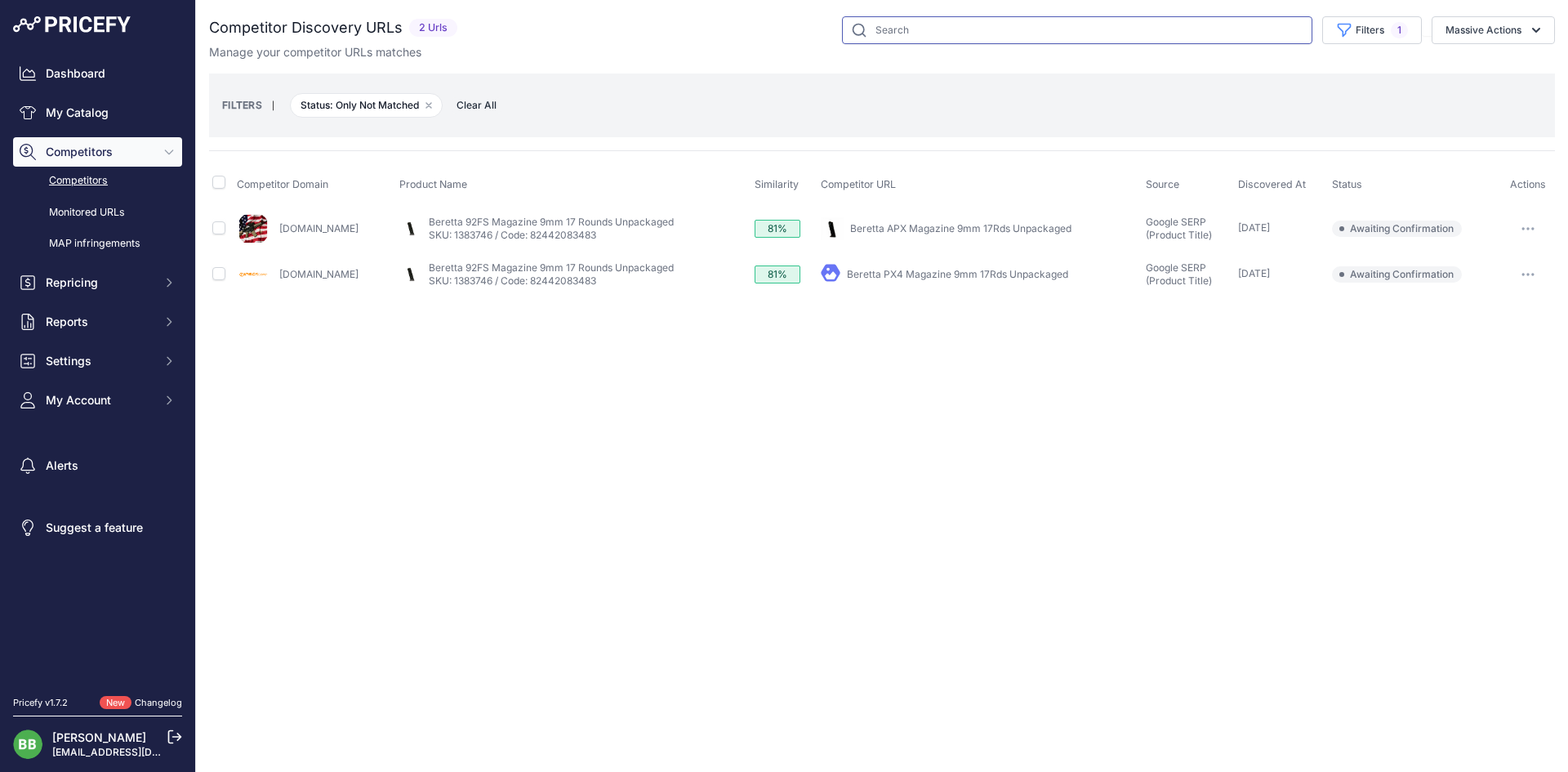
click at [1004, 40] on input "text" at bounding box center [1077, 30] width 470 height 28
paste input "jm80x38015"
type input "jm80x38015"
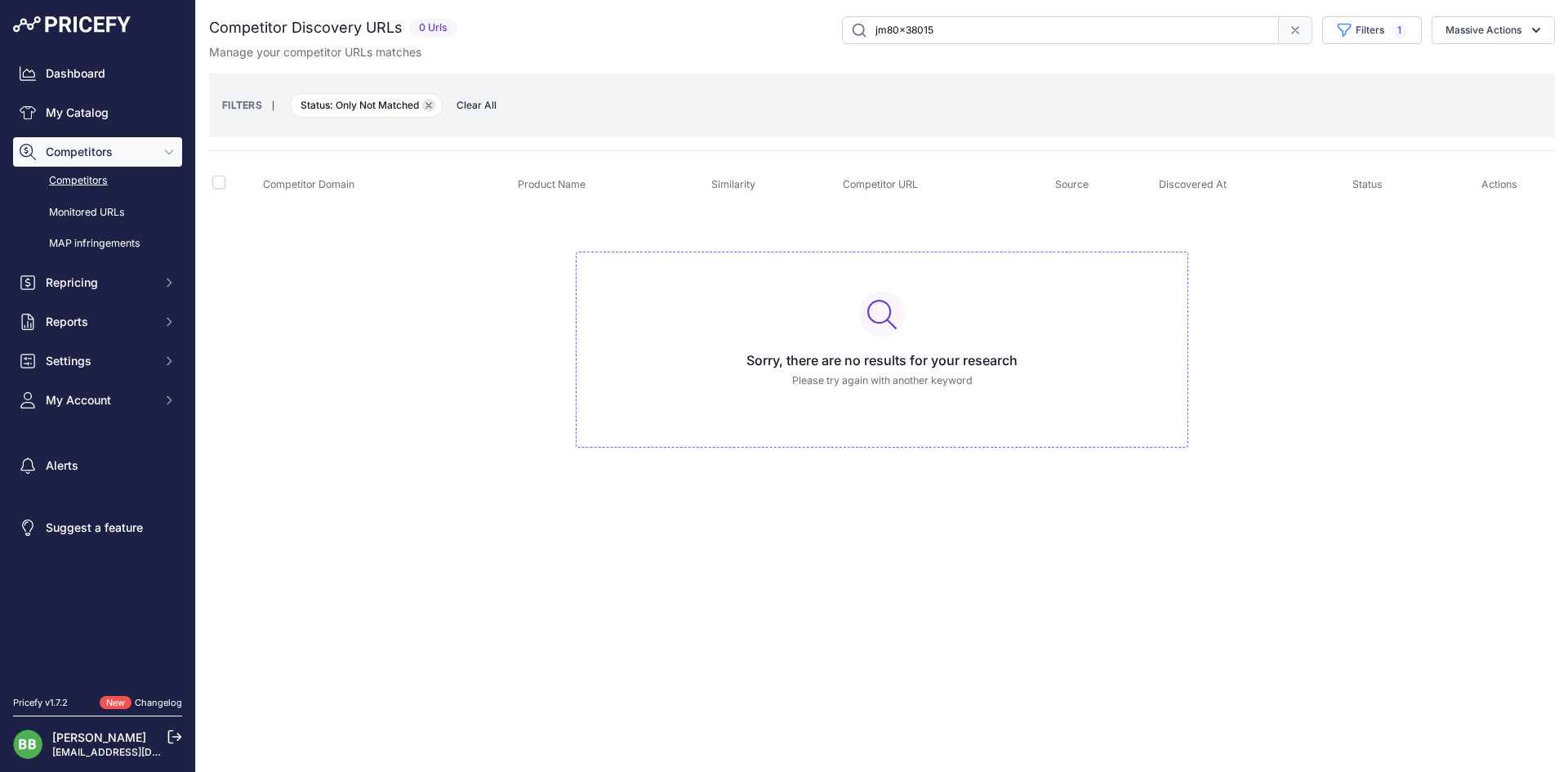
click at [430, 101] on button "Remove filter option" at bounding box center [428, 105] width 13 height 13
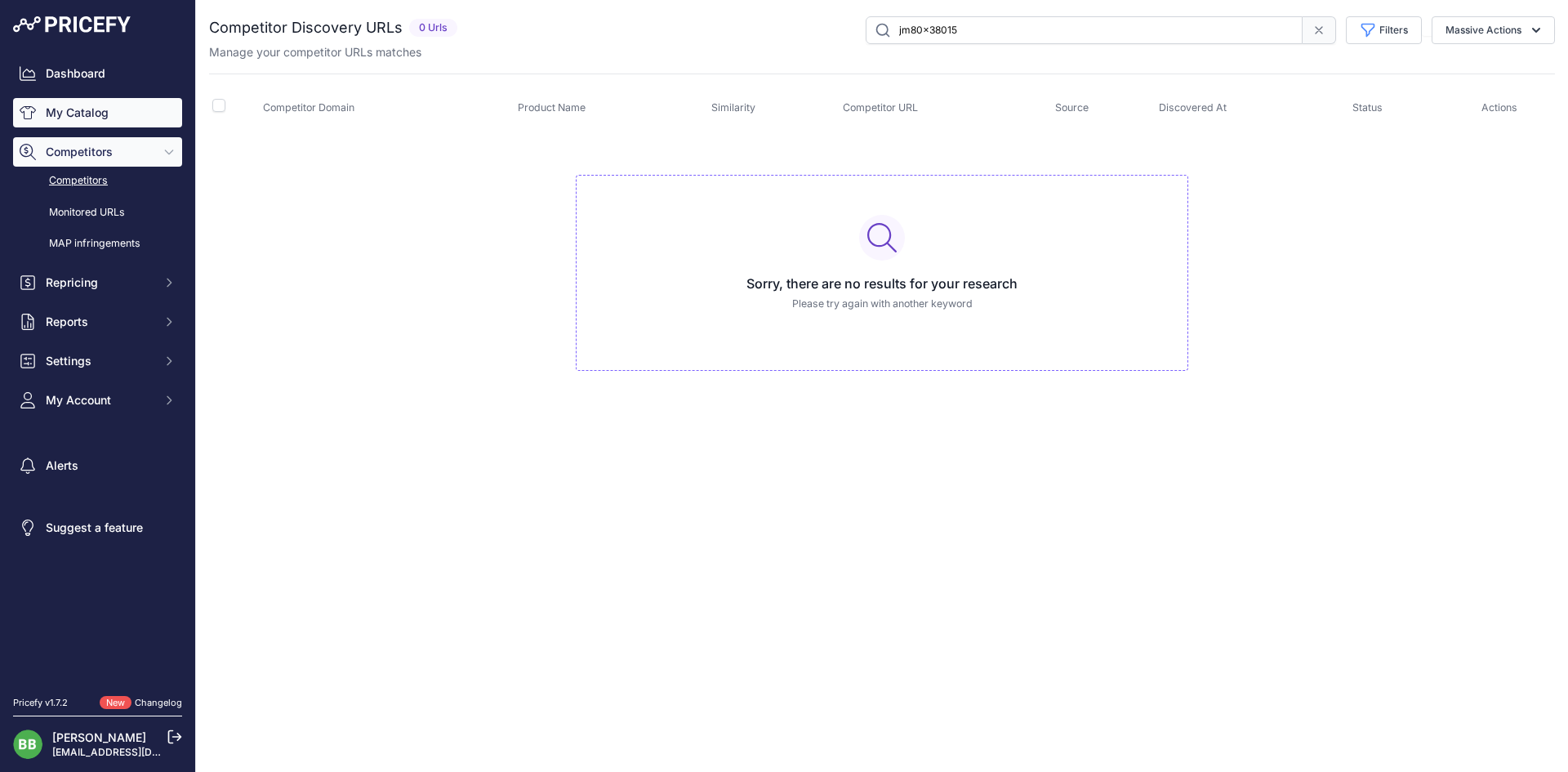
click at [83, 118] on link "My Catalog" at bounding box center [98, 112] width 169 height 29
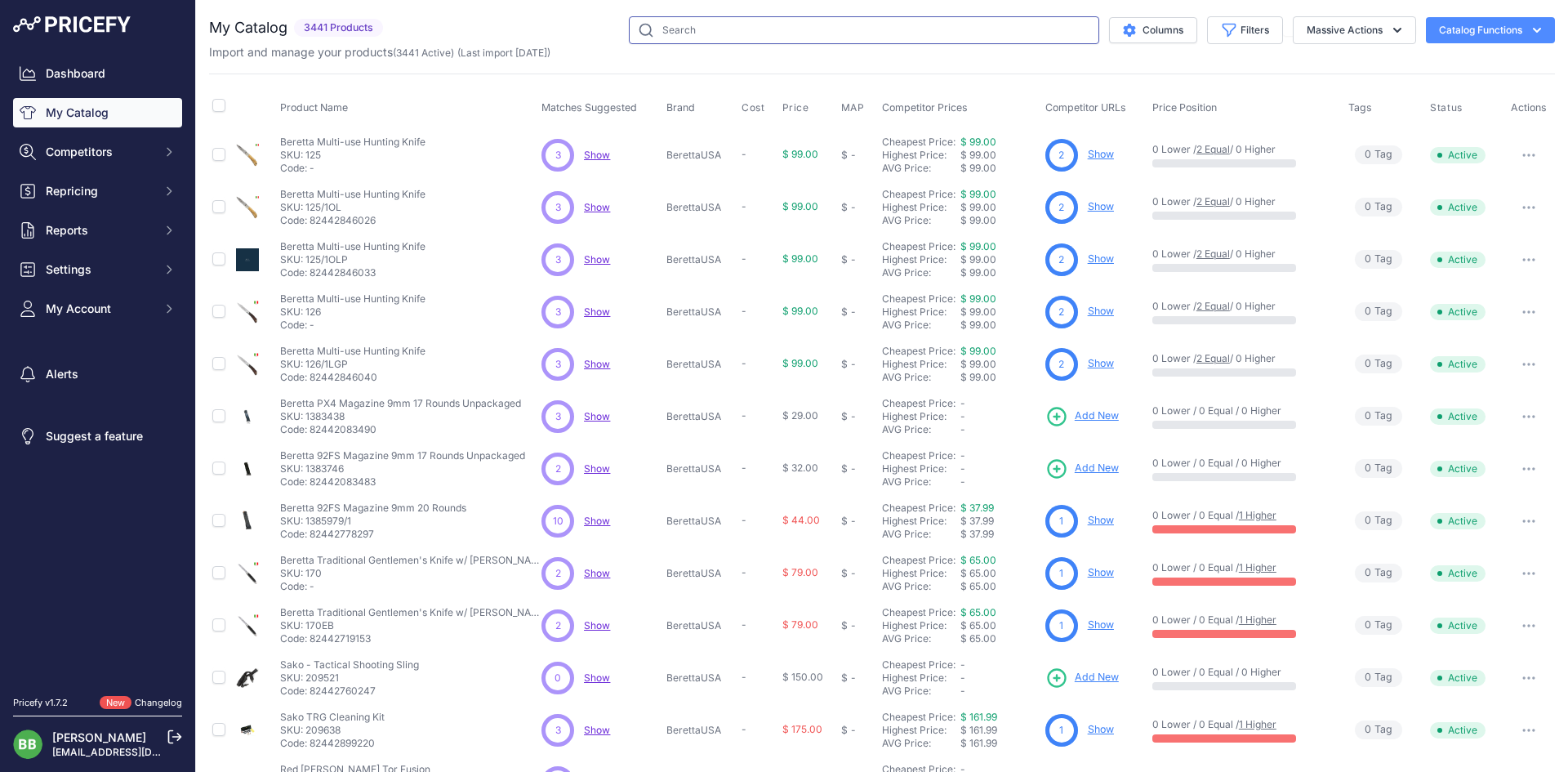
click at [751, 35] on input "text" at bounding box center [864, 30] width 470 height 28
paste input "jm80x38015"
type input "jm80x38015"
